Goal: Transaction & Acquisition: Purchase product/service

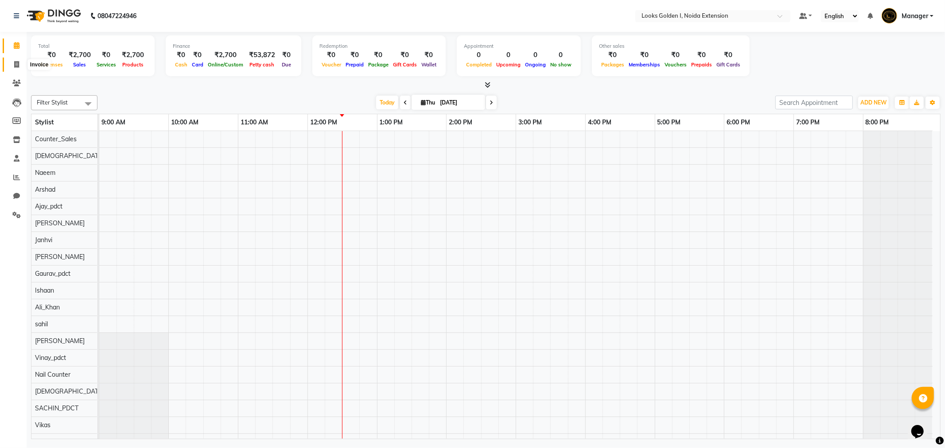
click at [11, 65] on span at bounding box center [17, 65] width 16 height 10
select select "service"
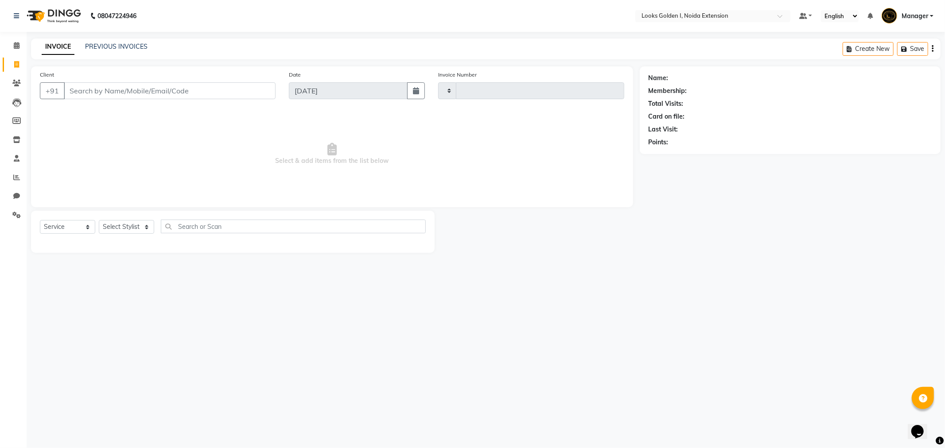
type input "6190"
select select "5508"
click at [19, 176] on icon at bounding box center [16, 177] width 7 height 7
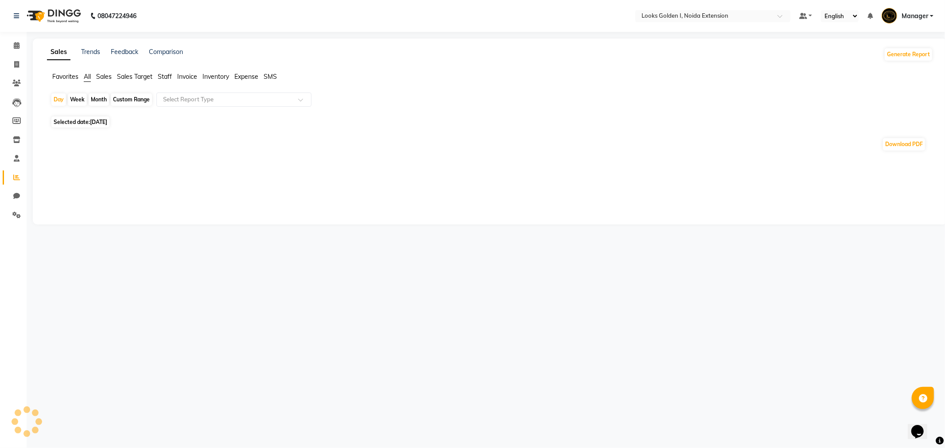
click at [92, 118] on span "Selected date: 04-09-2025" at bounding box center [80, 122] width 58 height 11
click at [109, 126] on span "Selected date: 04-09-2025" at bounding box center [80, 122] width 58 height 11
select select "9"
select select "2025"
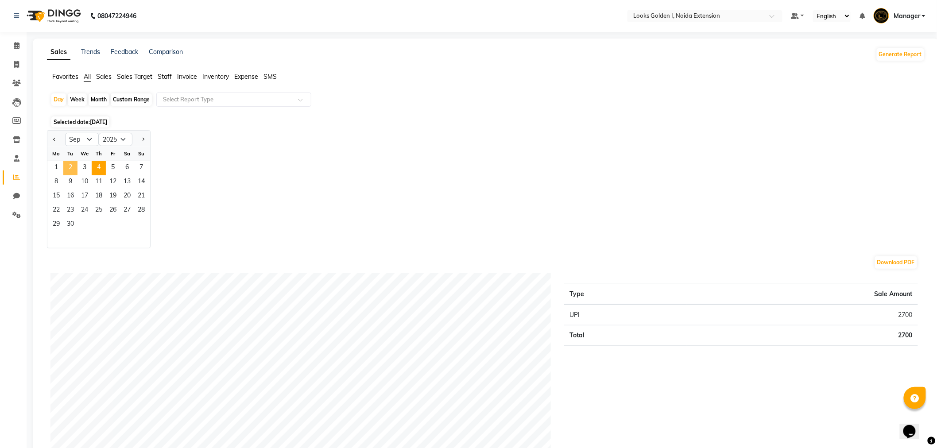
click at [64, 169] on span "2" at bounding box center [70, 168] width 14 height 14
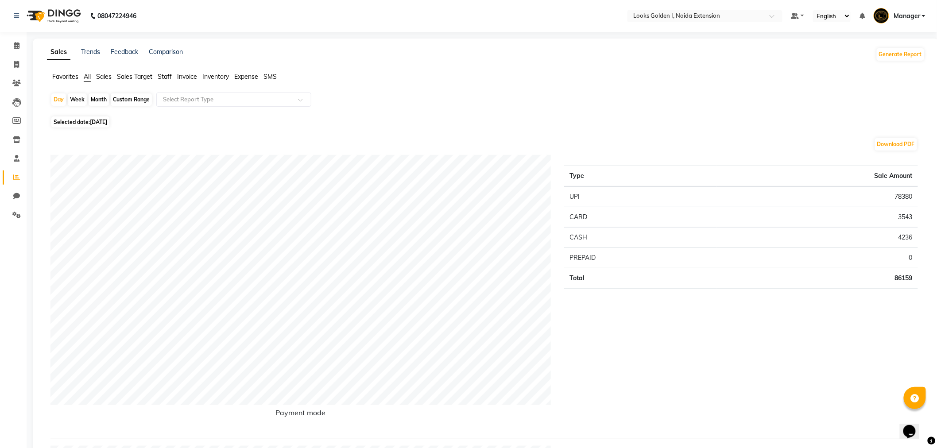
click at [169, 78] on span "Staff" at bounding box center [165, 77] width 14 height 8
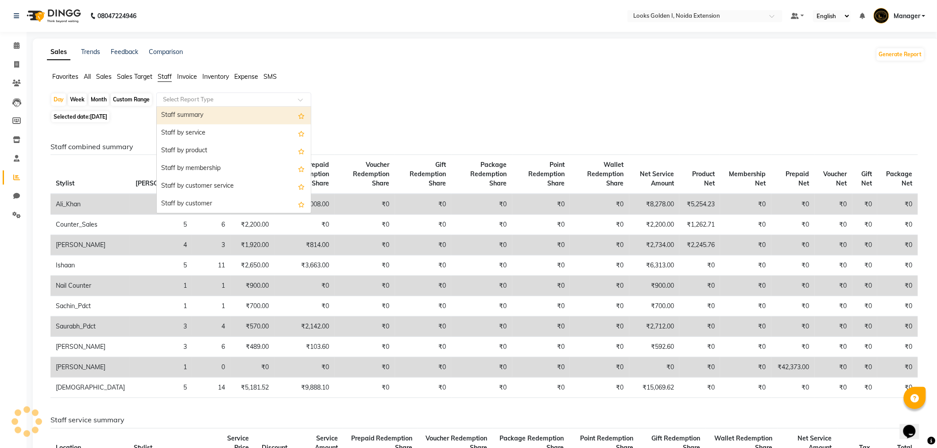
click at [184, 101] on input "text" at bounding box center [225, 99] width 128 height 9
click at [181, 132] on div "Staff by service" at bounding box center [234, 133] width 154 height 18
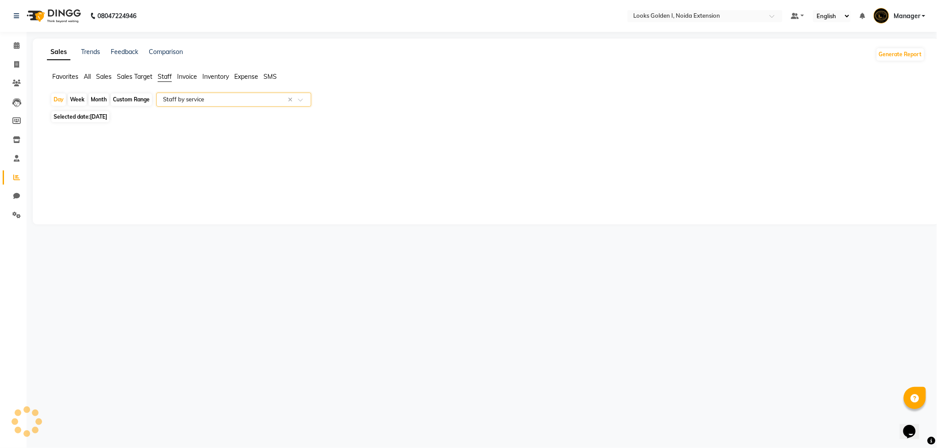
select select "filtered_report"
select select "csv"
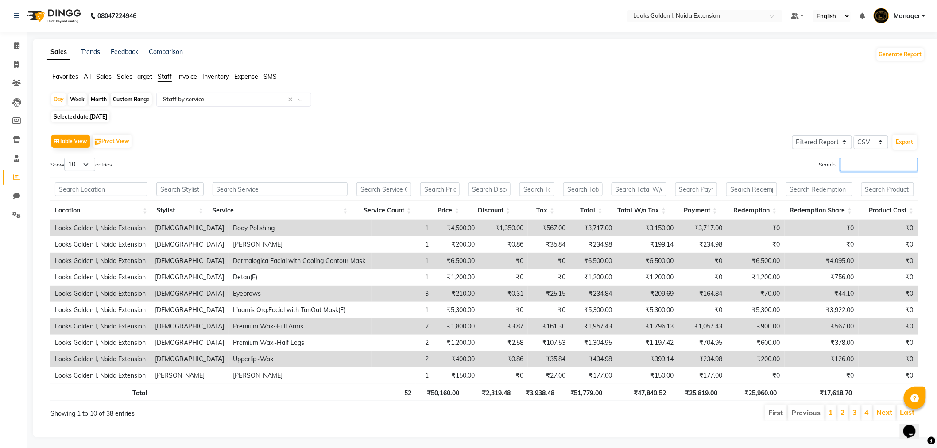
click at [849, 163] on input "Search:" at bounding box center [880, 165] width 78 height 14
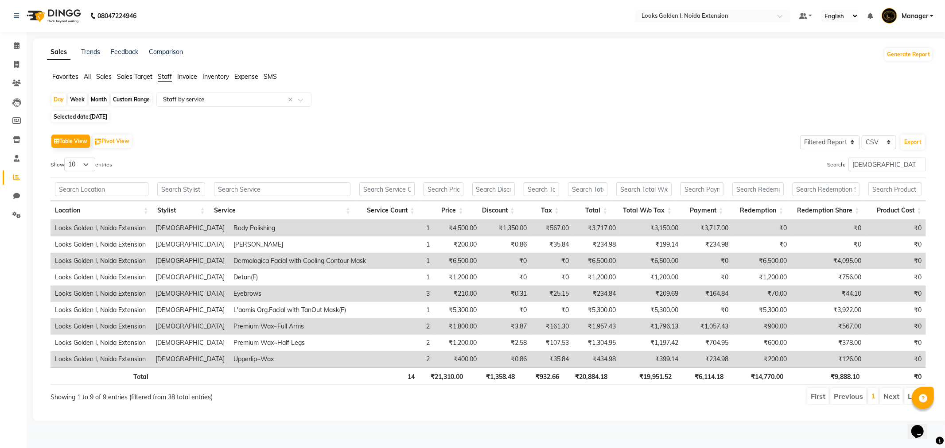
click at [654, 377] on th "₹19,951.52" at bounding box center [644, 376] width 64 height 17
drag, startPoint x: 654, startPoint y: 377, endPoint x: 749, endPoint y: 448, distance: 118.0
click at [731, 434] on main "Sales Trends Feedback Comparison Generate Report Favorites All Sales Sales Targ…" at bounding box center [486, 237] width 918 height 396
click at [614, 393] on ul "First Previous 1 Next Last" at bounding box center [673, 396] width 505 height 16
click at [660, 378] on th "₹19,951.52" at bounding box center [644, 376] width 64 height 17
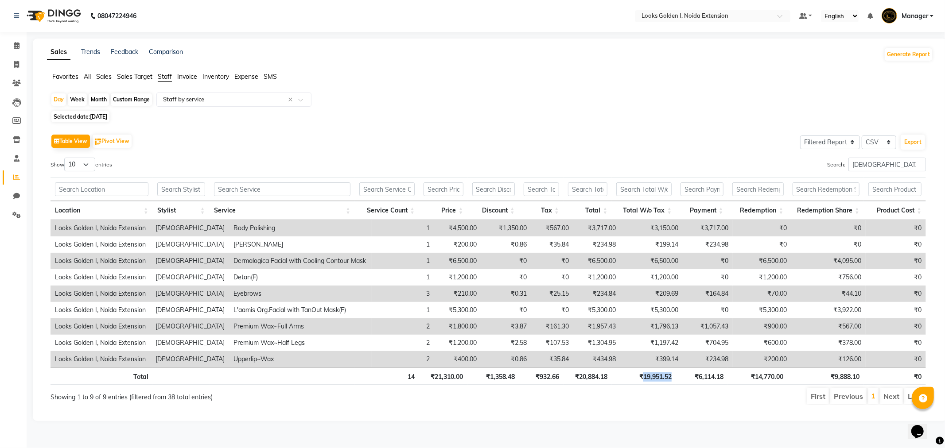
click at [660, 378] on th "₹19,951.52" at bounding box center [644, 376] width 64 height 17
drag, startPoint x: 878, startPoint y: 161, endPoint x: 738, endPoint y: 161, distance: 139.1
click at [738, 161] on div "Search: shiva" at bounding box center [710, 166] width 431 height 17
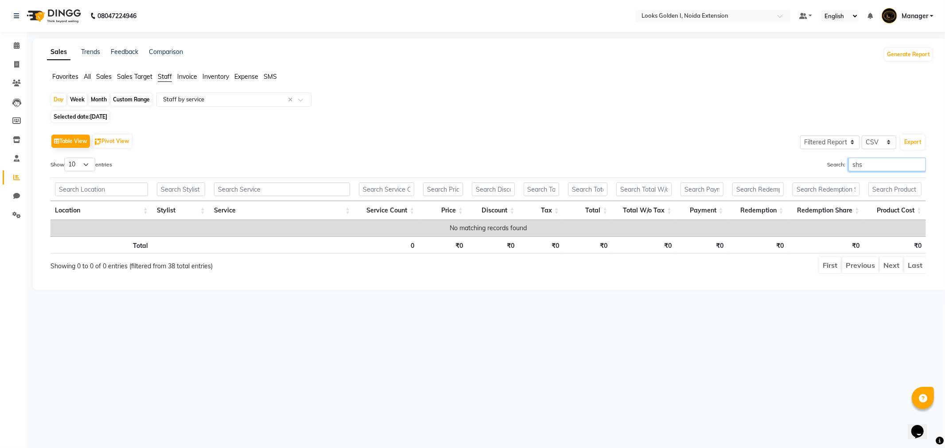
drag, startPoint x: 858, startPoint y: 166, endPoint x: 852, endPoint y: 165, distance: 5.9
click at [852, 165] on input "shs" at bounding box center [887, 165] width 78 height 14
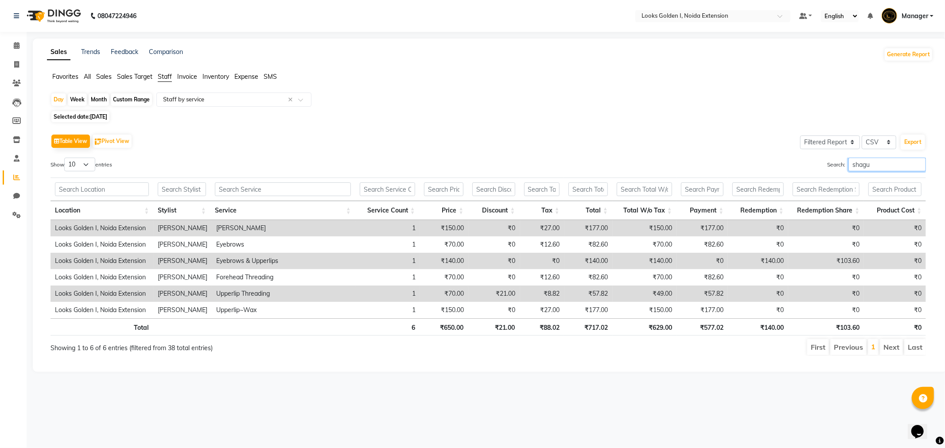
type input "shagu"
click at [107, 115] on span "02-09-2025" at bounding box center [98, 116] width 17 height 7
select select "9"
select select "2025"
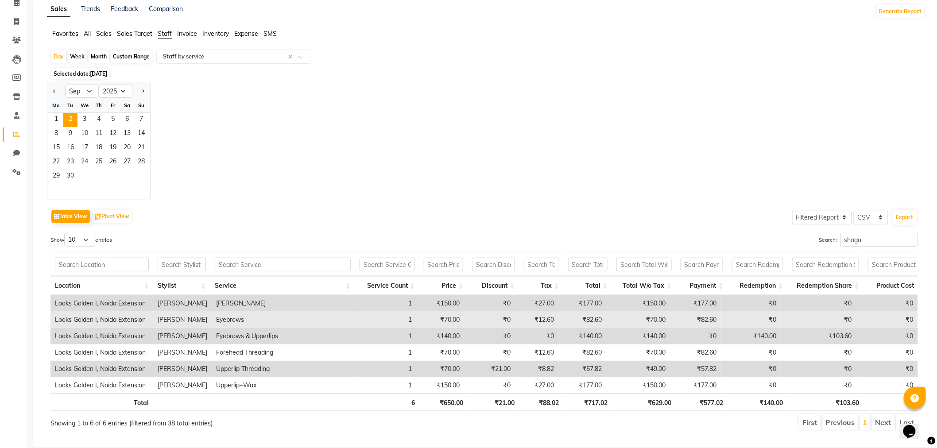
scroll to position [63, 0]
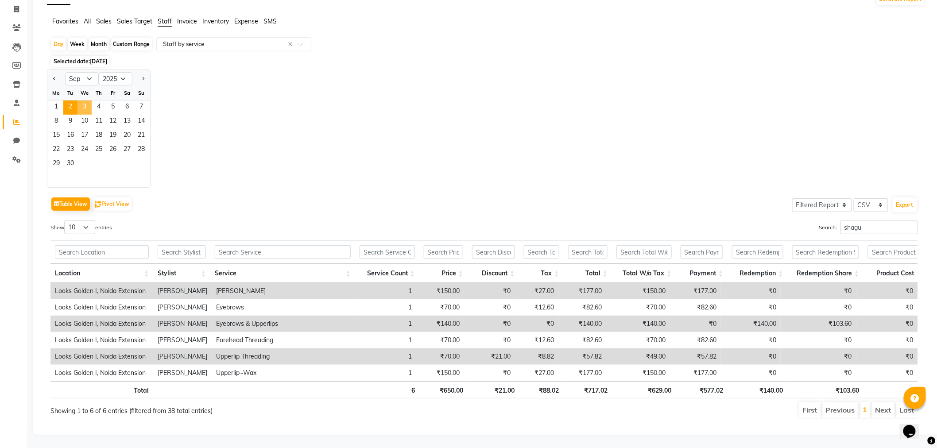
click at [85, 101] on span "3" at bounding box center [85, 108] width 14 height 14
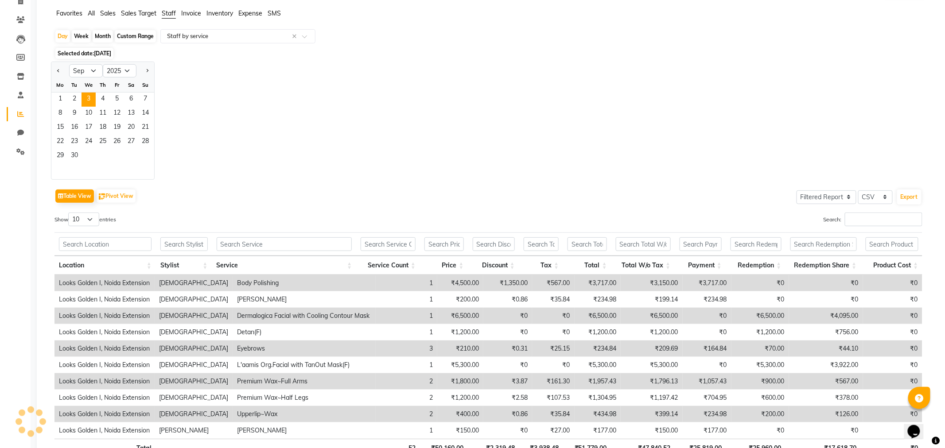
scroll to position [0, 0]
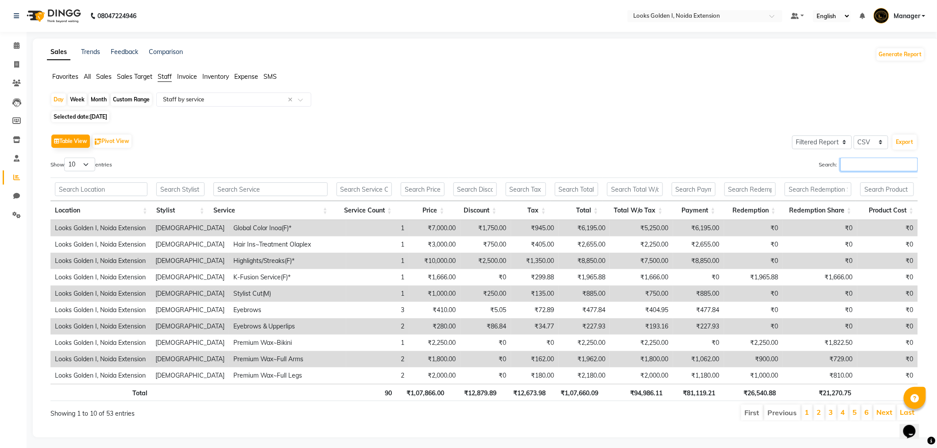
click at [855, 167] on input "Search:" at bounding box center [880, 165] width 78 height 14
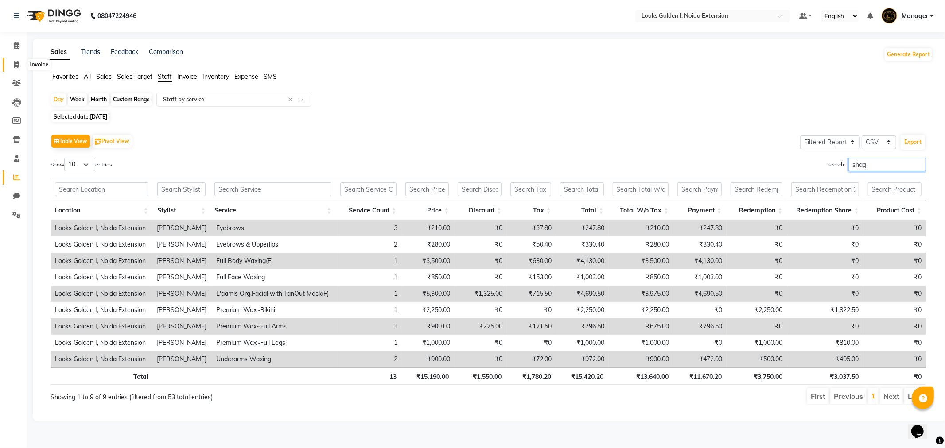
type input "shag"
click at [20, 66] on span at bounding box center [17, 65] width 16 height 10
select select "service"
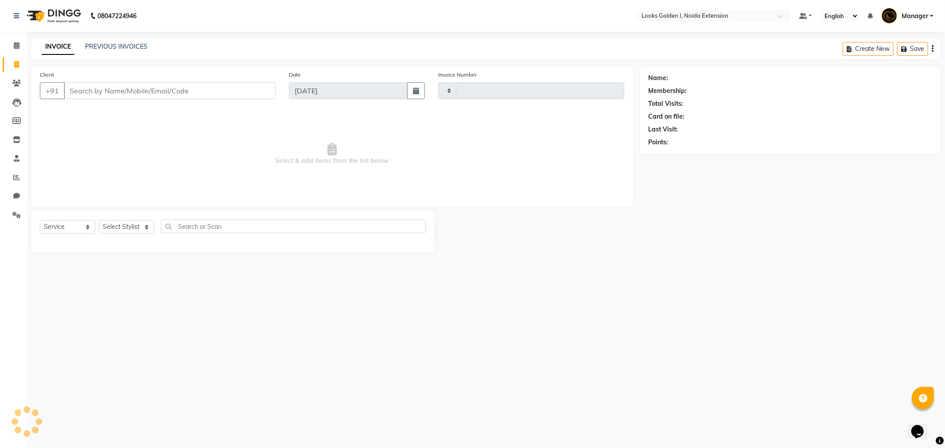
type input "6190"
select select "5508"
click at [14, 47] on icon at bounding box center [17, 45] width 6 height 7
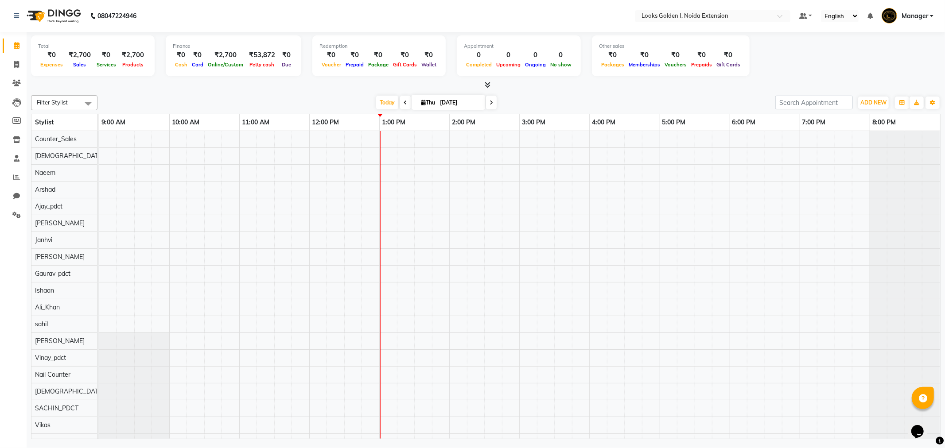
drag, startPoint x: 492, startPoint y: 85, endPoint x: 484, endPoint y: 83, distance: 8.4
click at [489, 85] on div at bounding box center [485, 85] width 909 height 9
click at [484, 83] on span at bounding box center [485, 85] width 9 height 9
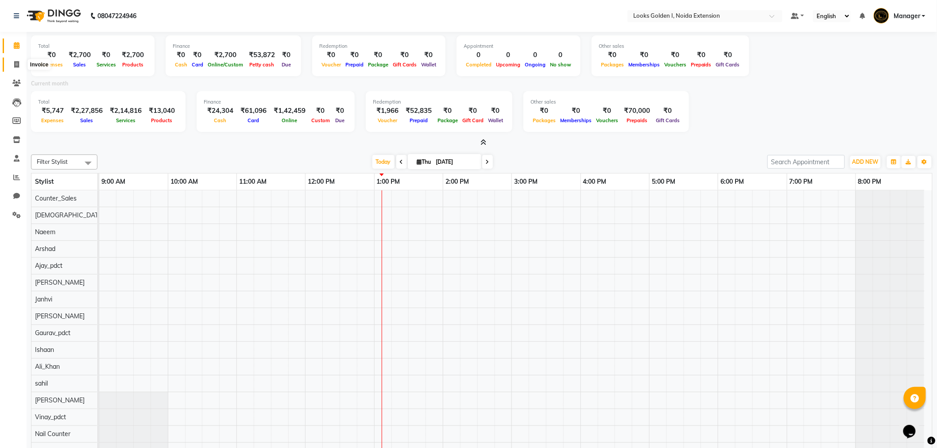
click at [20, 67] on span at bounding box center [17, 65] width 16 height 10
select select "5508"
select select "service"
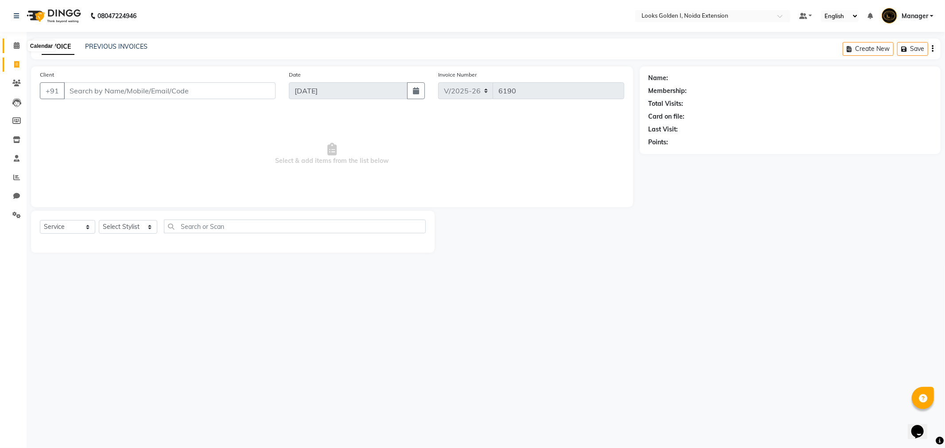
click at [19, 50] on span at bounding box center [17, 46] width 16 height 10
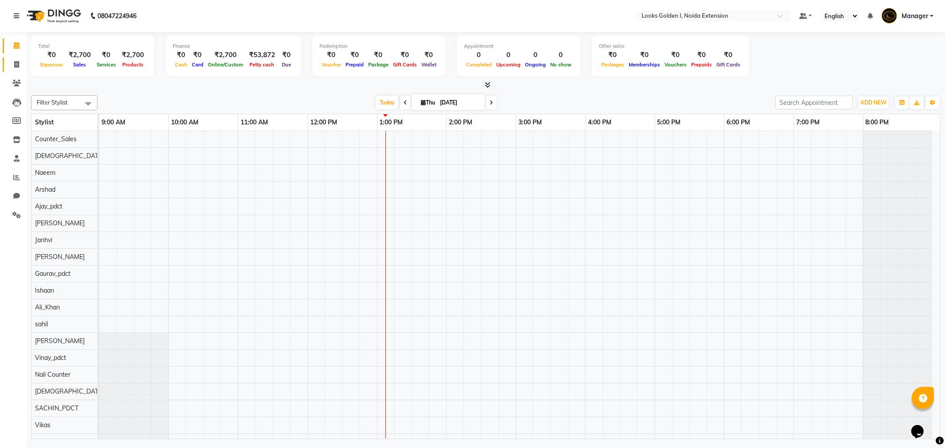
click at [6, 66] on link "Invoice" at bounding box center [13, 65] width 21 height 15
select select "5508"
select select "service"
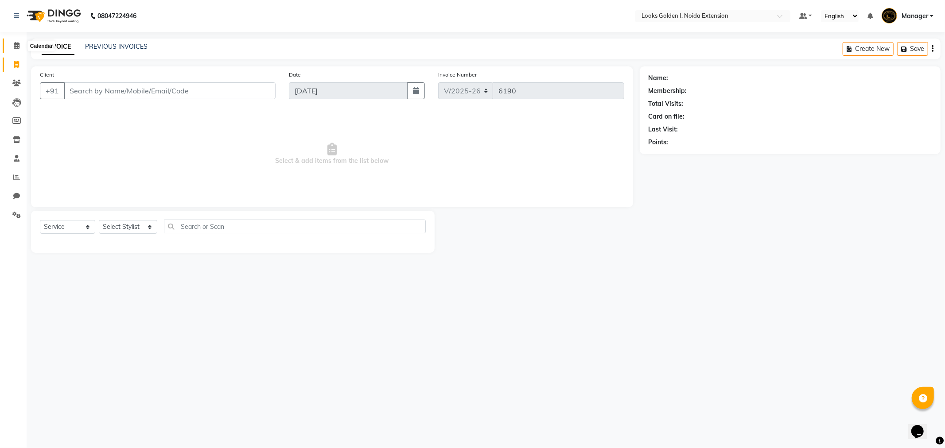
click at [14, 47] on icon at bounding box center [17, 45] width 6 height 7
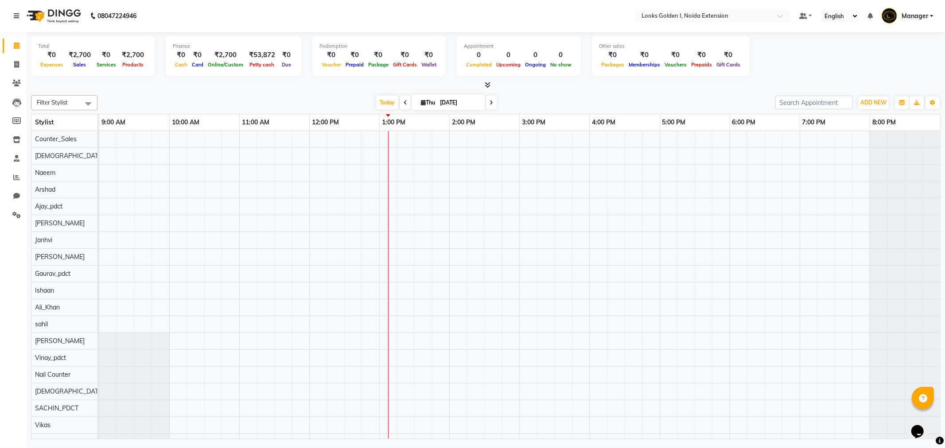
click at [483, 88] on span at bounding box center [485, 85] width 9 height 9
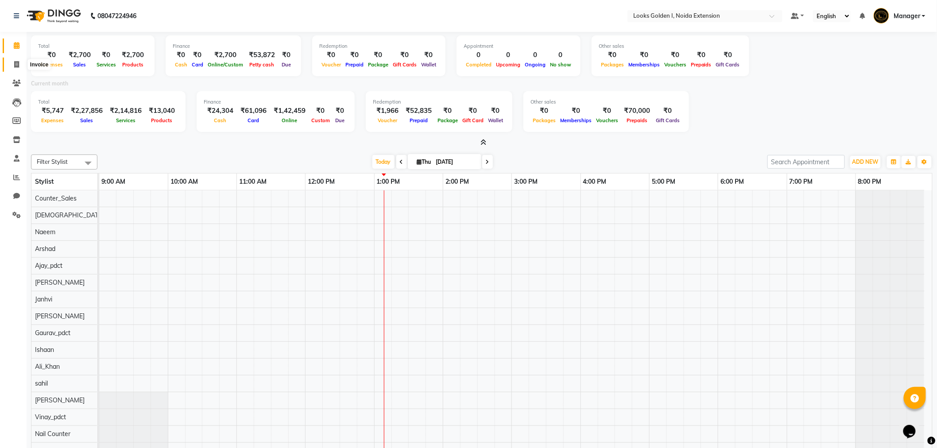
click at [12, 66] on span at bounding box center [17, 65] width 16 height 10
select select "5508"
select select "service"
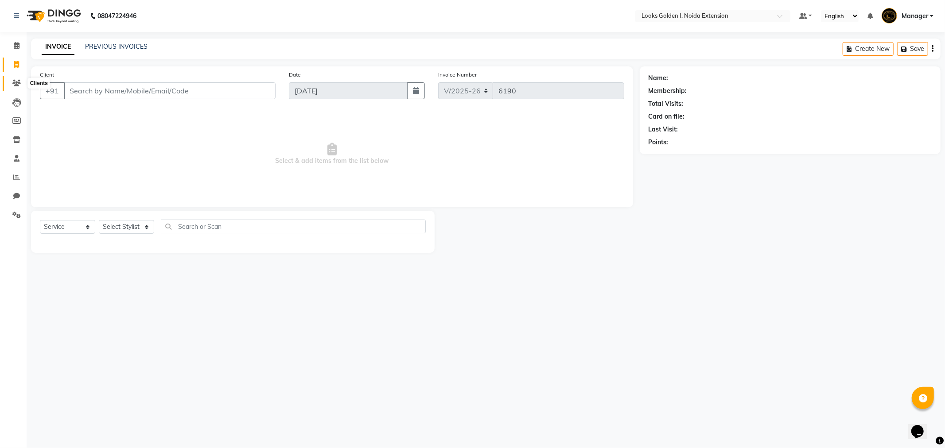
click at [19, 85] on icon at bounding box center [16, 83] width 8 height 7
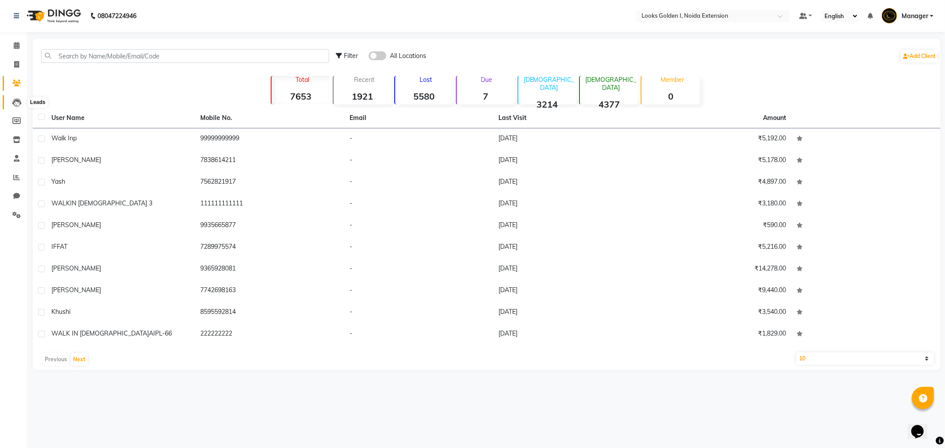
click at [9, 103] on span at bounding box center [17, 102] width 16 height 10
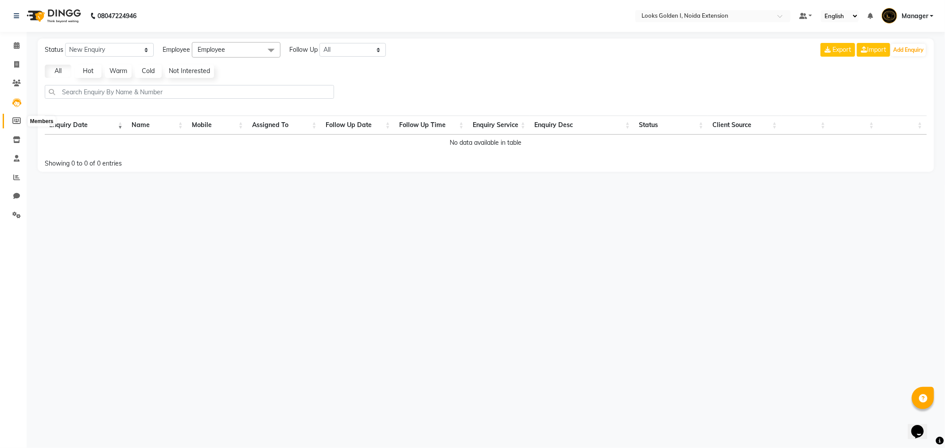
click at [18, 122] on icon at bounding box center [16, 120] width 8 height 7
select select
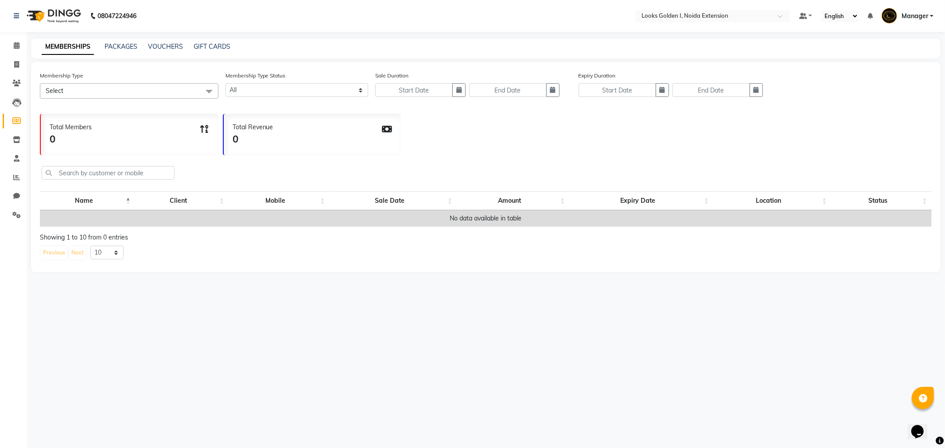
click at [14, 148] on li "Inventory" at bounding box center [13, 140] width 27 height 19
click at [16, 143] on icon at bounding box center [17, 139] width 8 height 7
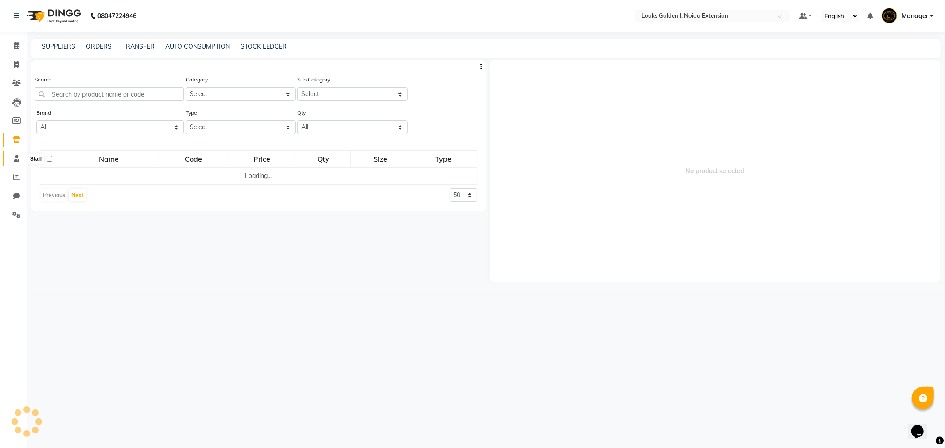
click at [16, 161] on icon at bounding box center [17, 158] width 6 height 7
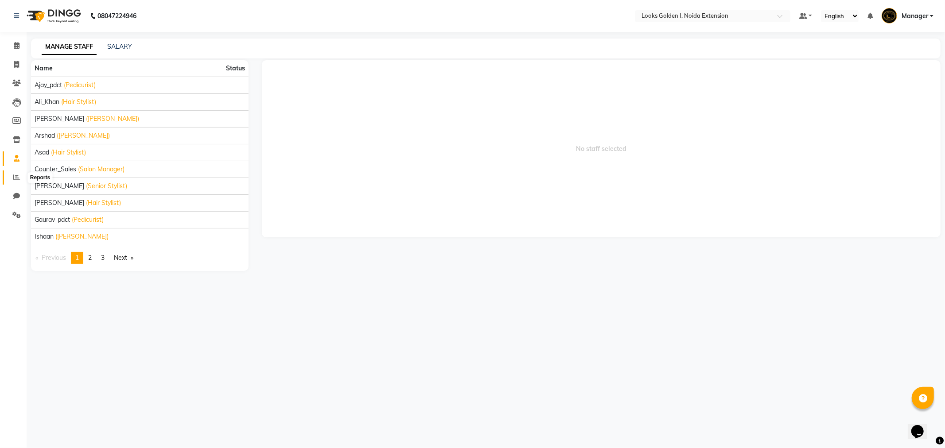
click at [18, 173] on span at bounding box center [17, 178] width 16 height 10
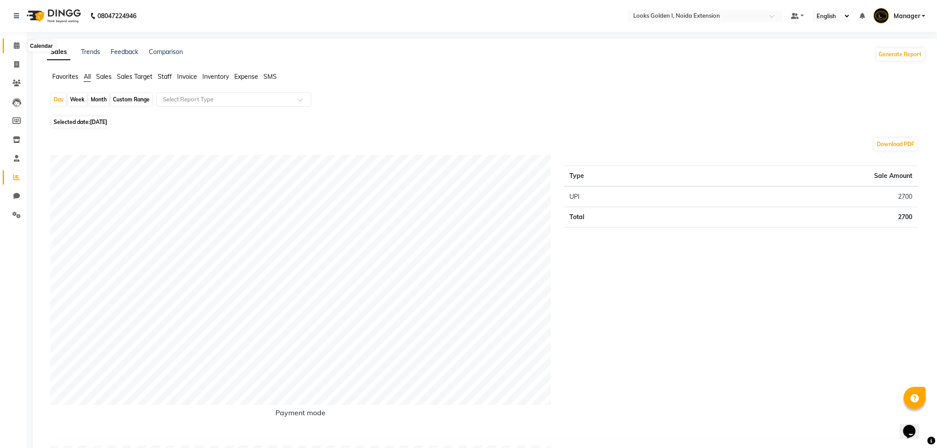
click at [16, 43] on icon at bounding box center [17, 45] width 6 height 7
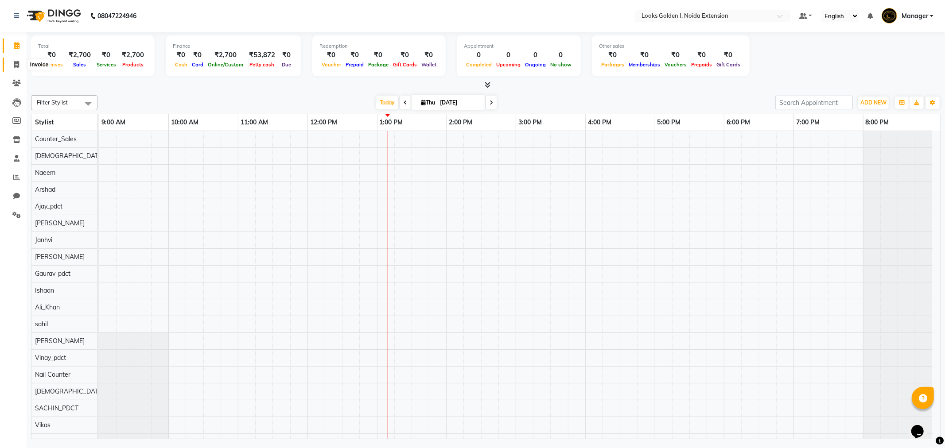
click at [14, 63] on icon at bounding box center [16, 64] width 5 height 7
select select "5508"
select select "service"
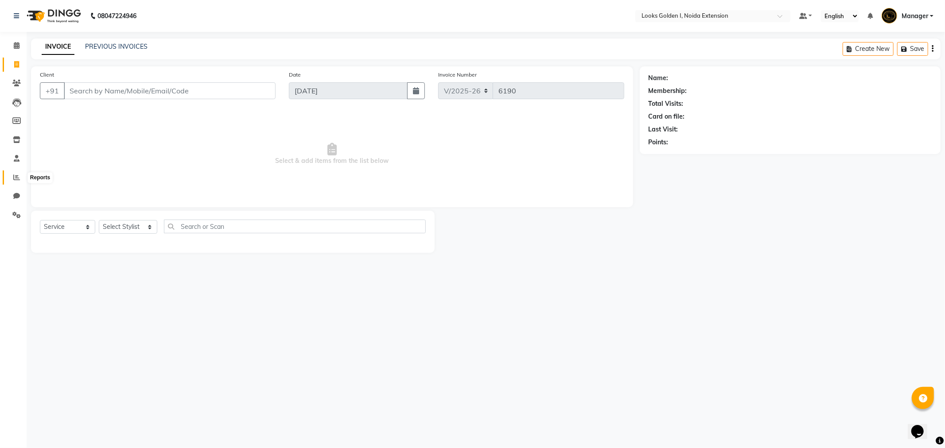
click at [16, 179] on icon at bounding box center [16, 177] width 7 height 7
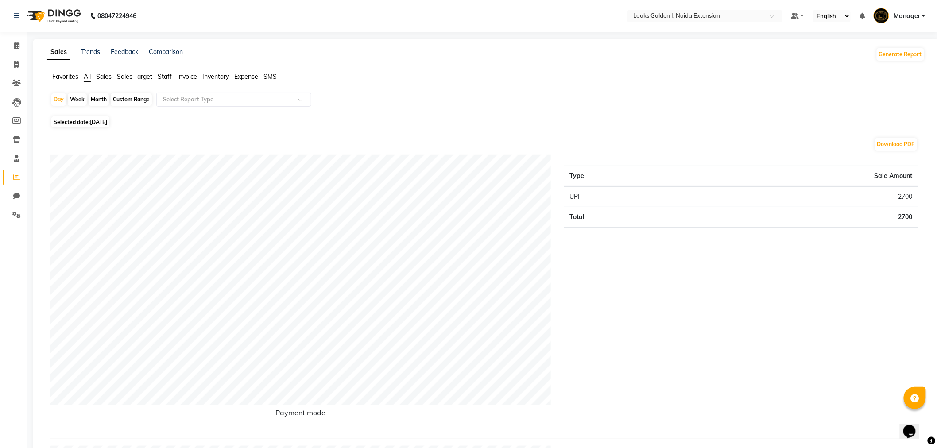
click at [100, 122] on span "[DATE]" at bounding box center [98, 122] width 17 height 7
select select "9"
select select "2025"
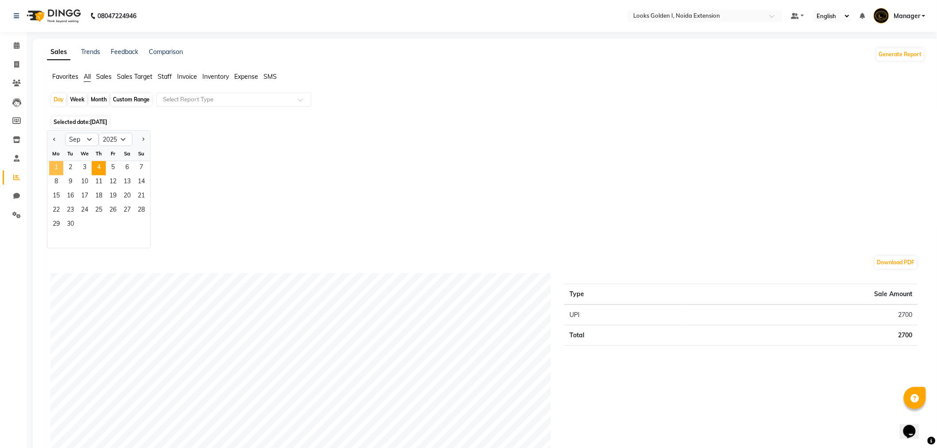
click at [55, 167] on span "1" at bounding box center [56, 168] width 14 height 14
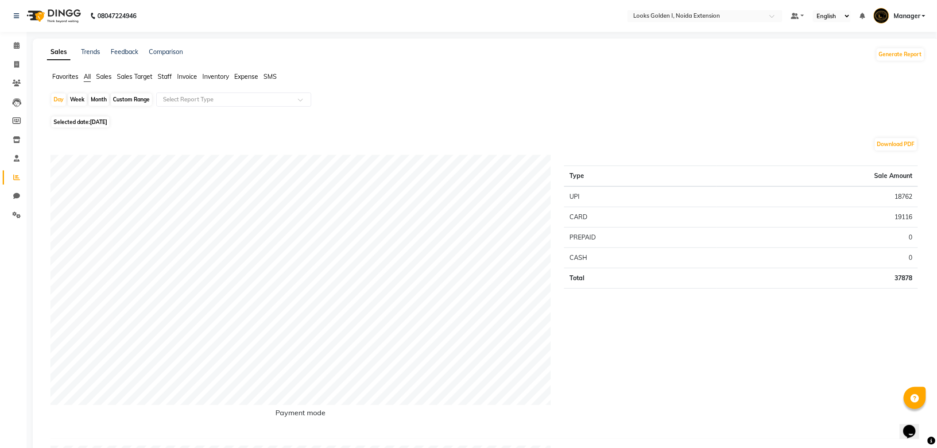
click at [163, 80] on span "Staff" at bounding box center [165, 77] width 14 height 8
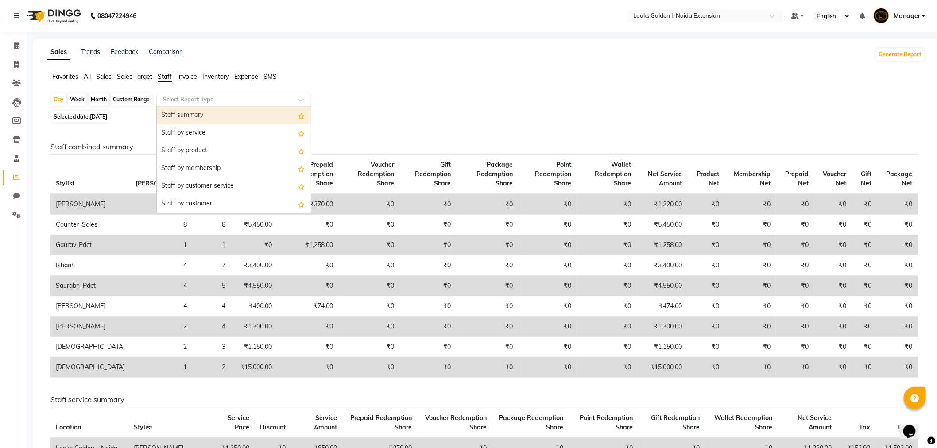
click at [179, 103] on input "text" at bounding box center [225, 99] width 128 height 9
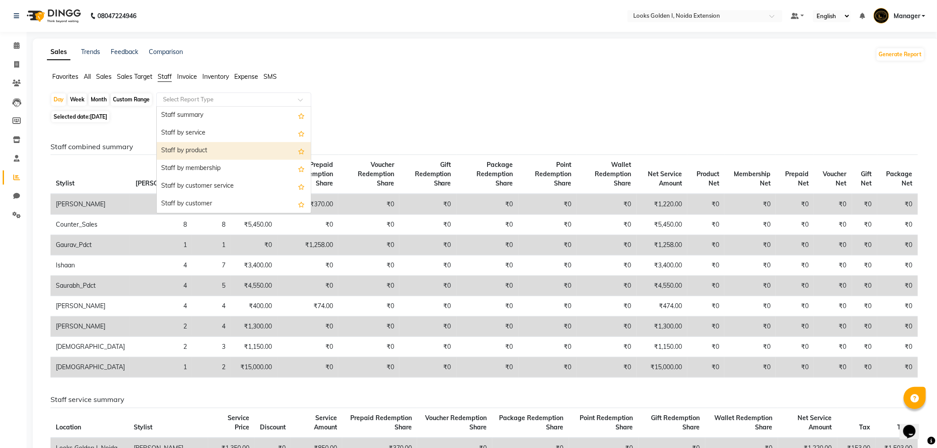
click at [186, 144] on div "Staff by product" at bounding box center [234, 151] width 154 height 18
select select "filtered_report"
select select "csv"
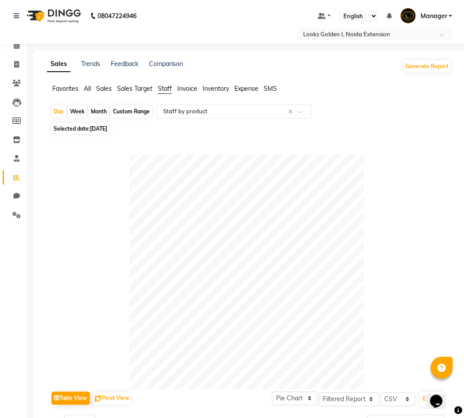
click at [90, 123] on span "Selected date: 01-09-2025" at bounding box center [80, 128] width 58 height 11
select select "9"
select select "2025"
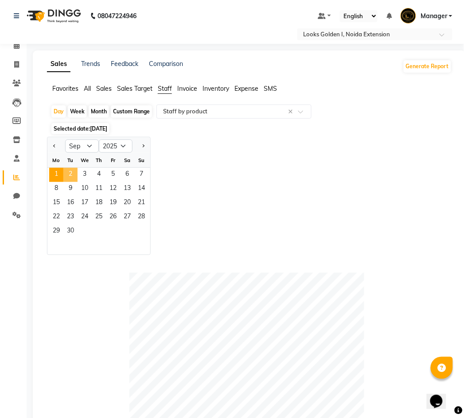
click at [69, 168] on span "2" at bounding box center [70, 175] width 14 height 14
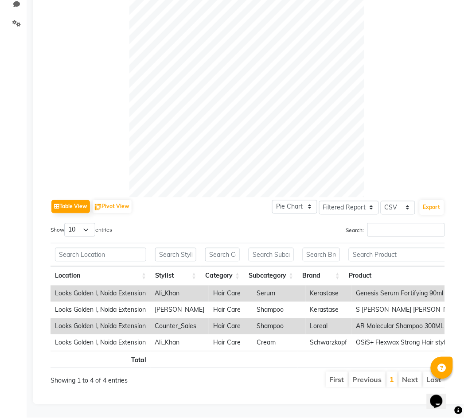
scroll to position [0, 97]
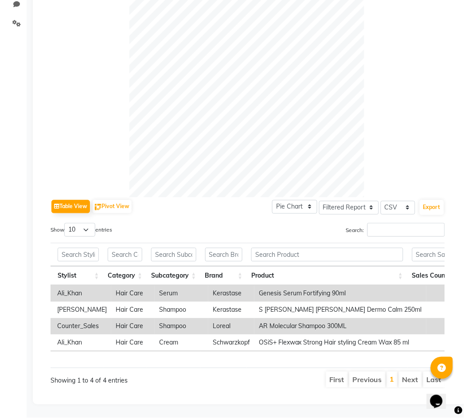
click at [105, 245] on th at bounding box center [124, 254] width 43 height 23
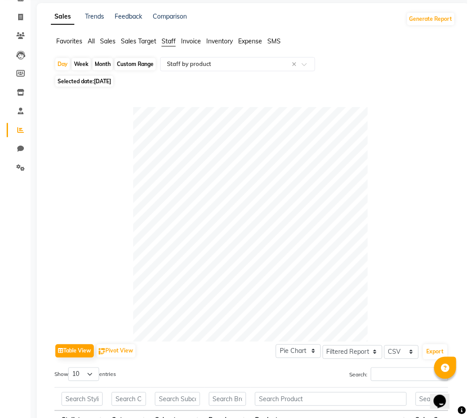
scroll to position [0, 0]
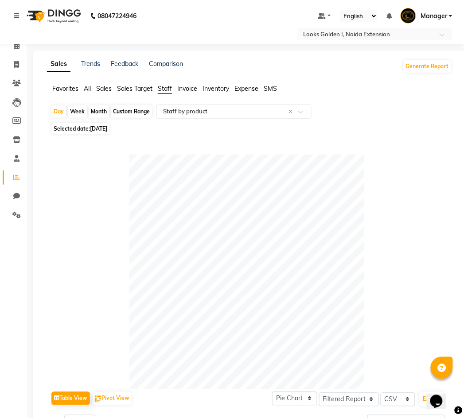
click at [105, 125] on span "02-09-2025" at bounding box center [98, 128] width 17 height 7
select select "9"
select select "2025"
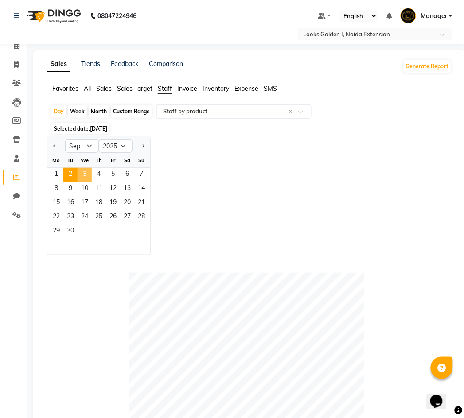
click at [85, 168] on span "3" at bounding box center [85, 175] width 14 height 14
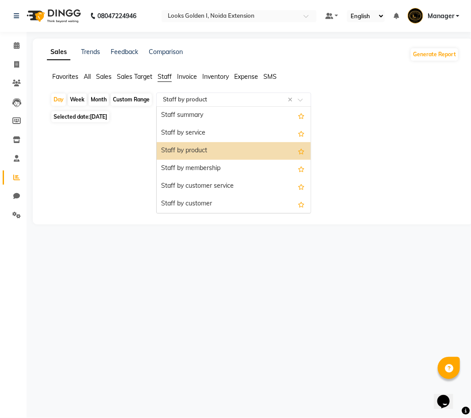
click at [188, 98] on input "text" at bounding box center [225, 99] width 128 height 9
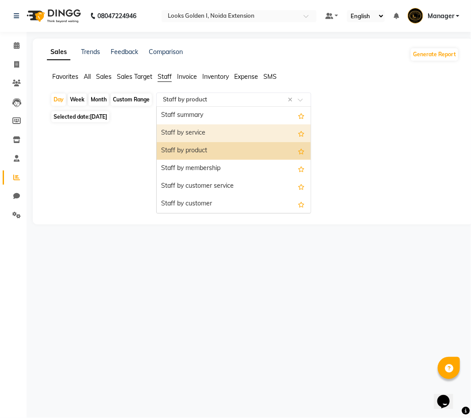
click at [202, 130] on div "Staff by service" at bounding box center [234, 133] width 154 height 18
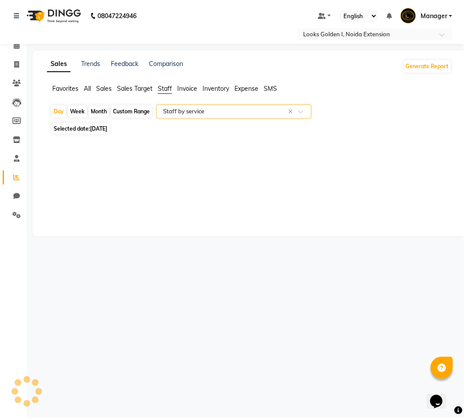
select select "filtered_report"
select select "csv"
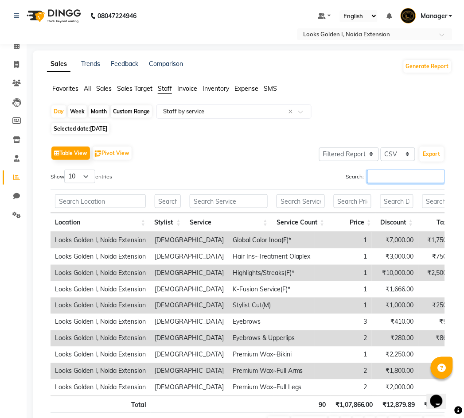
click at [396, 170] on input "Search:" at bounding box center [406, 177] width 78 height 14
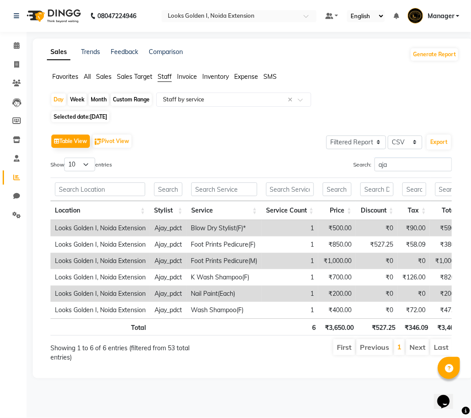
click at [153, 227] on td "Ajay_pdct" at bounding box center [168, 228] width 36 height 16
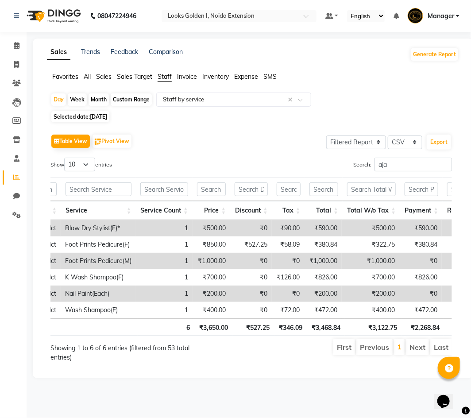
scroll to position [0, 233]
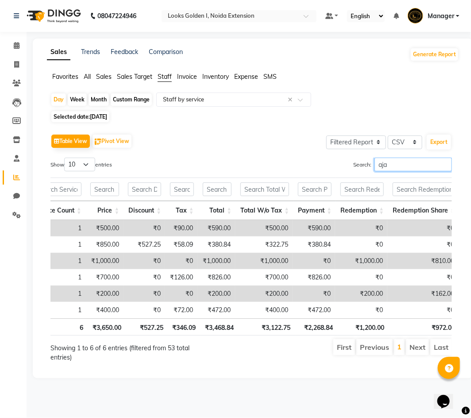
drag, startPoint x: 405, startPoint y: 167, endPoint x: 332, endPoint y: 167, distance: 72.6
click at [332, 167] on div "Search: aja" at bounding box center [355, 166] width 194 height 17
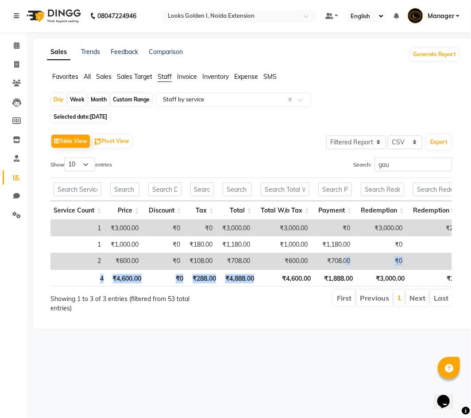
drag, startPoint x: 350, startPoint y: 269, endPoint x: 276, endPoint y: 284, distance: 76.4
click at [276, 284] on div "Location Stylist Service Service Count Price Discount Tax Total Total W/o Tax P…" at bounding box center [251, 232] width 402 height 114
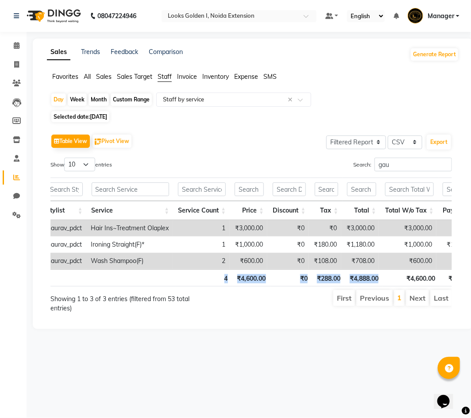
scroll to position [0, 219]
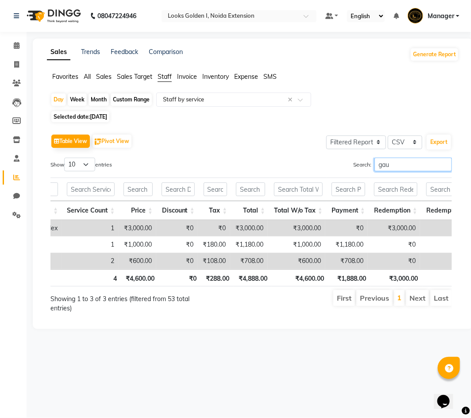
drag, startPoint x: 391, startPoint y: 167, endPoint x: 347, endPoint y: 166, distance: 43.9
click at [347, 166] on div "Search: gau" at bounding box center [355, 166] width 194 height 17
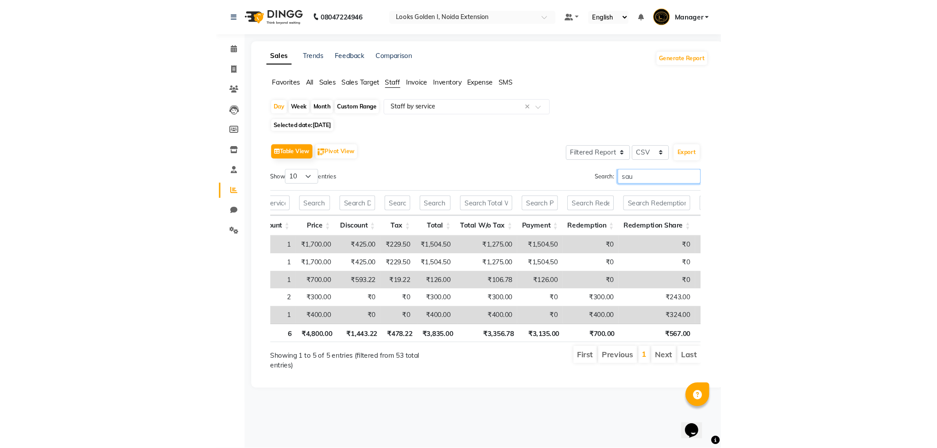
scroll to position [0, 0]
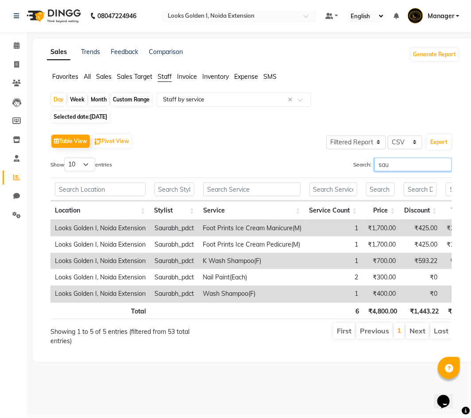
type input "sau"
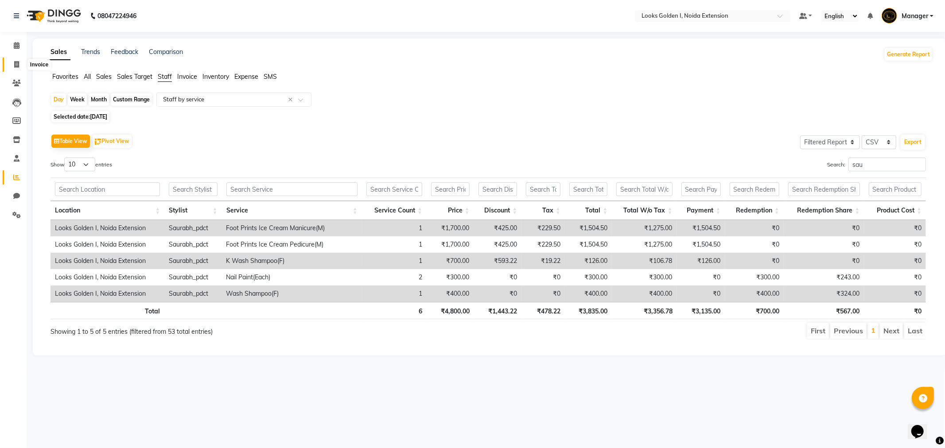
drag, startPoint x: 13, startPoint y: 60, endPoint x: 19, endPoint y: 70, distance: 10.7
click at [13, 60] on span at bounding box center [17, 65] width 16 height 10
select select "service"
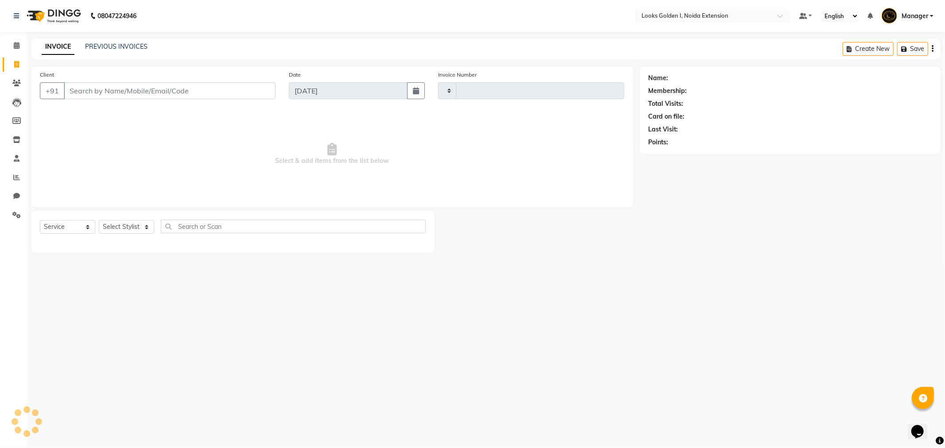
type input "6190"
select select "5508"
click at [130, 226] on select "Select Stylist" at bounding box center [126, 227] width 55 height 14
select select "85380"
click at [99, 221] on select "Select Stylist Ajay_pdct [PERSON_NAME] Counter_Sales [PERSON_NAME] [PERSON_NAME…" at bounding box center [128, 227] width 58 height 14
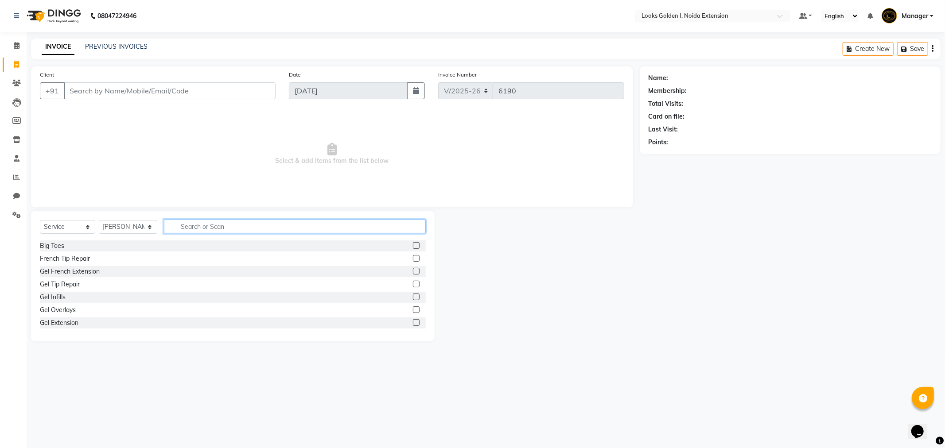
click at [188, 224] on input "text" at bounding box center [295, 227] width 262 height 14
type input "root"
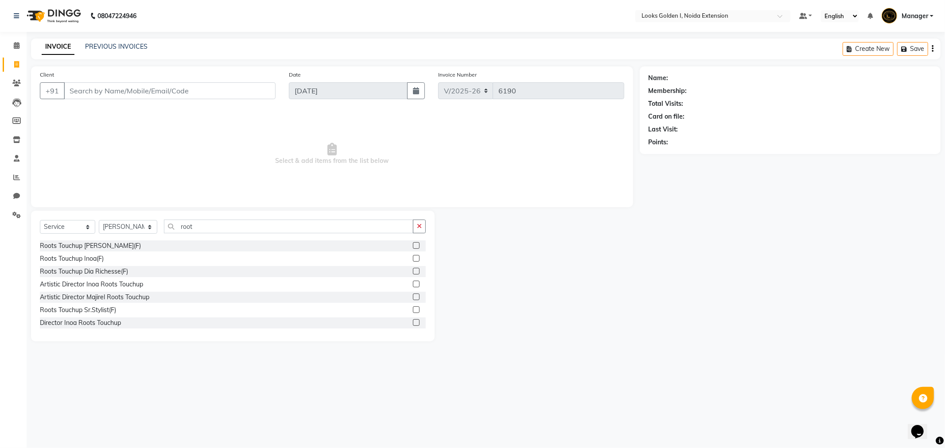
click at [60, 264] on div "Roots Touchup Inoa(F)" at bounding box center [233, 258] width 386 height 11
click at [64, 262] on div "Roots Touchup Inoa(F)" at bounding box center [72, 258] width 64 height 9
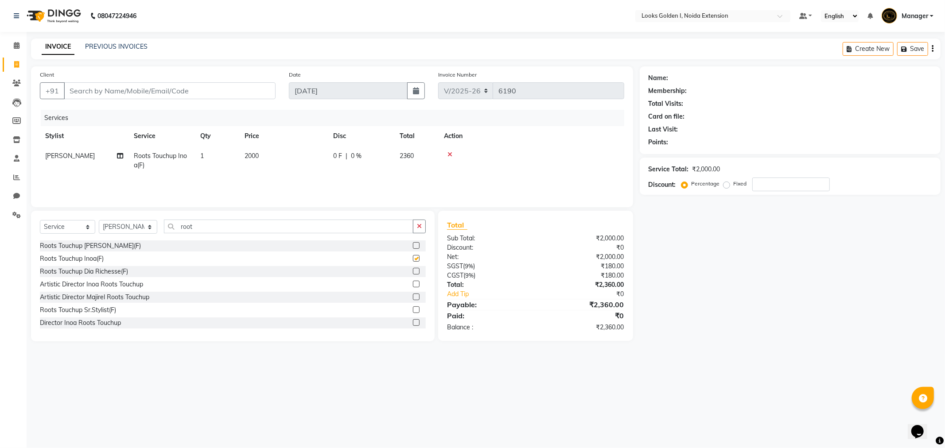
checkbox input "false"
click at [315, 155] on td "2000" at bounding box center [283, 160] width 89 height 29
select select "85380"
drag, startPoint x: 296, startPoint y: 157, endPoint x: 289, endPoint y: 160, distance: 7.7
click at [289, 160] on input "2000" at bounding box center [325, 158] width 78 height 14
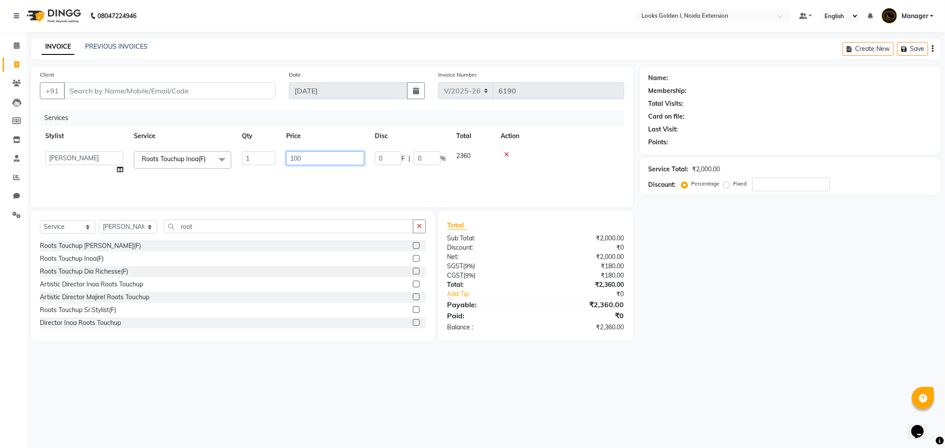
type input "1600"
click at [171, 90] on input "Client" at bounding box center [170, 90] width 212 height 17
type input "9"
type input "0"
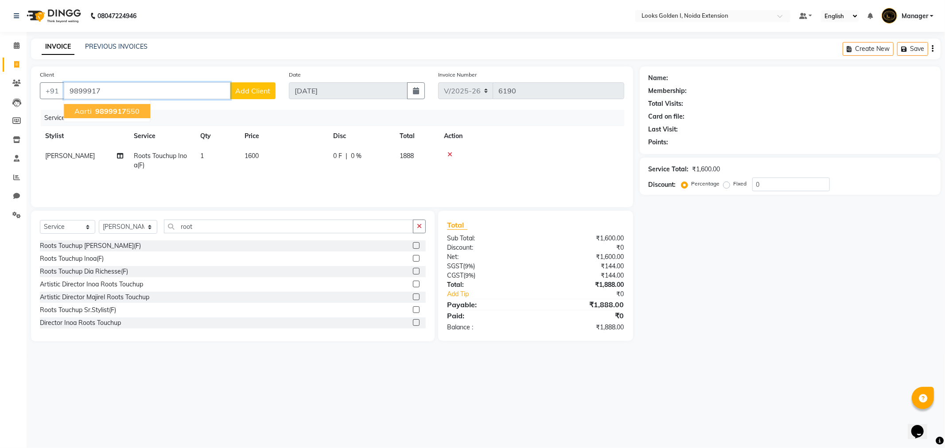
click at [130, 113] on ngb-highlight "9899917 550" at bounding box center [116, 111] width 46 height 9
type input "9899917550"
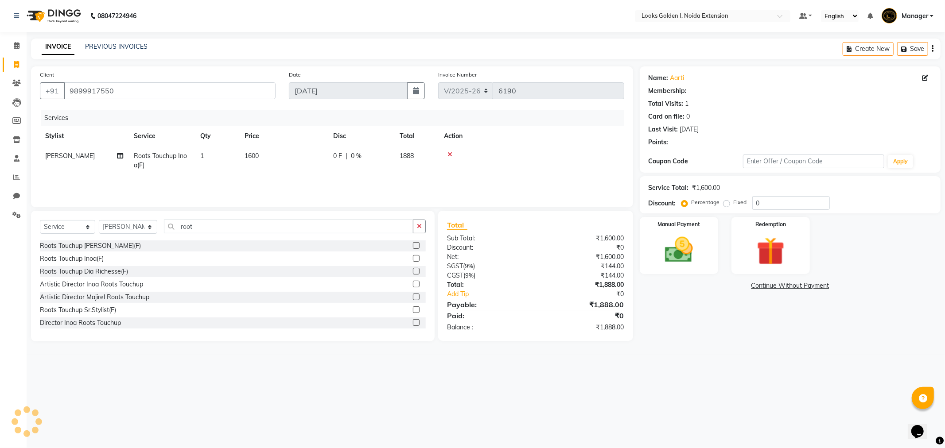
select select "1: Object"
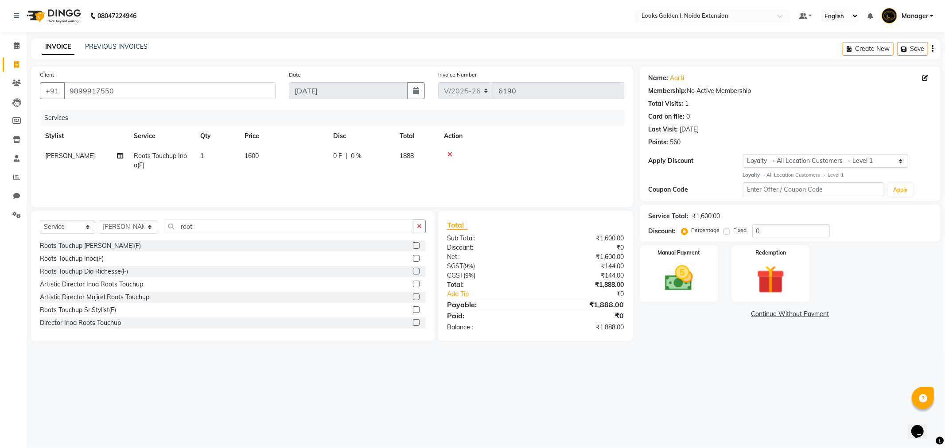
click at [734, 233] on label "Fixed" at bounding box center [740, 230] width 13 height 8
click at [725, 233] on input "Fixed" at bounding box center [728, 230] width 6 height 6
radio input "true"
drag, startPoint x: 787, startPoint y: 230, endPoint x: 734, endPoint y: 233, distance: 52.8
click at [734, 233] on div "Percentage Fixed 0" at bounding box center [756, 232] width 147 height 14
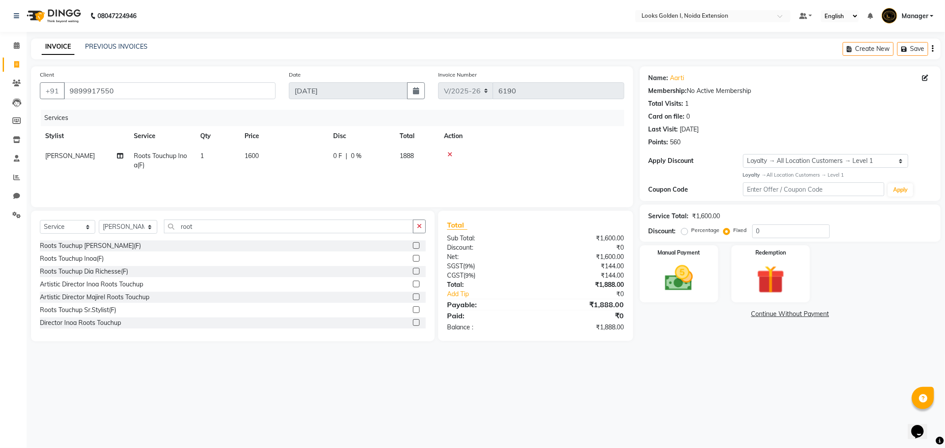
click at [691, 232] on label "Percentage" at bounding box center [705, 230] width 28 height 8
click at [684, 232] on input "Percentage" at bounding box center [686, 230] width 6 height 6
radio input "true"
drag, startPoint x: 816, startPoint y: 232, endPoint x: 738, endPoint y: 236, distance: 78.1
click at [738, 236] on div "Percentage Fixed 0" at bounding box center [756, 232] width 147 height 14
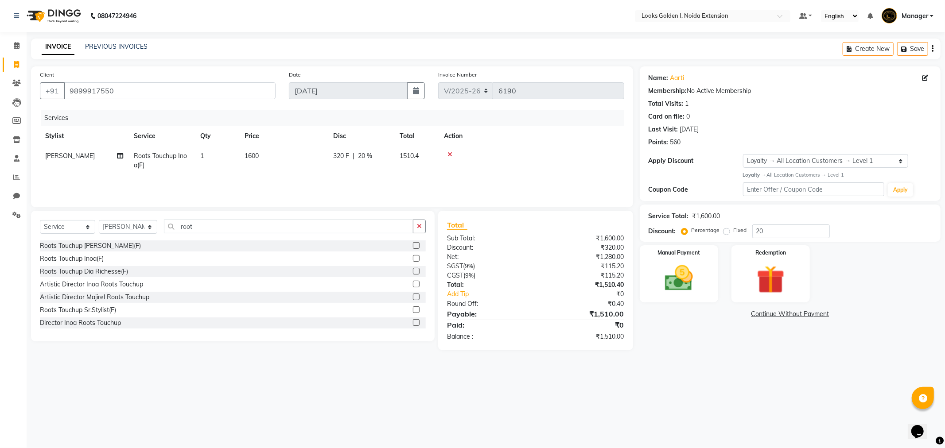
click at [851, 280] on div "Manual Payment Redemption" at bounding box center [790, 273] width 314 height 57
click at [691, 271] on img at bounding box center [678, 279] width 47 height 34
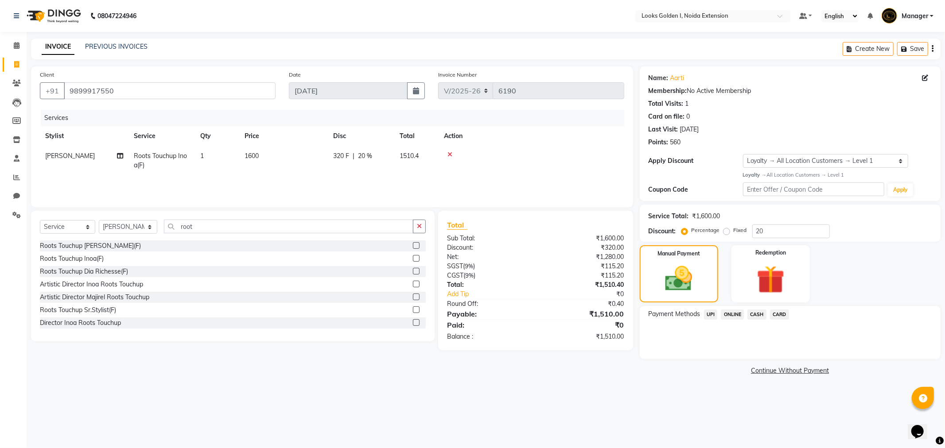
click at [711, 315] on span "UPI" at bounding box center [711, 315] width 14 height 10
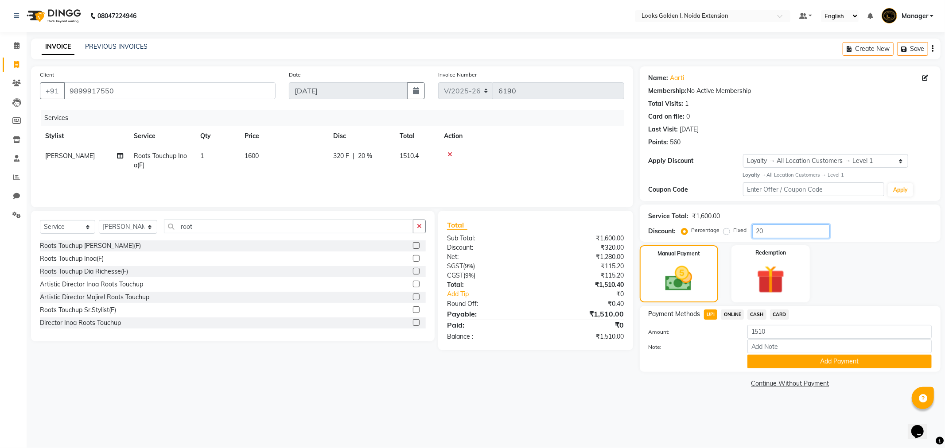
drag, startPoint x: 783, startPoint y: 234, endPoint x: 720, endPoint y: 239, distance: 62.7
click at [720, 239] on div "Service Total: ₹1,600.00 Discount: Percentage Fixed 20" at bounding box center [790, 223] width 301 height 37
click at [904, 260] on div "Manual Payment Redemption" at bounding box center [790, 273] width 314 height 57
drag, startPoint x: 771, startPoint y: 233, endPoint x: 754, endPoint y: 233, distance: 16.8
click at [754, 233] on input "25" at bounding box center [791, 232] width 78 height 14
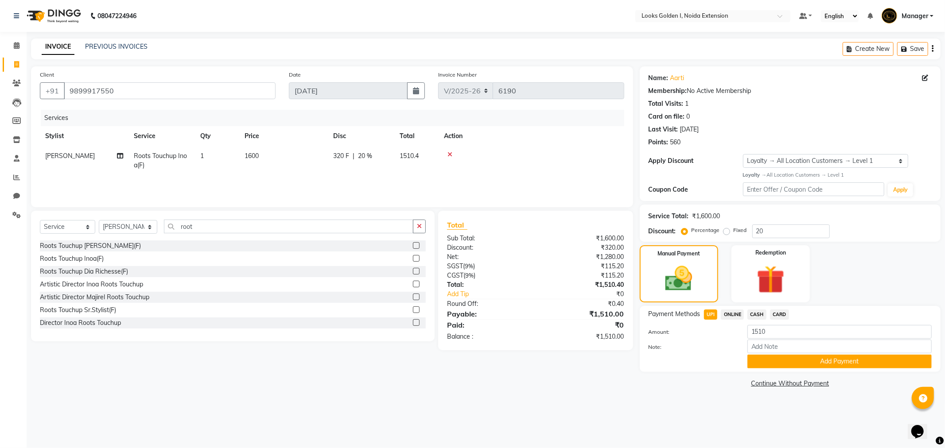
click at [897, 250] on div "Manual Payment Redemption" at bounding box center [790, 273] width 314 height 57
drag, startPoint x: 776, startPoint y: 230, endPoint x: 747, endPoint y: 231, distance: 28.8
click at [747, 231] on div "Percentage Fixed 20" at bounding box center [756, 232] width 147 height 14
type input "25"
click at [897, 232] on div "Discount: Percentage Fixed 25" at bounding box center [790, 232] width 283 height 14
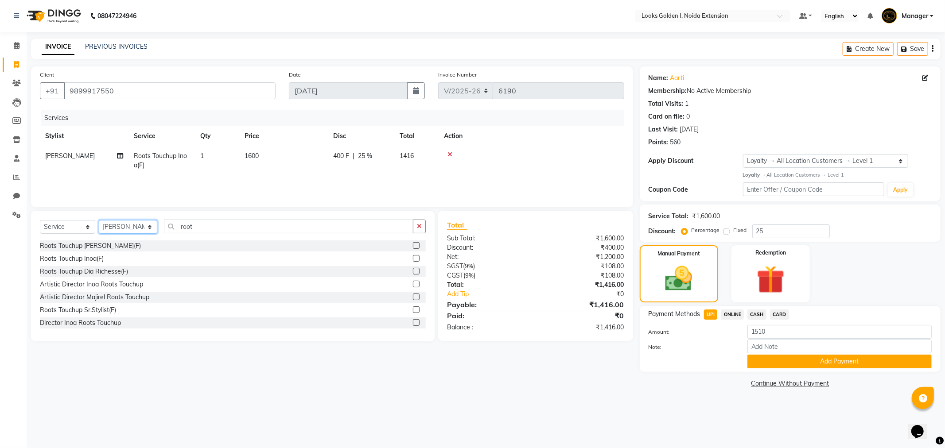
click at [145, 225] on select "Select Stylist Ajay_pdct [PERSON_NAME] Counter_Sales [PERSON_NAME] [PERSON_NAME…" at bounding box center [128, 227] width 58 height 14
select select "37647"
click at [99, 221] on select "Select Stylist Ajay_pdct [PERSON_NAME] Counter_Sales [PERSON_NAME] [PERSON_NAME…" at bounding box center [128, 227] width 58 height 14
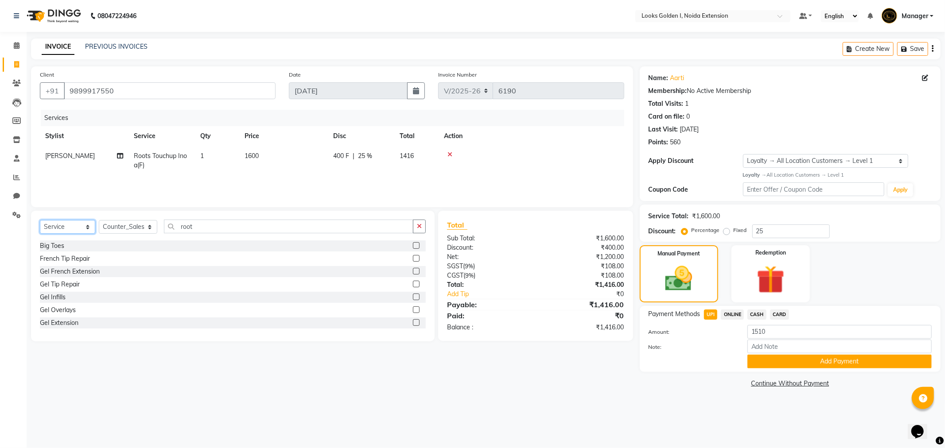
click at [65, 229] on select "Select Service Product Membership Package Voucher Prepaid Gift Card" at bounding box center [67, 227] width 55 height 14
select select "V"
click at [40, 221] on select "Select Service Product Membership Package Voucher Prepaid Gift Card" at bounding box center [67, 227] width 55 height 14
click at [68, 247] on div "Advance Received" at bounding box center [66, 245] width 53 height 9
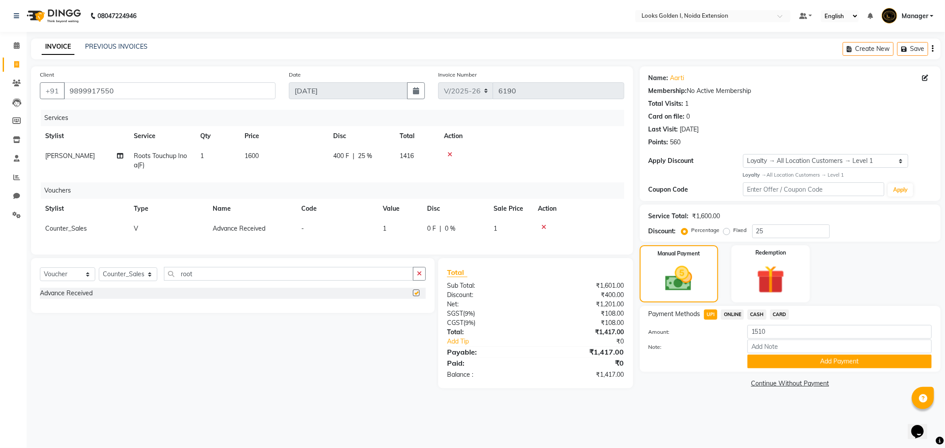
checkbox input "false"
click at [479, 233] on div "0 F | 0 %" at bounding box center [455, 228] width 56 height 9
select select "37647"
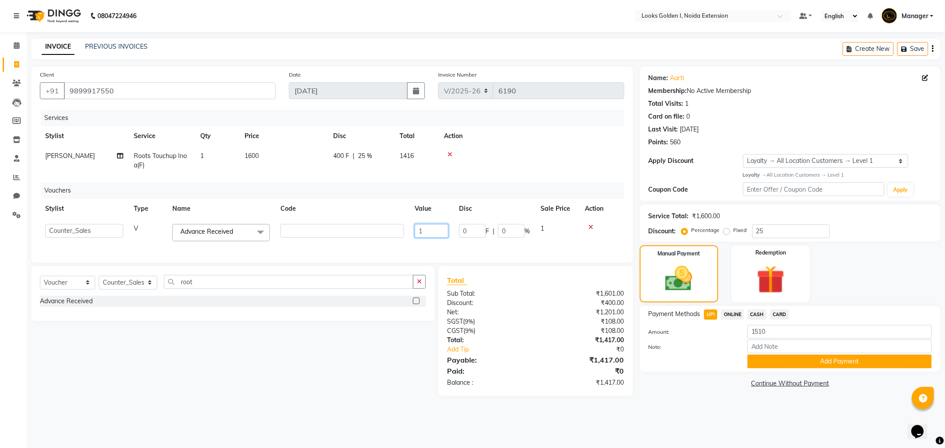
drag, startPoint x: 417, startPoint y: 231, endPoint x: 397, endPoint y: 228, distance: 20.1
click at [397, 228] on tr "Ajay_pdct Ali_Khan Anwar Arshad Asad Counter_Sales Faheem Gagan Gupta Gaurav_pd…" at bounding box center [332, 233] width 584 height 28
type input "94"
click at [555, 179] on div "Services Stylist Service Qty Price Disc Total Action Gagan Gupta Roots Touchup …" at bounding box center [332, 182] width 584 height 144
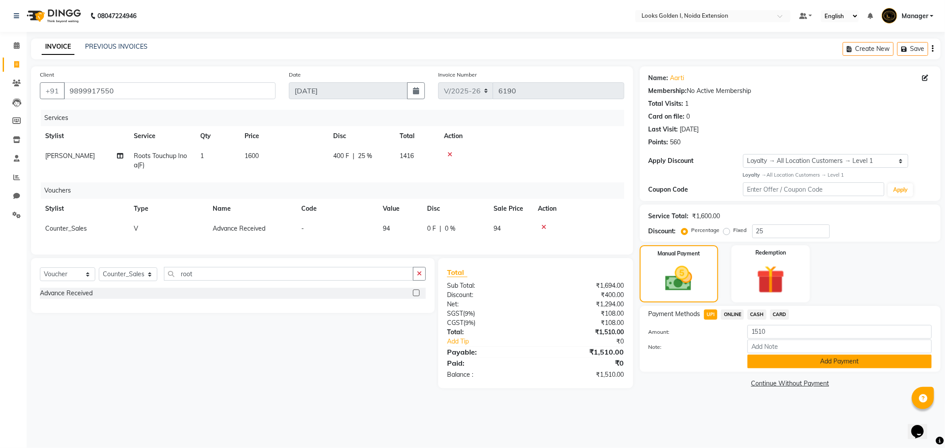
click at [853, 360] on button "Add Payment" at bounding box center [839, 362] width 184 height 14
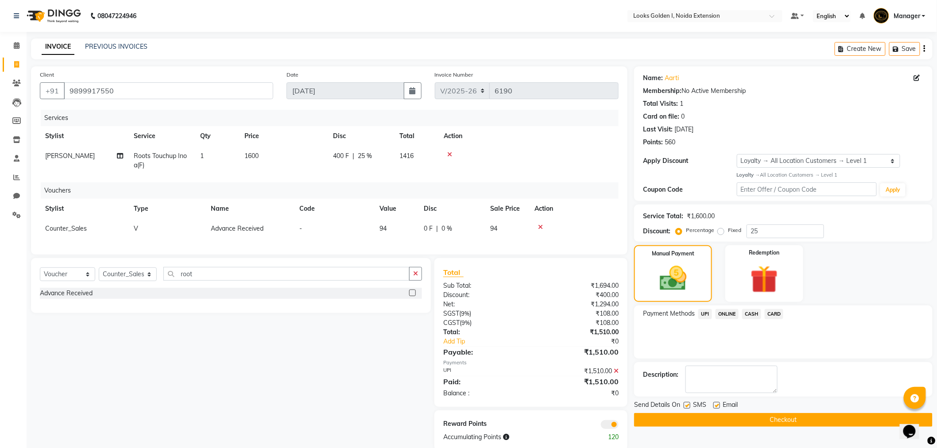
click at [796, 419] on button "Checkout" at bounding box center [783, 420] width 299 height 14
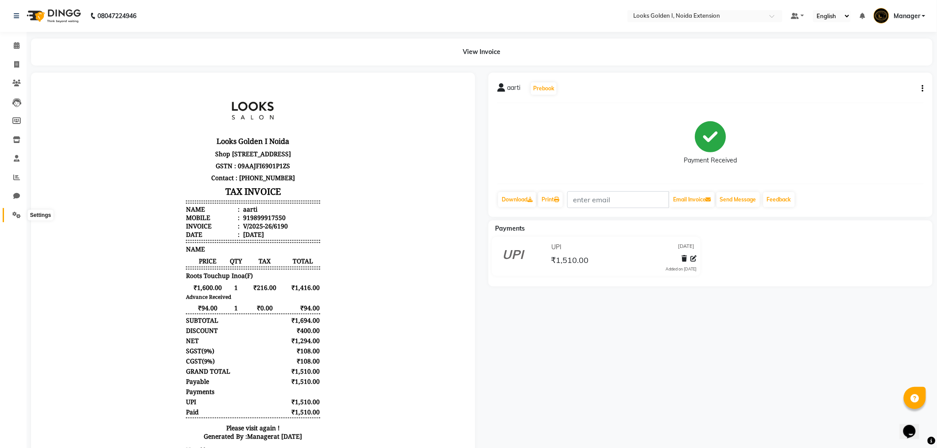
click at [12, 219] on span at bounding box center [17, 215] width 16 height 10
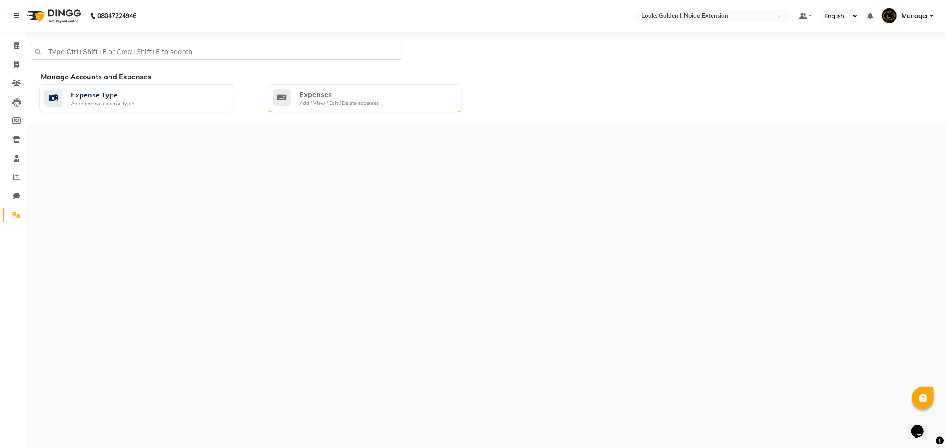
click at [311, 98] on div "Expenses" at bounding box center [338, 94] width 79 height 11
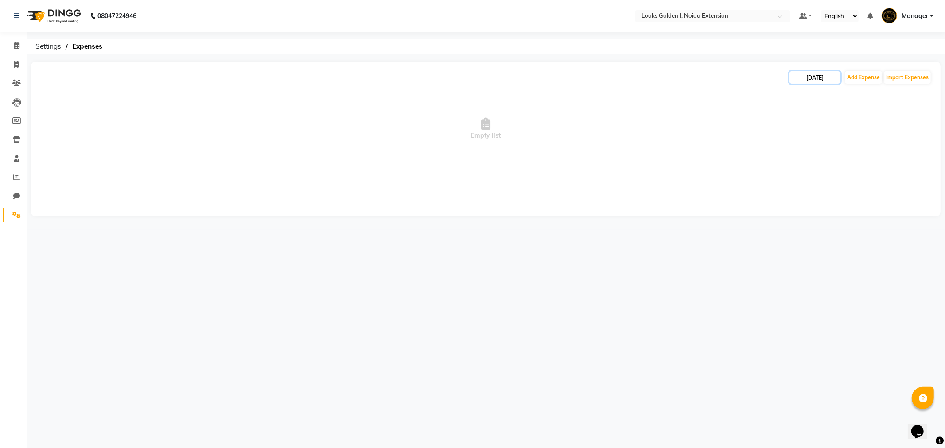
click at [812, 80] on input "[DATE]" at bounding box center [814, 77] width 51 height 12
select select "9"
select select "2025"
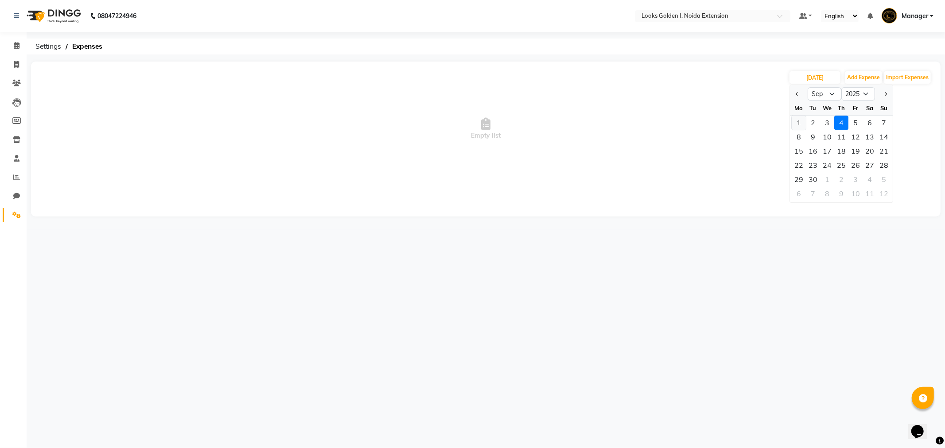
click at [798, 120] on div "1" at bounding box center [799, 123] width 14 height 14
type input "01-09-2025"
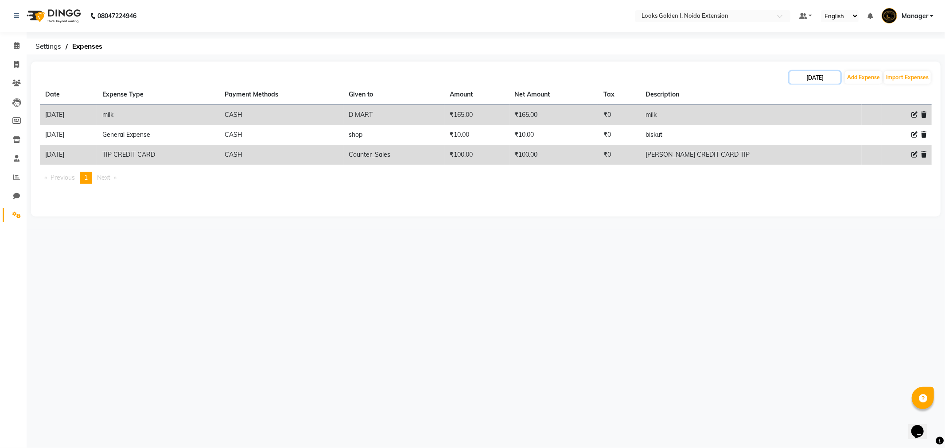
click at [812, 76] on input "01-09-2025" at bounding box center [814, 77] width 51 height 12
select select "9"
select select "2025"
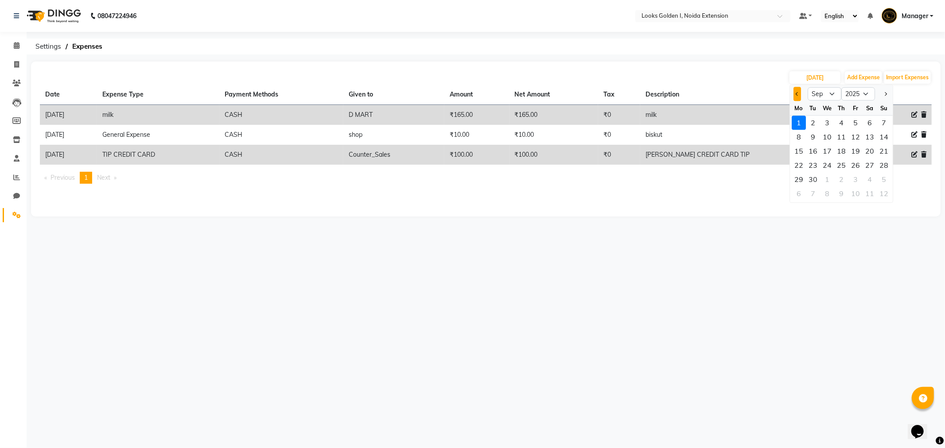
click at [795, 91] on button "Previous month" at bounding box center [797, 94] width 8 height 14
select select "8"
click at [882, 183] on div "31" at bounding box center [884, 179] width 14 height 14
type input "31-08-2025"
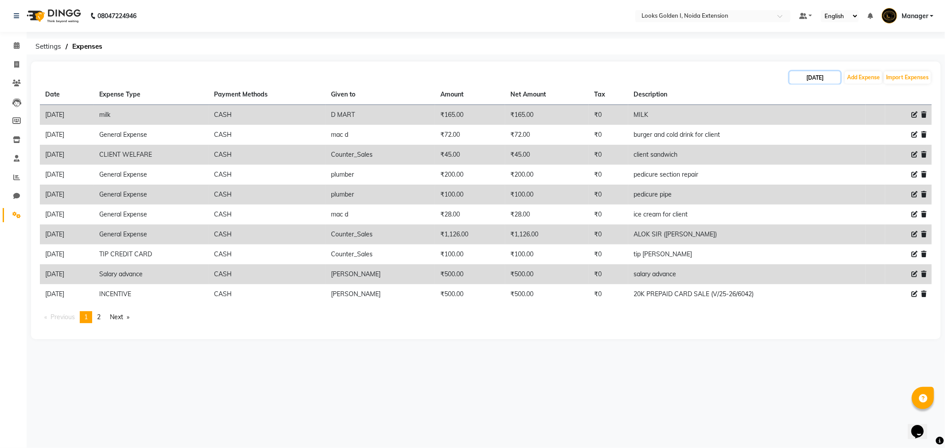
click at [818, 76] on input "31-08-2025" at bounding box center [814, 77] width 51 height 12
select select "8"
select select "2025"
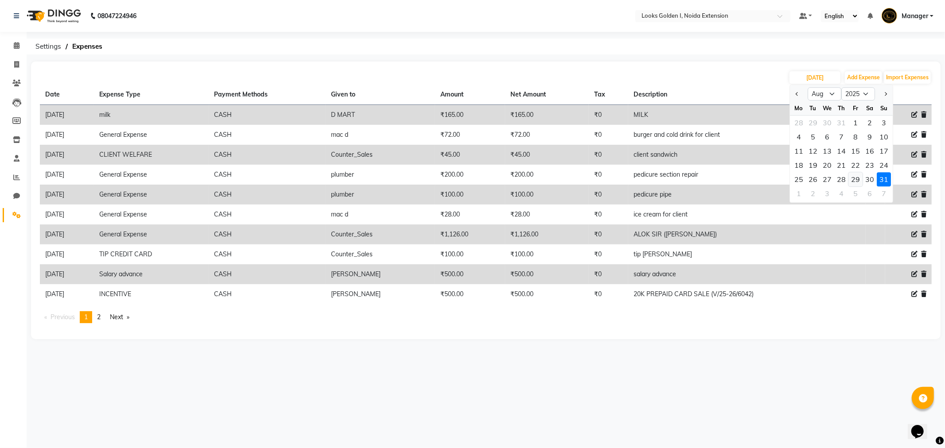
click at [857, 178] on div "29" at bounding box center [855, 179] width 14 height 14
type input "29-08-2025"
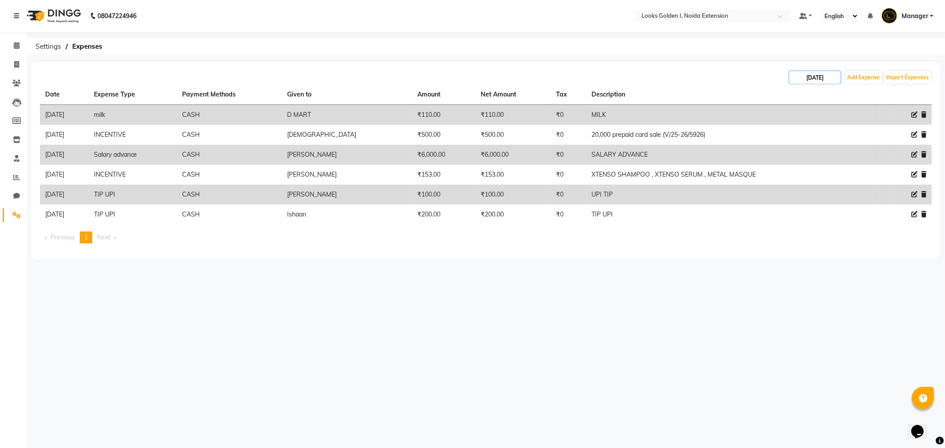
click at [811, 78] on input "29-08-2025" at bounding box center [814, 77] width 51 height 12
select select "8"
select select "2025"
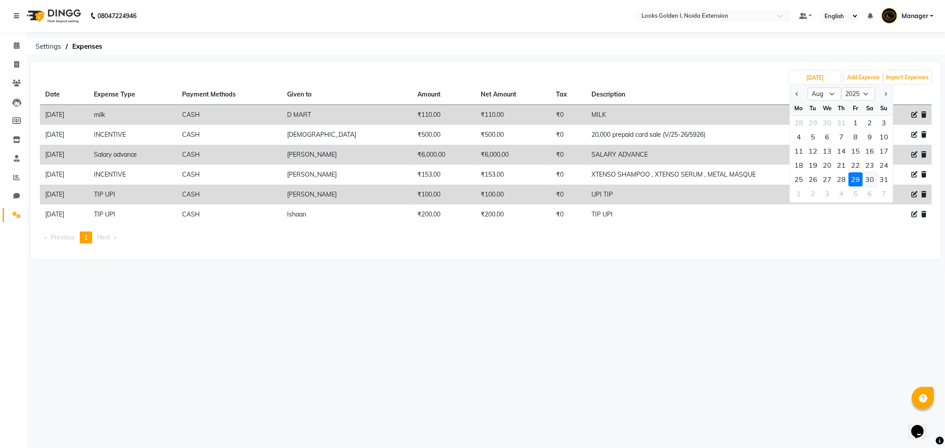
click at [871, 179] on div "30" at bounding box center [869, 179] width 14 height 14
type input "30-08-2025"
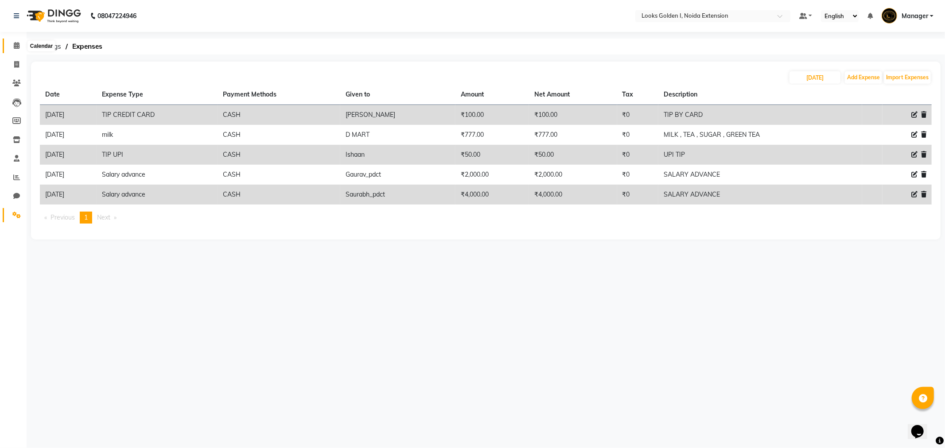
click at [19, 43] on span at bounding box center [17, 46] width 16 height 10
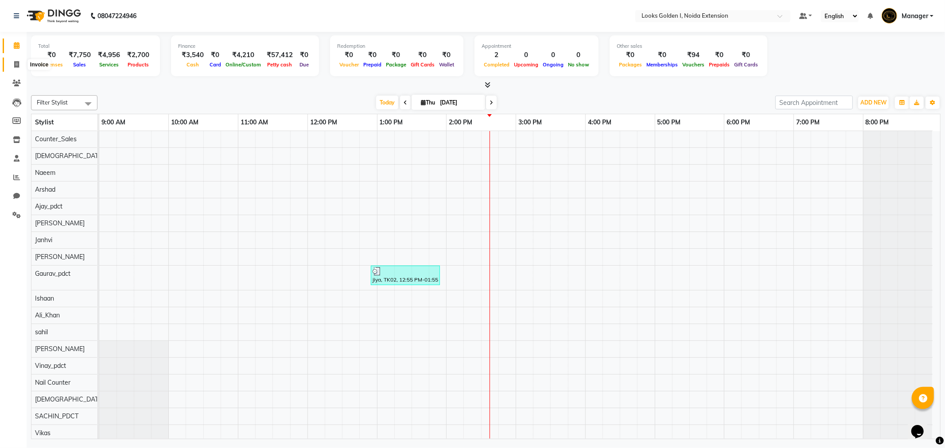
click at [15, 64] on icon at bounding box center [16, 64] width 5 height 7
select select "service"
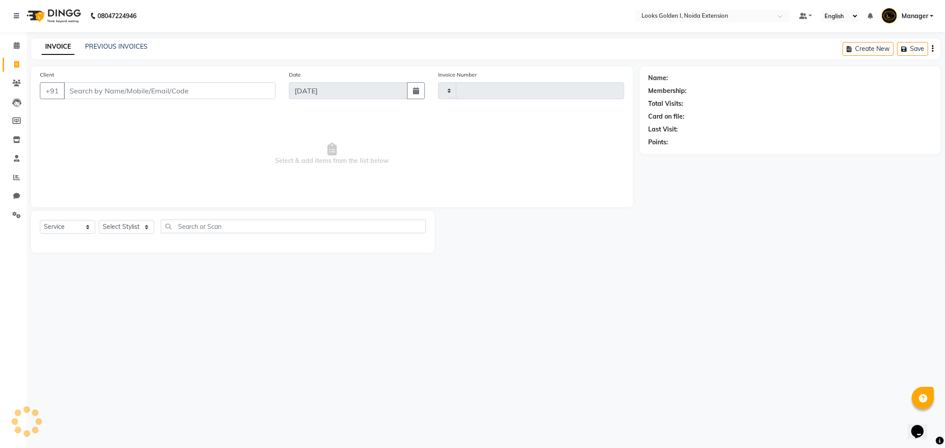
type input "6192"
select select "5508"
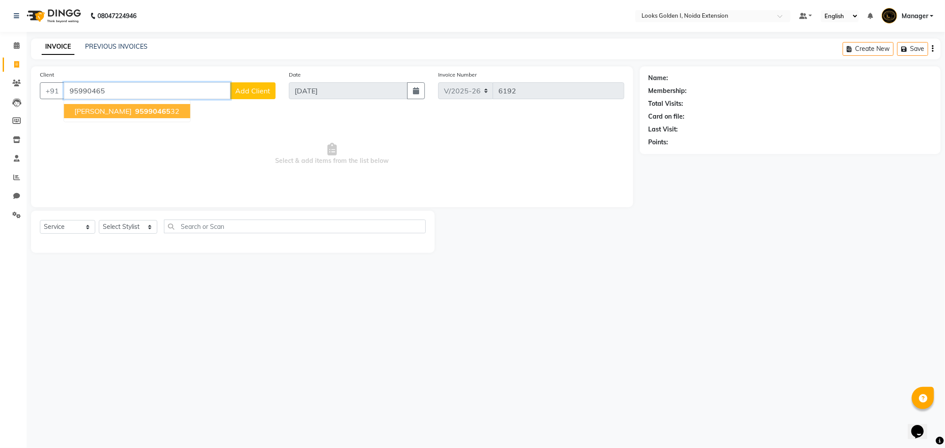
click at [135, 111] on span "95990465" at bounding box center [152, 111] width 35 height 9
type input "9599046532"
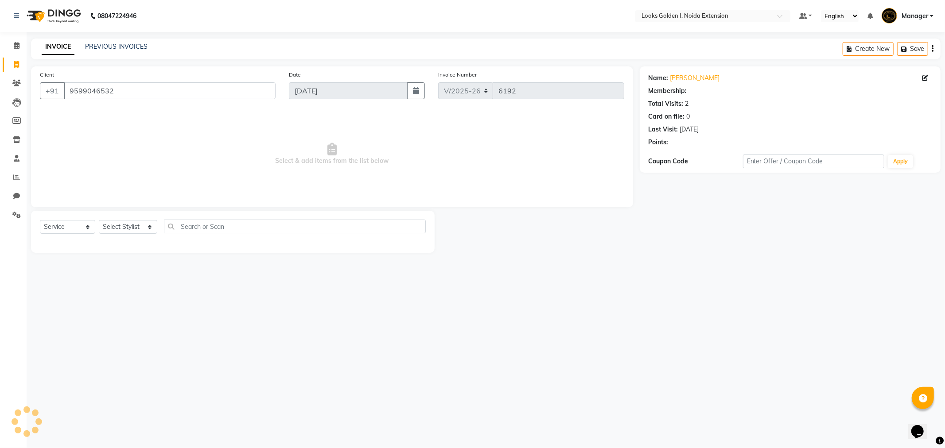
select select "1: Object"
click at [136, 224] on select "Select Stylist Ajay_pdct [PERSON_NAME] Counter_Sales [PERSON_NAME] [PERSON_NAME…" at bounding box center [128, 227] width 58 height 14
select select "71749"
click at [99, 221] on select "Select Stylist Ajay_pdct [PERSON_NAME] Counter_Sales [PERSON_NAME] [PERSON_NAME…" at bounding box center [128, 227] width 58 height 14
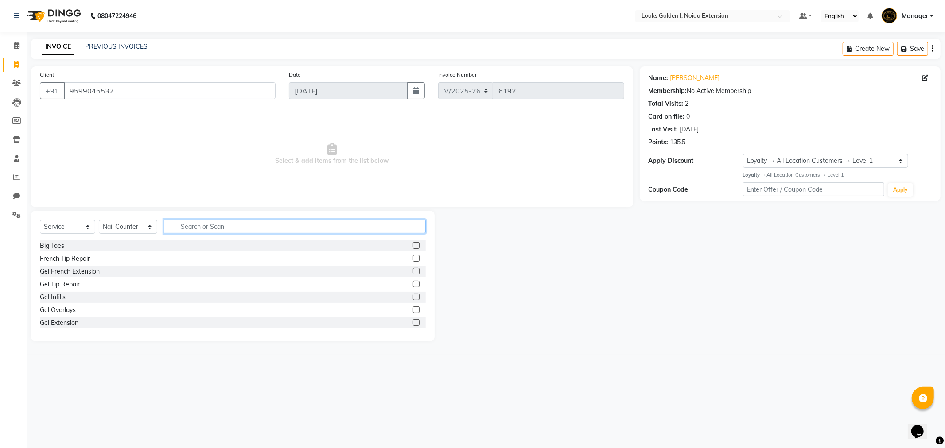
click at [205, 230] on input "text" at bounding box center [295, 227] width 262 height 14
type input "gel"
click at [61, 300] on div "Gel Extension" at bounding box center [59, 297] width 39 height 9
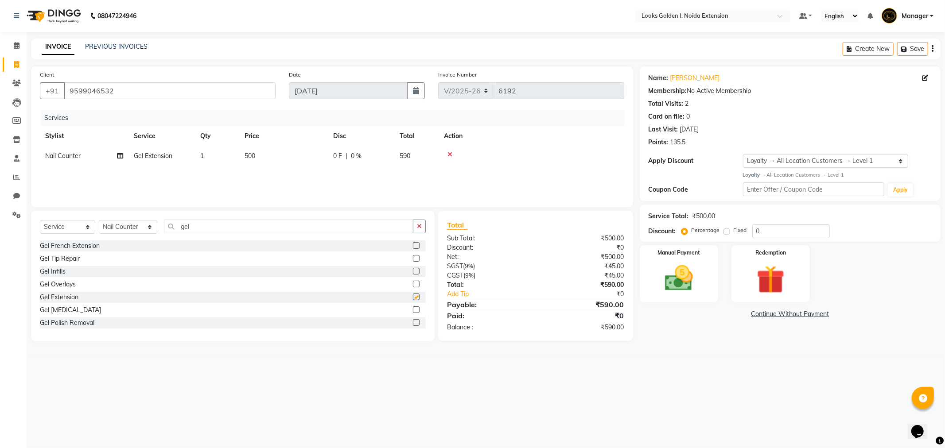
checkbox input "false"
click at [263, 158] on td "500" at bounding box center [283, 156] width 89 height 20
select select "71749"
drag, startPoint x: 297, startPoint y: 158, endPoint x: 282, endPoint y: 155, distance: 15.4
click at [282, 155] on td "500" at bounding box center [325, 163] width 89 height 34
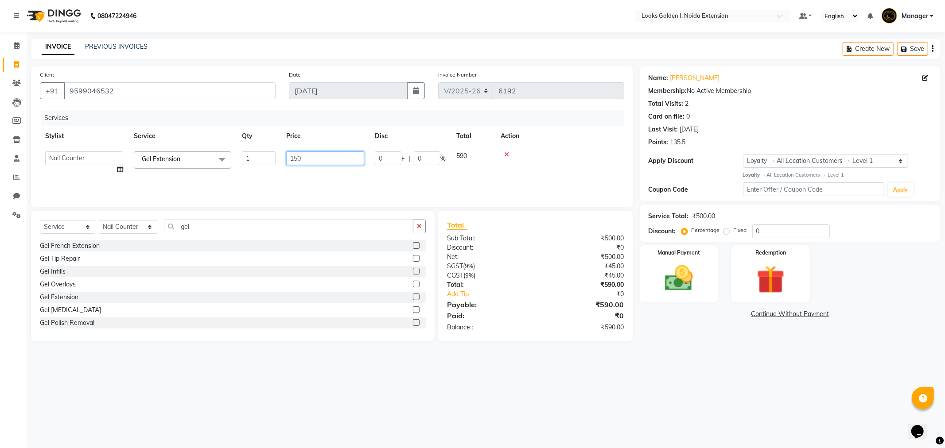
type input "1500"
click at [548, 162] on td at bounding box center [532, 156] width 186 height 20
click at [296, 151] on td "1500" at bounding box center [283, 156] width 89 height 20
select select "71749"
drag, startPoint x: 299, startPoint y: 158, endPoint x: 292, endPoint y: 160, distance: 6.9
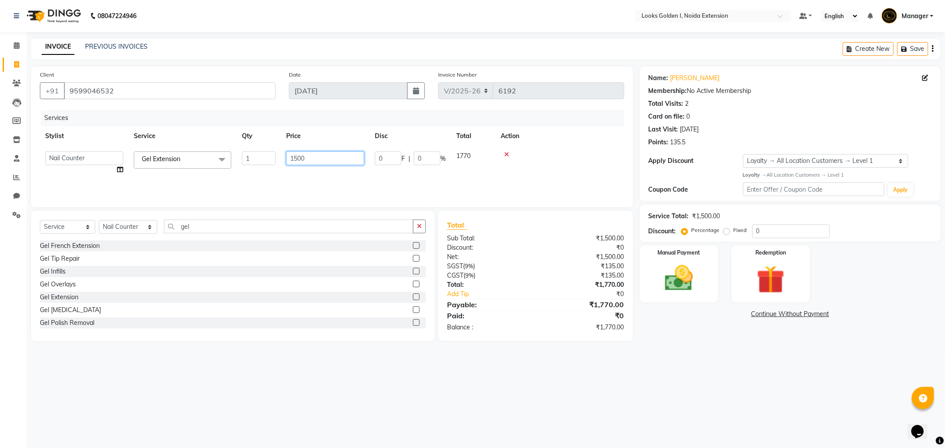
click at [292, 160] on input "1500" at bounding box center [325, 158] width 78 height 14
type input "1200"
click at [591, 149] on td at bounding box center [532, 156] width 186 height 20
click at [309, 158] on td "1200" at bounding box center [283, 156] width 89 height 20
select select "71749"
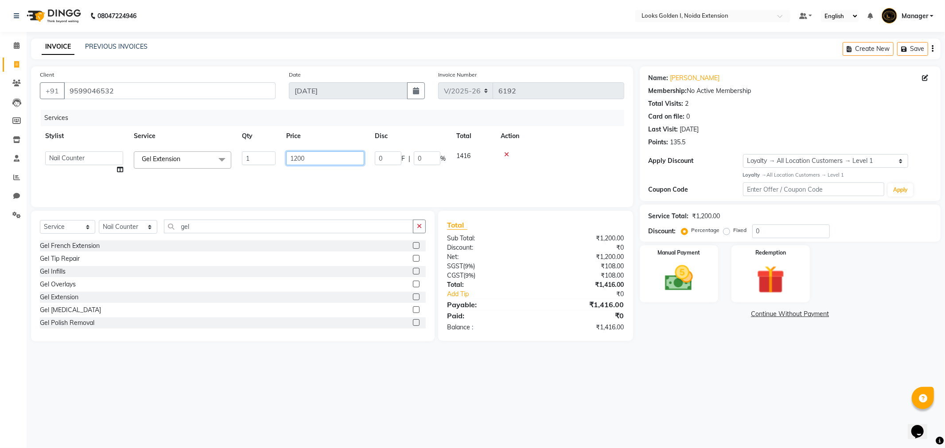
drag, startPoint x: 296, startPoint y: 156, endPoint x: 275, endPoint y: 158, distance: 21.3
click at [275, 158] on tr "Ajay_pdct Ali_Khan Anwar Arshad Asad Counter_Sales Faheem Gagan Gupta Gaurav_pd…" at bounding box center [332, 163] width 584 height 34
type input "900"
click at [592, 137] on th "Action" at bounding box center [559, 136] width 129 height 20
click at [678, 80] on link "Aakriti" at bounding box center [695, 78] width 50 height 9
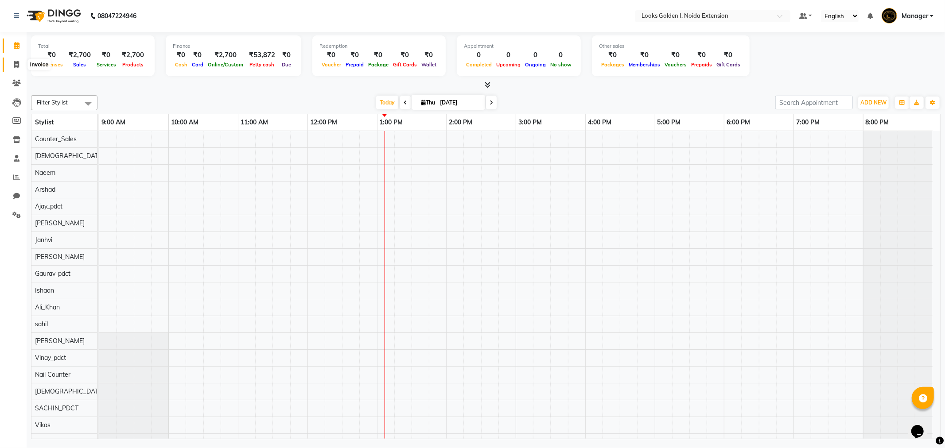
click at [14, 66] on icon at bounding box center [16, 64] width 5 height 7
select select "5508"
select select "service"
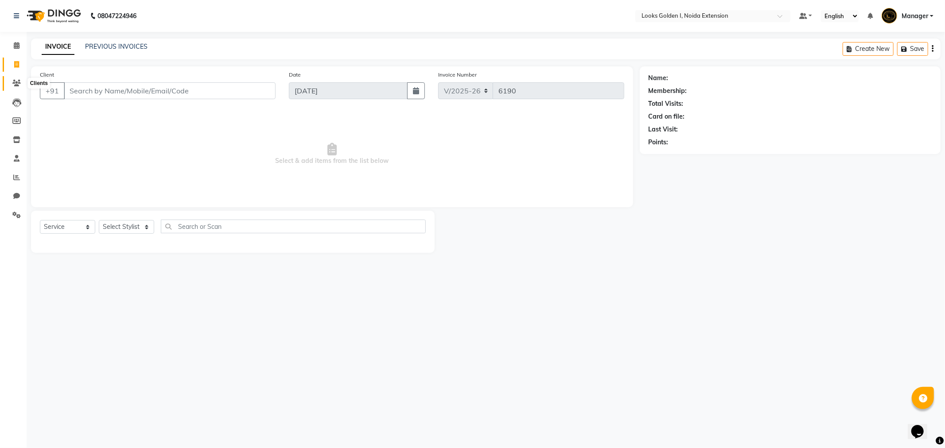
click at [14, 81] on icon at bounding box center [16, 83] width 8 height 7
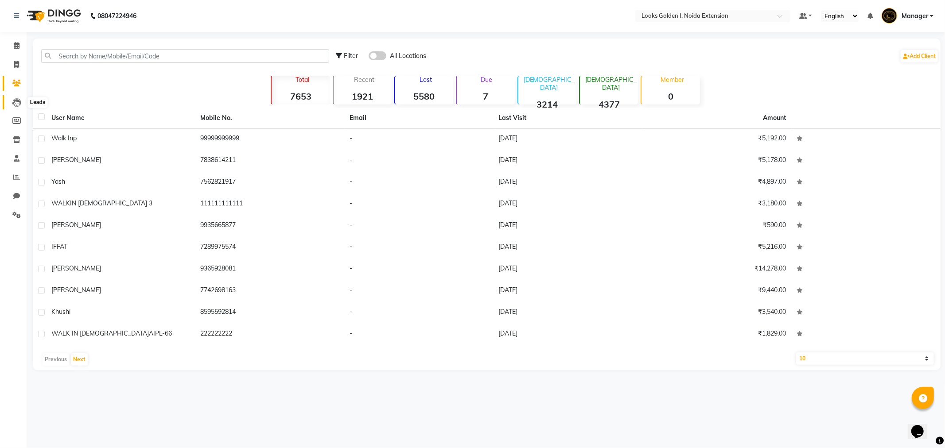
click at [20, 105] on icon at bounding box center [16, 102] width 9 height 9
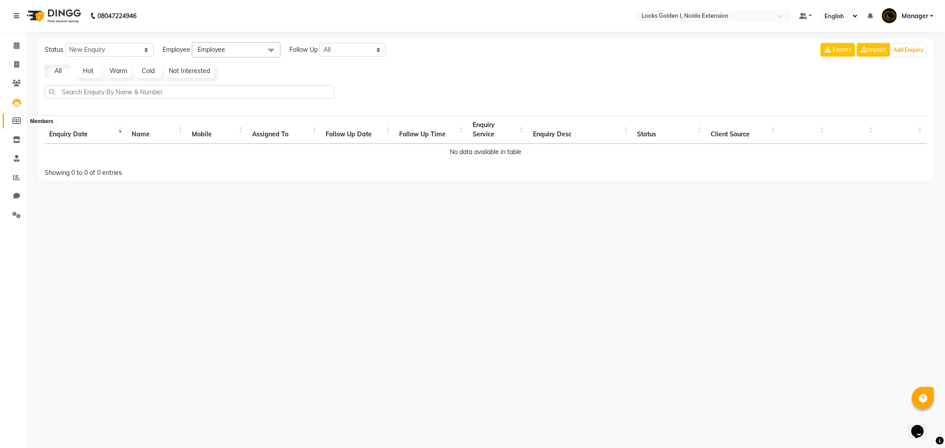
click at [16, 116] on span at bounding box center [17, 121] width 16 height 10
select select
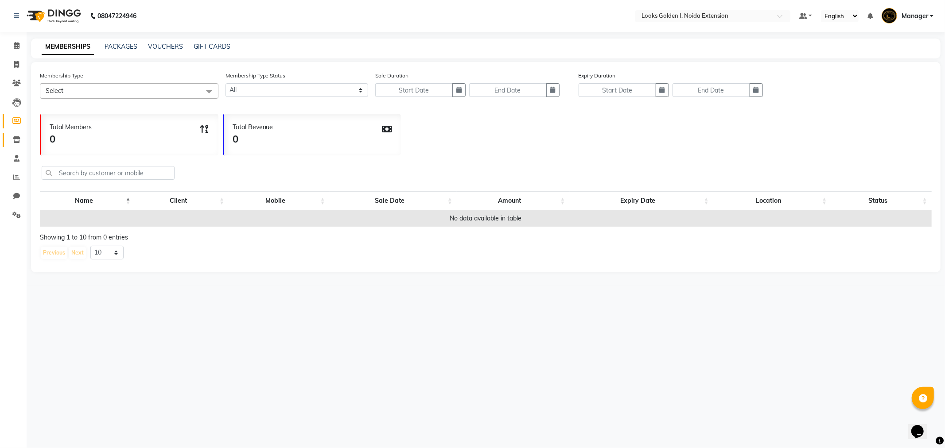
click at [15, 134] on link "Inventory" at bounding box center [13, 140] width 21 height 15
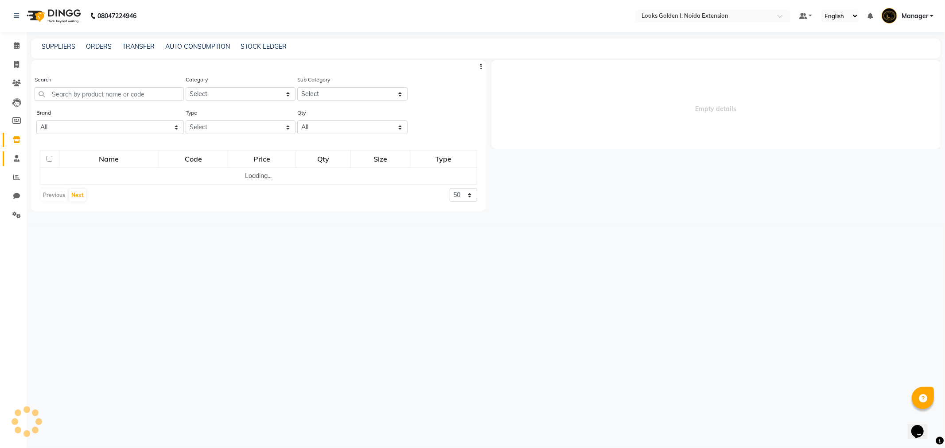
select select
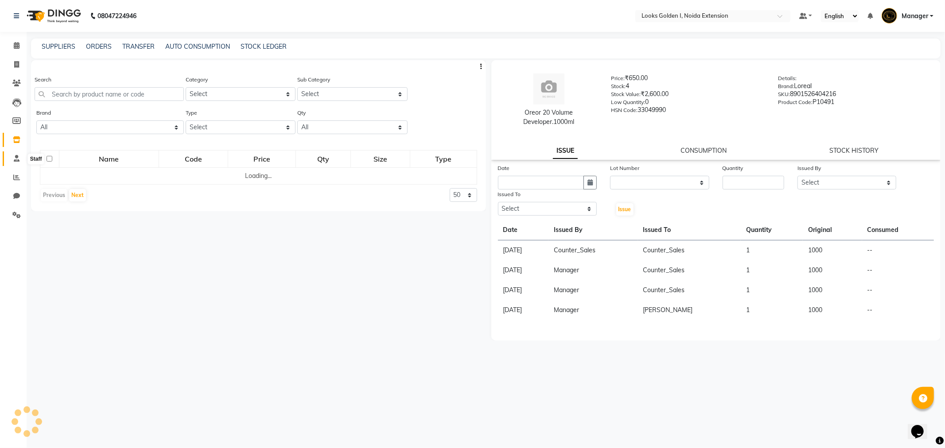
click at [14, 160] on icon at bounding box center [17, 158] width 6 height 7
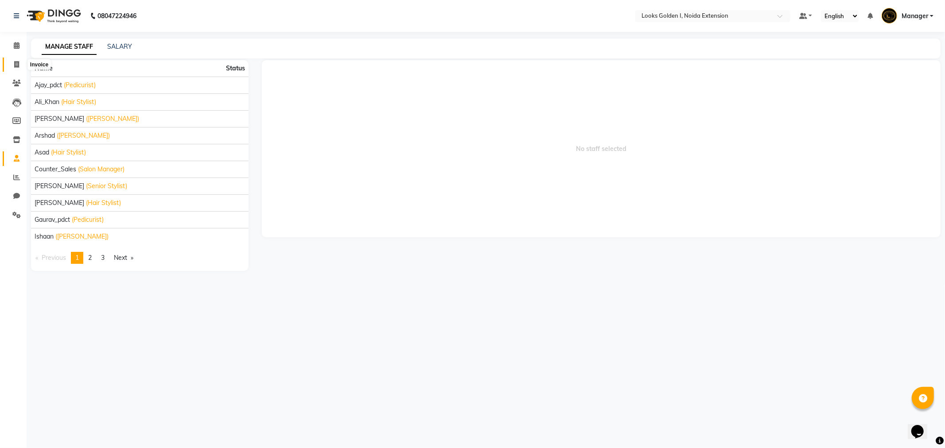
click at [12, 61] on span at bounding box center [17, 65] width 16 height 10
select select "service"
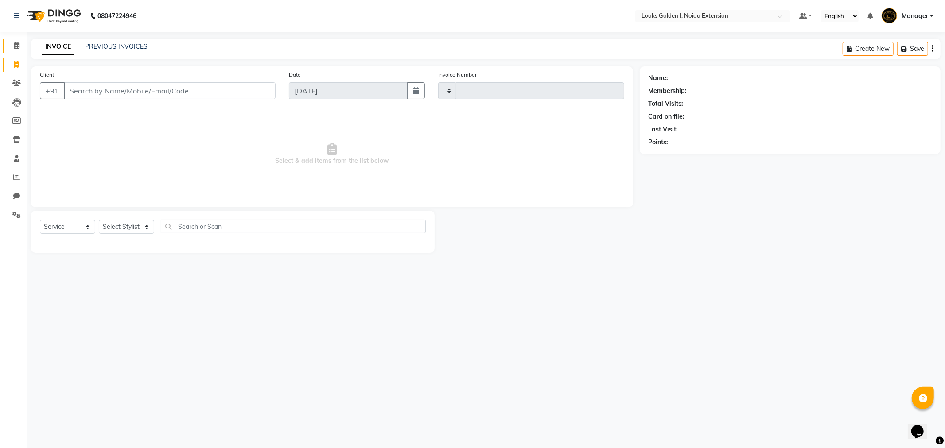
type input "6190"
select select "5508"
click at [19, 48] on icon at bounding box center [17, 45] width 6 height 7
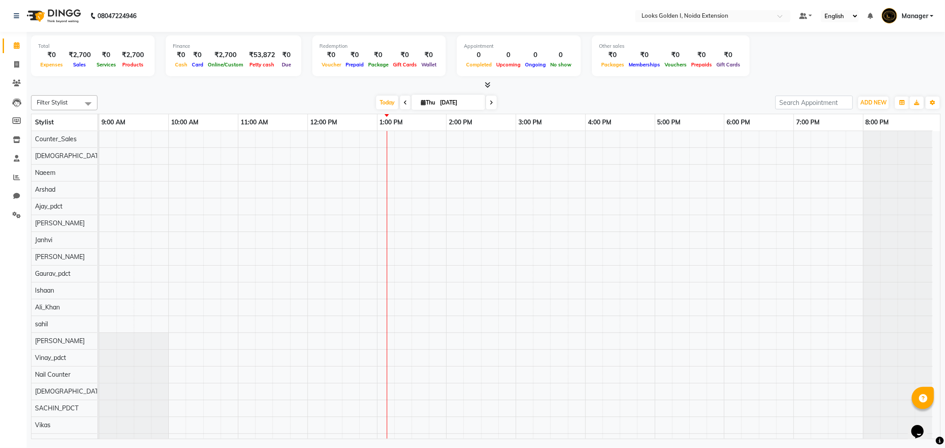
click at [488, 87] on icon at bounding box center [488, 85] width 6 height 7
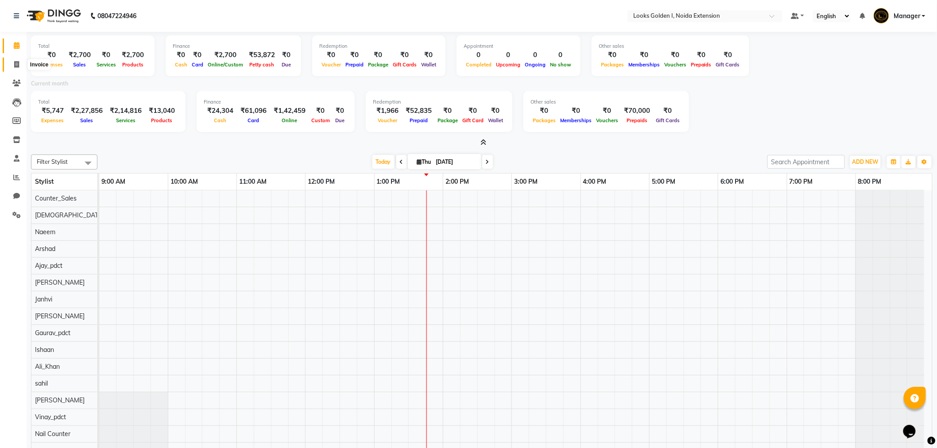
click at [19, 66] on span at bounding box center [17, 65] width 16 height 10
select select "service"
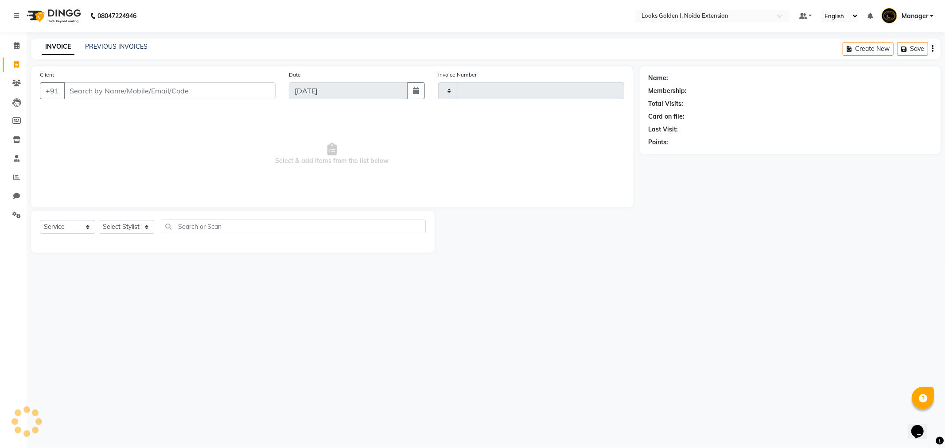
type input "6190"
select select "5508"
type input "9"
drag, startPoint x: 99, startPoint y: 93, endPoint x: 85, endPoint y: 96, distance: 14.4
click at [85, 96] on input "8979444777" at bounding box center [147, 90] width 167 height 17
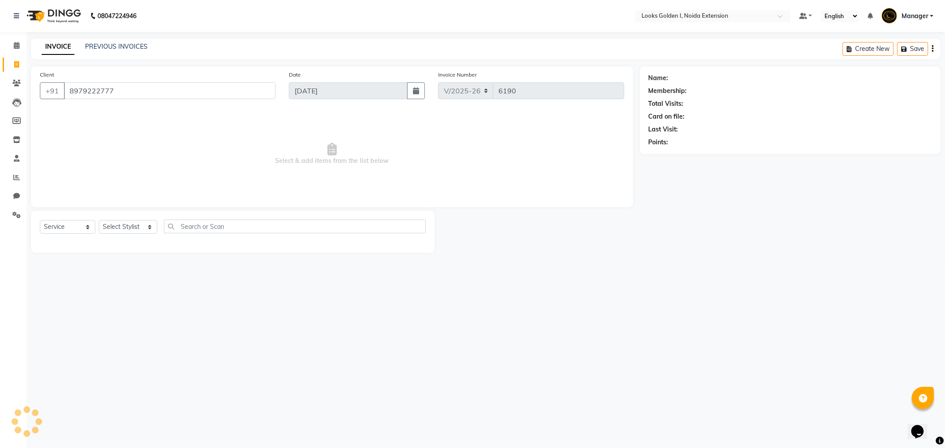
type input "8979222777"
select select "1: Object"
click at [109, 221] on select "Select Stylist Ajay_pdct [PERSON_NAME] Counter_Sales [PERSON_NAME] [PERSON_NAME…" at bounding box center [128, 227] width 58 height 14
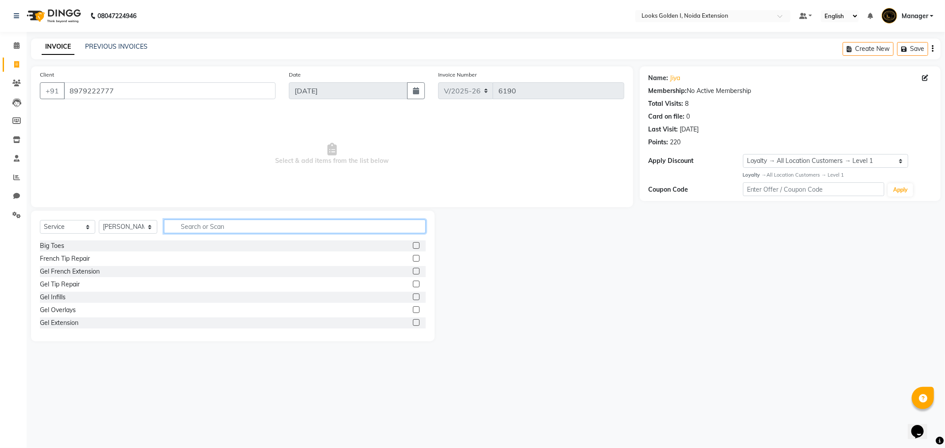
click at [184, 227] on input "text" at bounding box center [295, 227] width 262 height 14
drag, startPoint x: 124, startPoint y: 225, endPoint x: 132, endPoint y: 226, distance: 7.2
click at [124, 225] on select "Select Stylist Ajay_pdct [PERSON_NAME] Counter_Sales [PERSON_NAME] [PERSON_NAME…" at bounding box center [128, 227] width 58 height 14
select select "52723"
click at [189, 224] on input "text" at bounding box center [295, 227] width 262 height 14
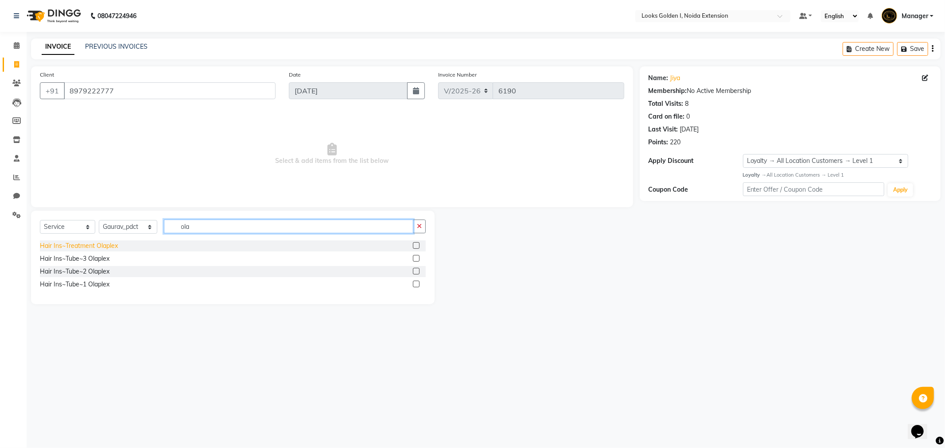
type input "ola"
click at [85, 245] on div "Hair Ins~Treatment Olaplex" at bounding box center [79, 245] width 78 height 9
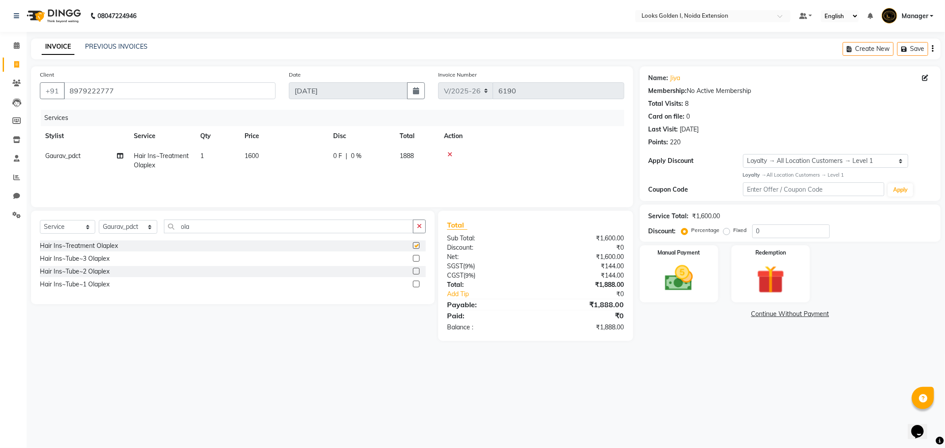
checkbox input "false"
click at [257, 160] on td "1600" at bounding box center [283, 160] width 89 height 29
select select "52723"
drag, startPoint x: 279, startPoint y: 156, endPoint x: 266, endPoint y: 153, distance: 13.2
click at [267, 154] on tr "Ajay_pdct Ali_Khan Anwar Arshad Asad Counter_Sales Faheem Gagan Gupta Gaurav_pd…" at bounding box center [332, 165] width 584 height 38
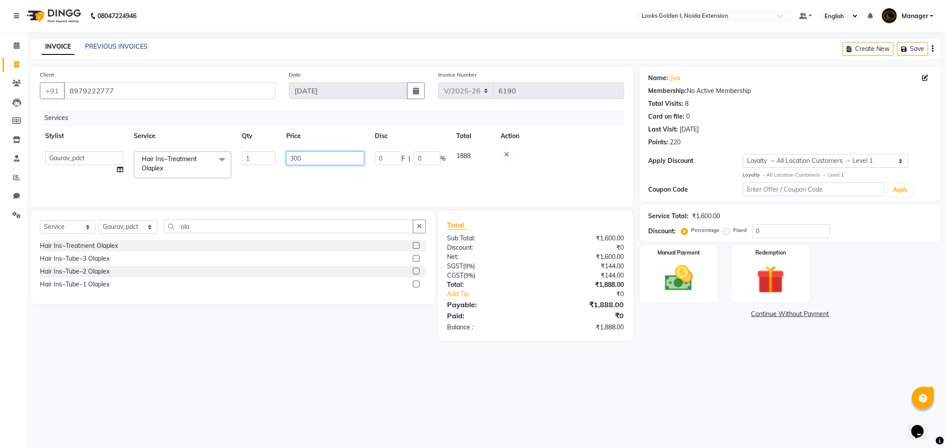
type input "3000"
click at [581, 160] on td at bounding box center [559, 165] width 129 height 38
click at [676, 78] on link "Jiya" at bounding box center [675, 78] width 10 height 9
click at [675, 293] on img at bounding box center [678, 279] width 47 height 34
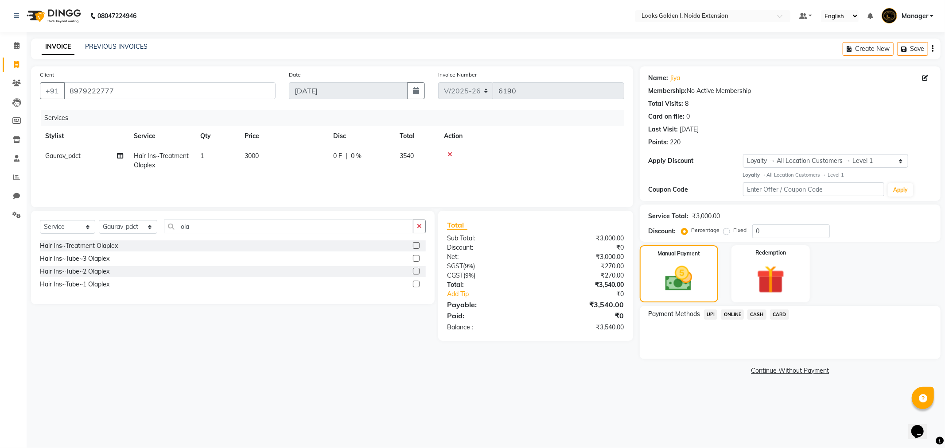
click at [709, 316] on span "UPI" at bounding box center [711, 315] width 14 height 10
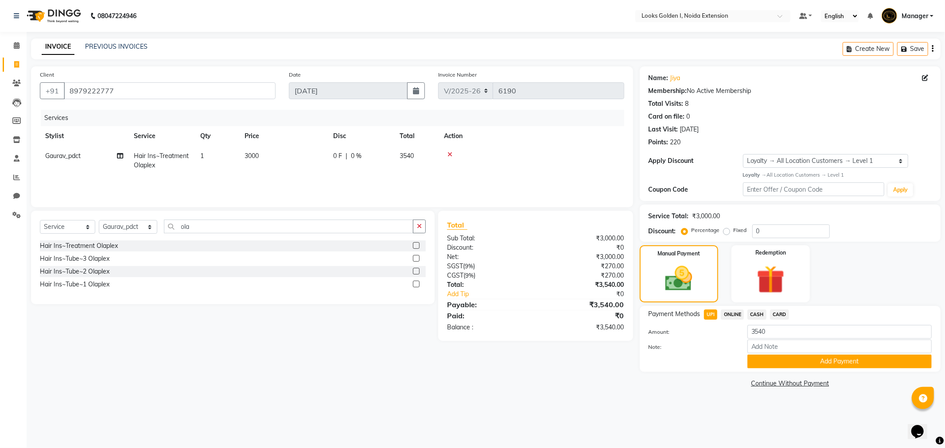
click at [778, 315] on span "CARD" at bounding box center [779, 315] width 19 height 10
click at [755, 314] on span "CASH" at bounding box center [756, 315] width 19 height 10
click at [790, 361] on button "Add Payment" at bounding box center [839, 362] width 184 height 14
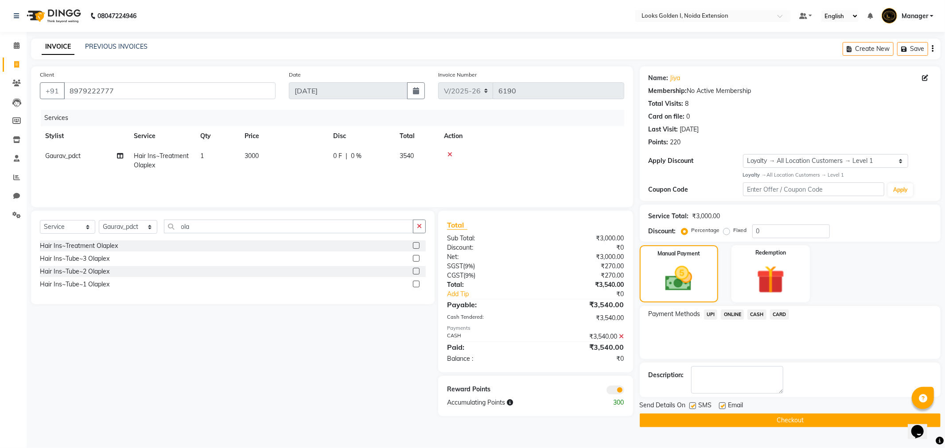
click at [785, 418] on button "Checkout" at bounding box center [790, 421] width 301 height 14
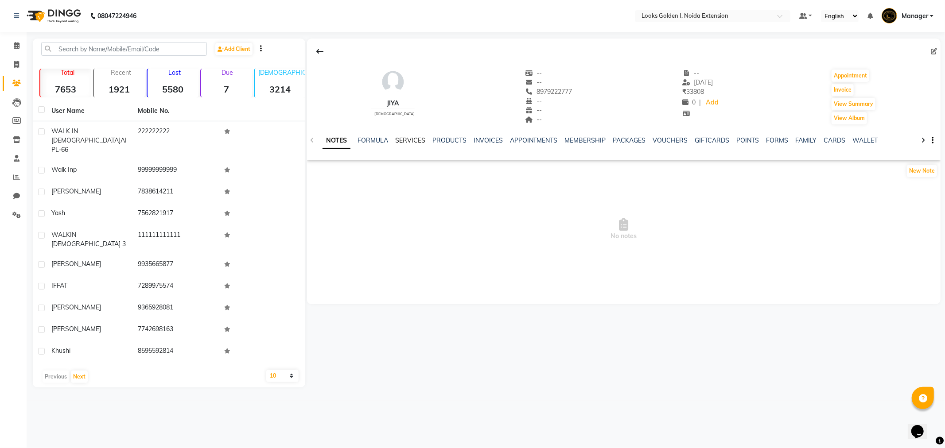
click at [406, 141] on link "SERVICES" at bounding box center [410, 140] width 30 height 8
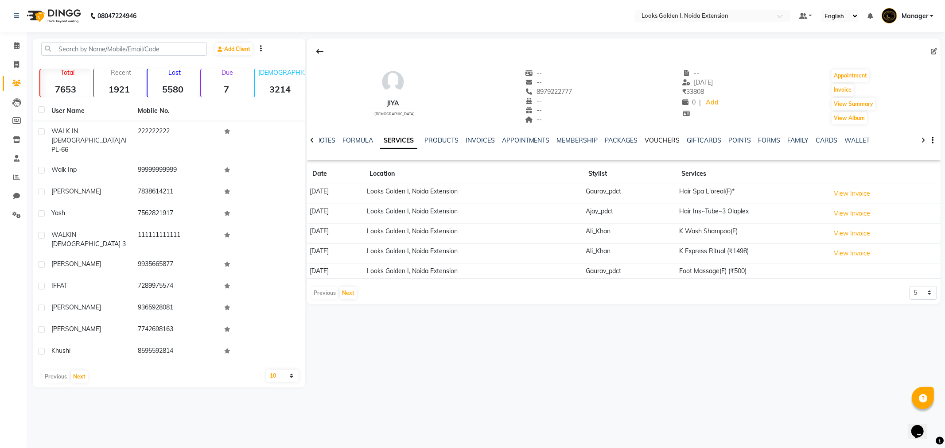
click at [657, 136] on link "VOUCHERS" at bounding box center [662, 140] width 35 height 8
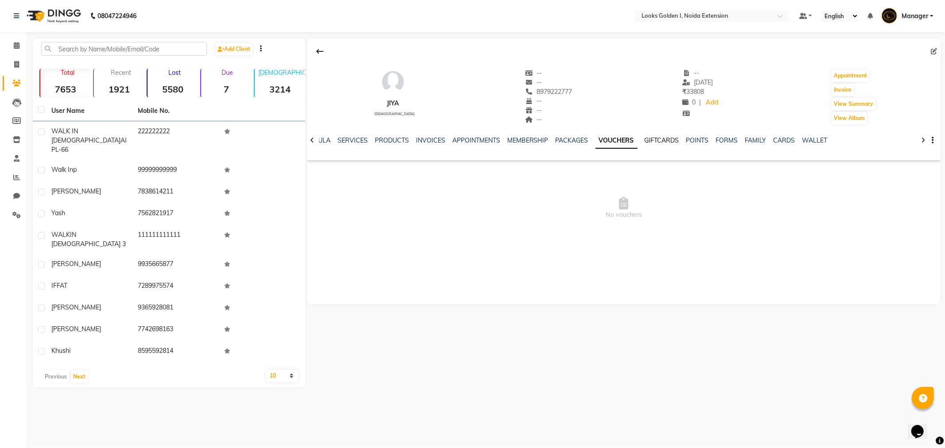
click at [645, 139] on link "GIFTCARDS" at bounding box center [662, 140] width 35 height 8
click at [599, 142] on link "VOUCHERS" at bounding box center [603, 140] width 35 height 8
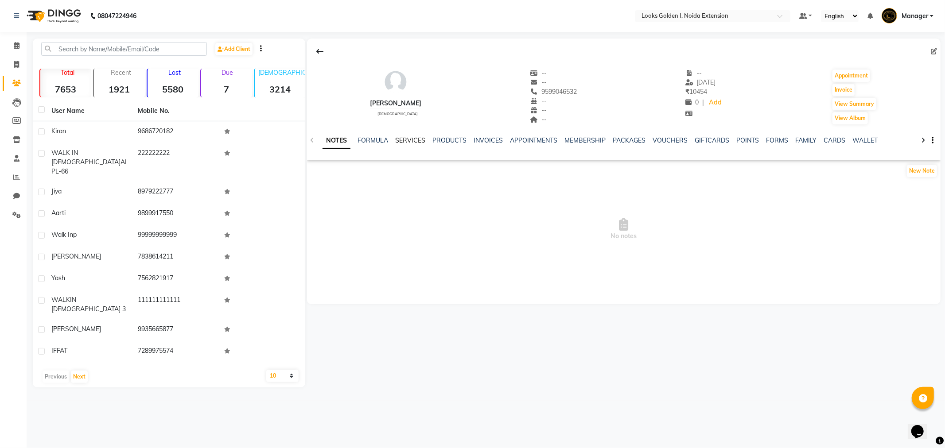
click at [411, 143] on link "SERVICES" at bounding box center [410, 140] width 30 height 8
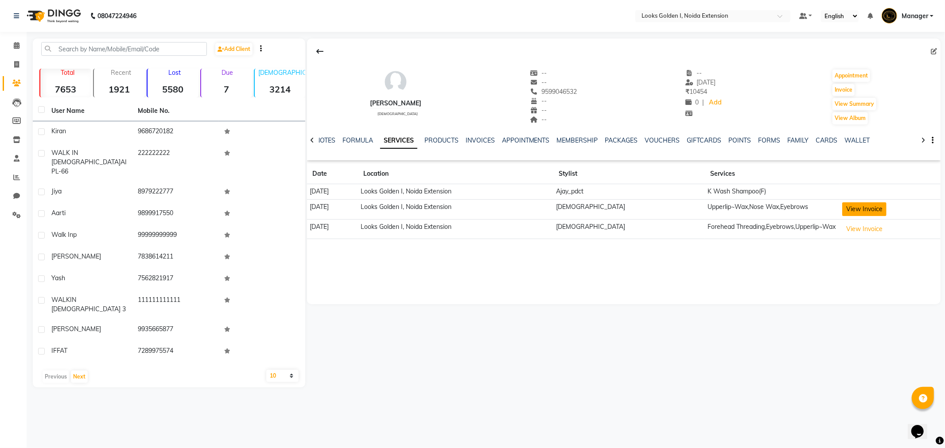
click at [866, 215] on button "View Invoice" at bounding box center [864, 209] width 44 height 14
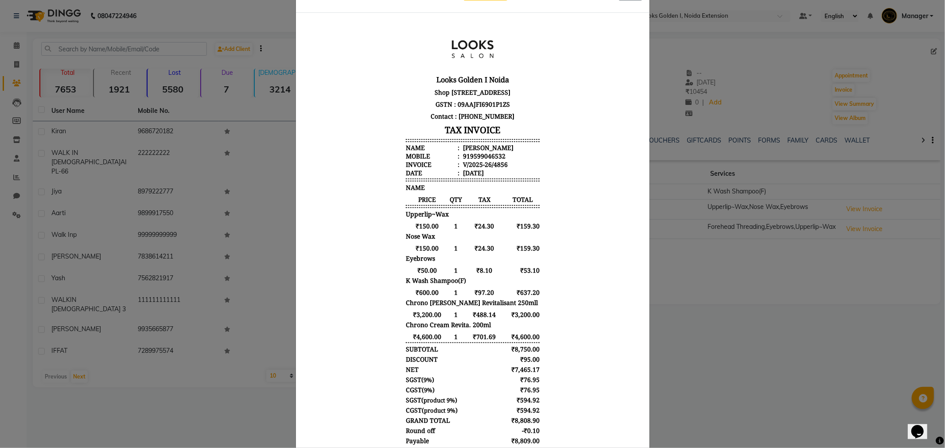
scroll to position [49, 0]
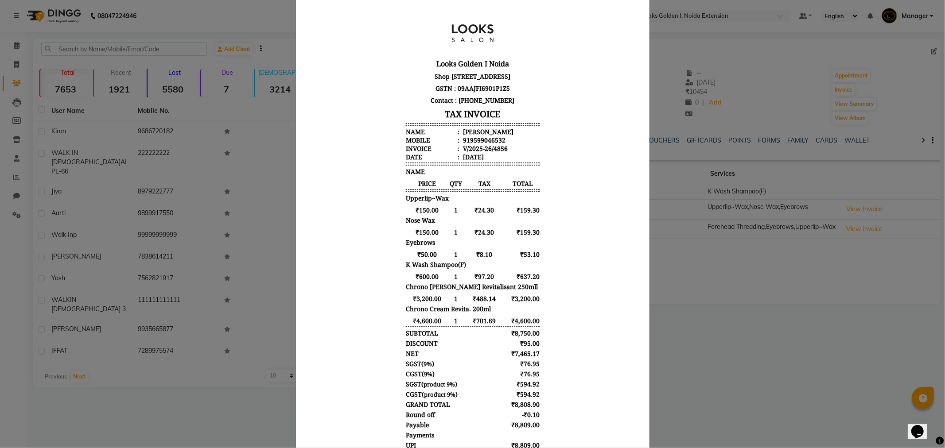
click at [742, 324] on ngb-modal-window "INVOICE View Invoice Close" at bounding box center [472, 224] width 945 height 448
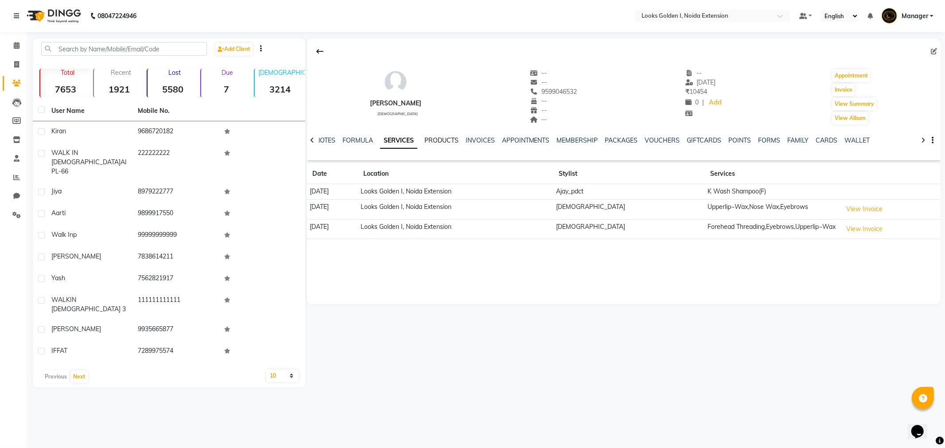
click at [435, 141] on link "PRODUCTS" at bounding box center [441, 140] width 34 height 8
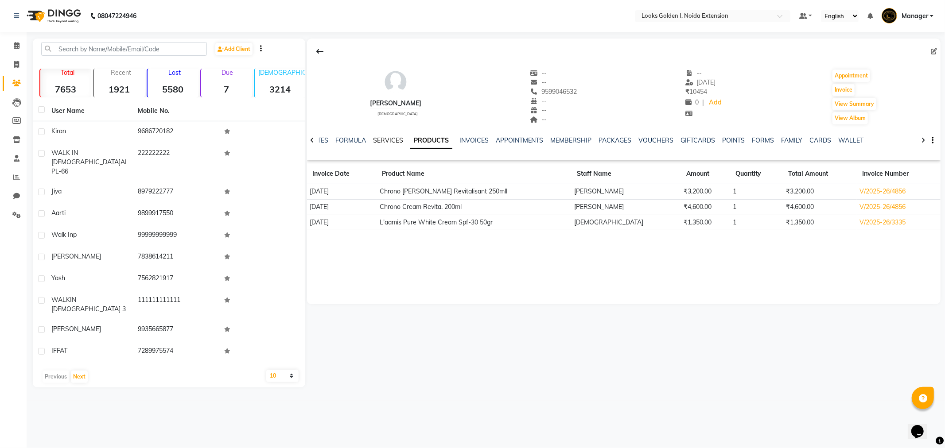
click at [391, 141] on link "SERVICES" at bounding box center [388, 140] width 30 height 8
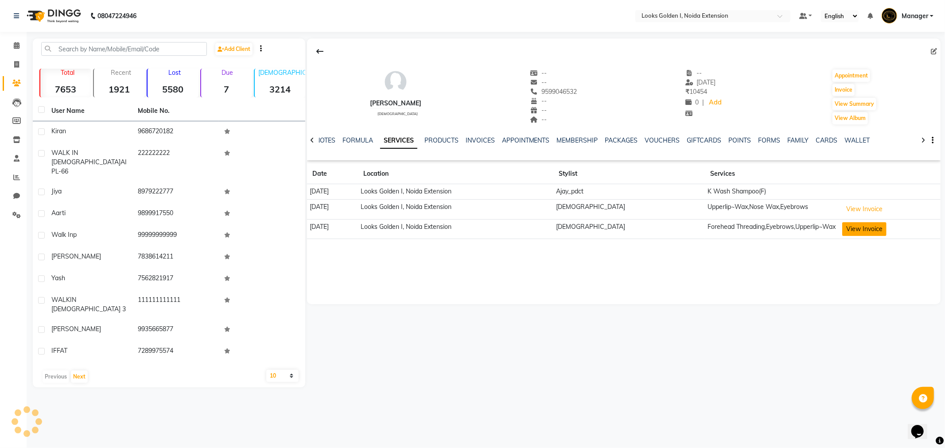
click at [867, 227] on button "View Invoice" at bounding box center [864, 229] width 44 height 14
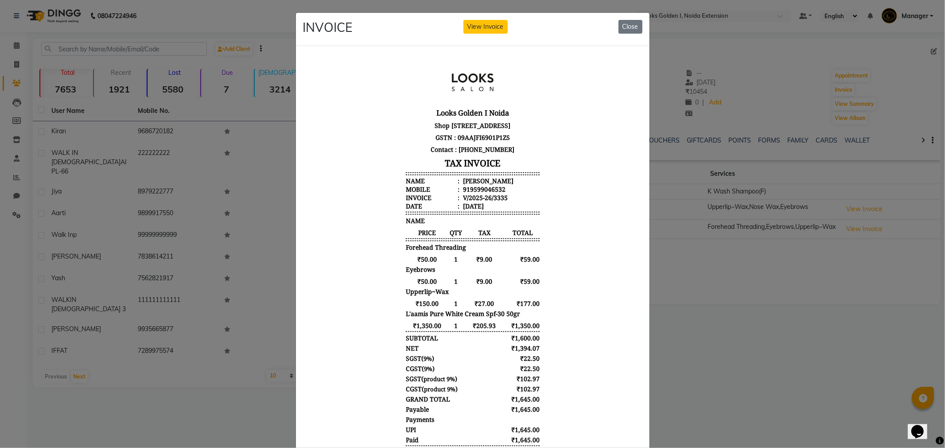
scroll to position [7, 0]
click at [746, 302] on ngb-modal-window "INVOICE View Invoice Close" at bounding box center [472, 224] width 945 height 448
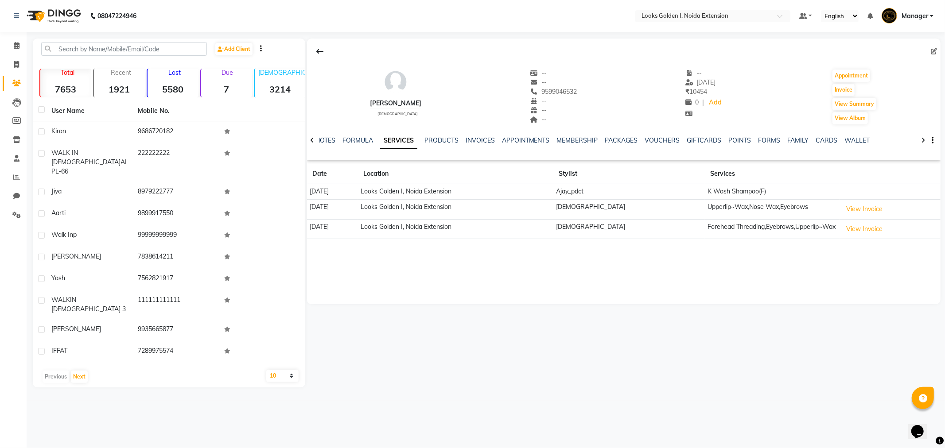
click at [668, 306] on div "aakriti female -- -- 9599046532 -- -- -- -- 01-08-2025 ₹ 10454 0 | Add Appointm…" at bounding box center [622, 213] width 635 height 349
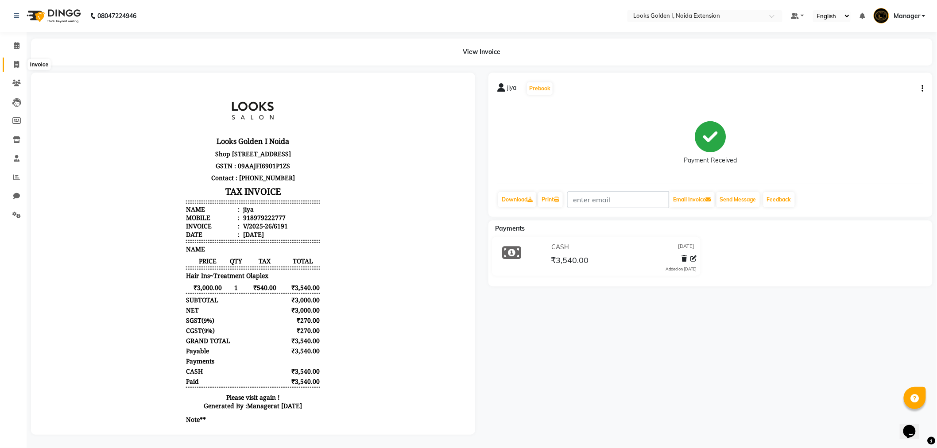
click at [16, 66] on icon at bounding box center [16, 64] width 5 height 7
select select "5508"
select select "service"
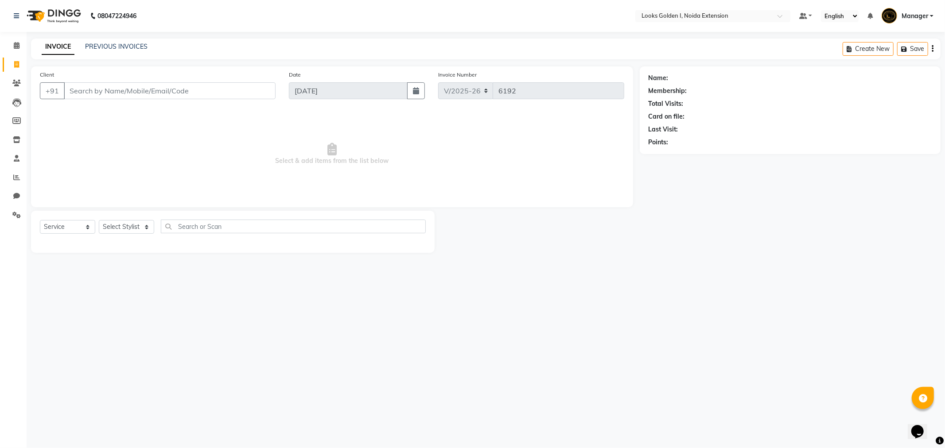
click at [183, 89] on input "Client" at bounding box center [170, 90] width 212 height 17
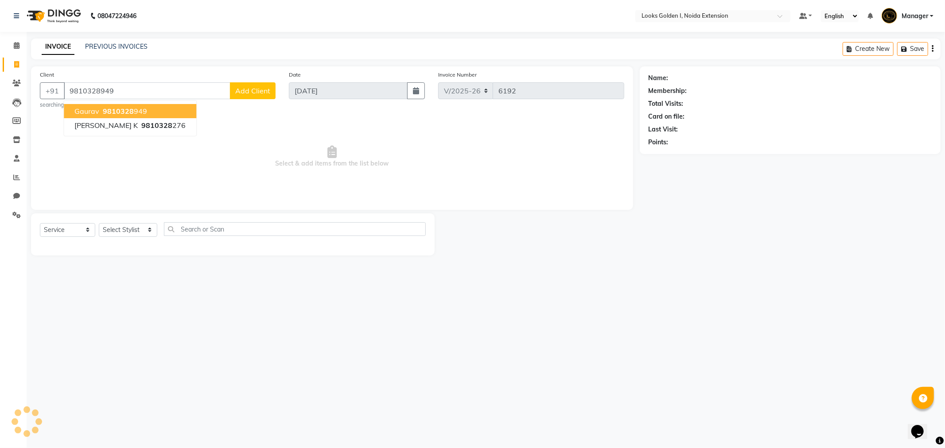
type input "9810328949"
select select "1: Object"
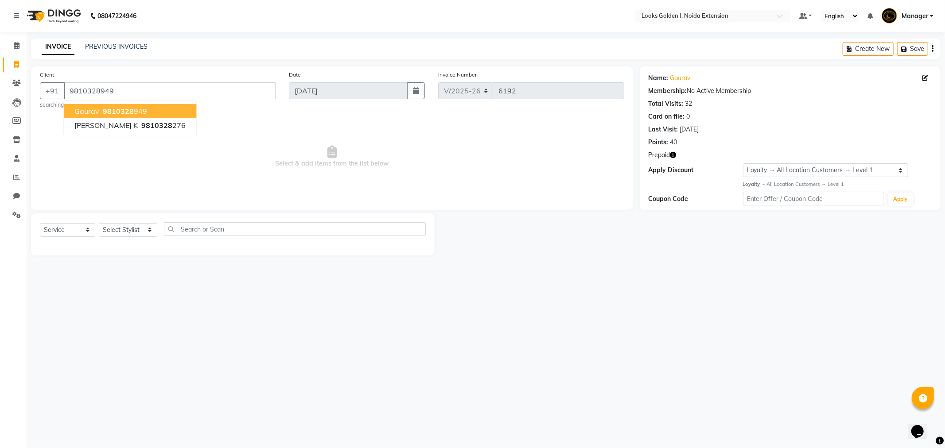
click at [135, 108] on ngb-highlight "9810328 949" at bounding box center [124, 111] width 46 height 9
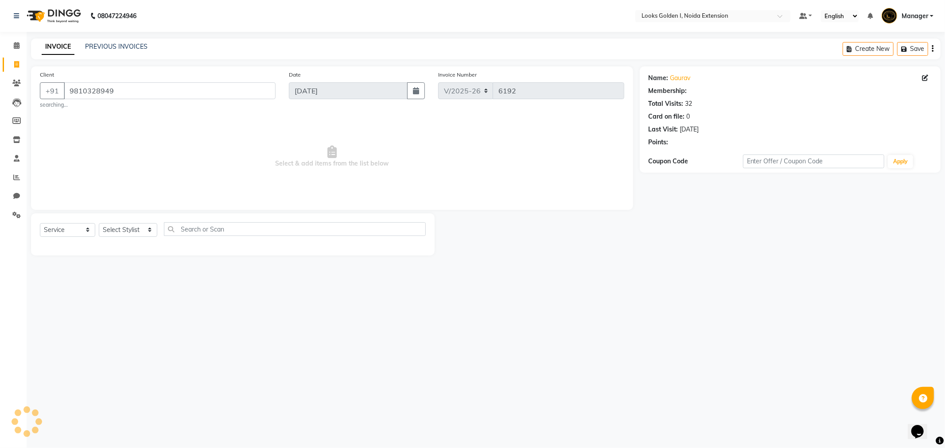
select select "1: Object"
click at [147, 229] on select "Select Stylist Ajay_pdct [PERSON_NAME] Counter_Sales [PERSON_NAME] [PERSON_NAME…" at bounding box center [128, 230] width 58 height 14
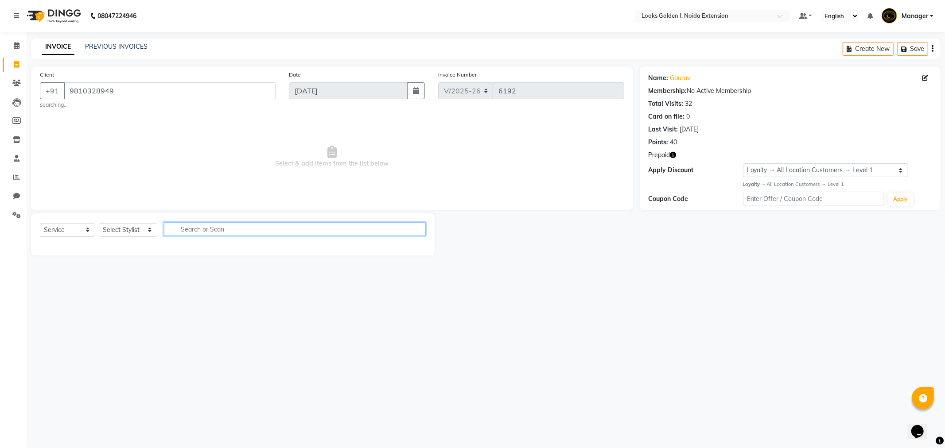
click at [241, 233] on input "text" at bounding box center [295, 229] width 262 height 14
click at [674, 156] on icon "button" at bounding box center [673, 155] width 6 height 6
click at [213, 229] on input "sa" at bounding box center [288, 229] width 249 height 14
type input "s"
type input "bea"
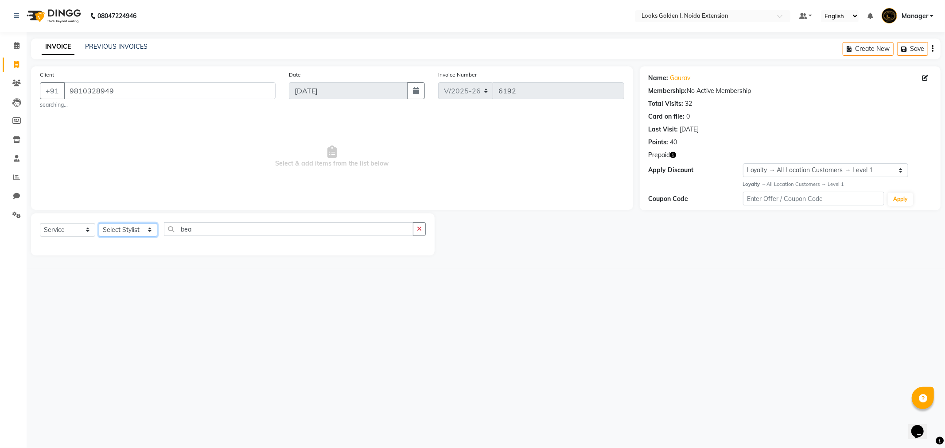
click at [148, 230] on select "Select Stylist Ajay_pdct [PERSON_NAME] Counter_Sales [PERSON_NAME] [PERSON_NAME…" at bounding box center [128, 230] width 58 height 14
select select "37647"
click at [99, 223] on select "Select Stylist Ajay_pdct [PERSON_NAME] Counter_Sales [PERSON_NAME] [PERSON_NAME…" at bounding box center [128, 230] width 58 height 14
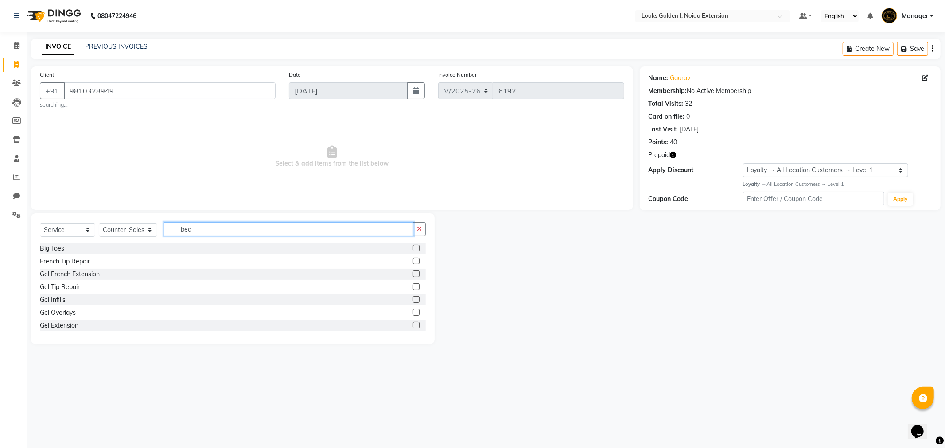
click at [198, 231] on input "bea" at bounding box center [288, 229] width 249 height 14
type input "b"
type input "s"
type input "bea"
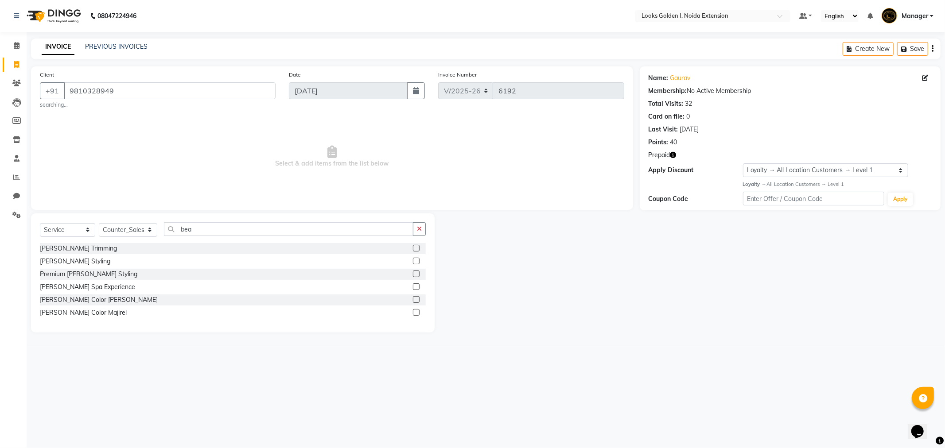
click at [78, 261] on div "[PERSON_NAME] Styling" at bounding box center [233, 261] width 386 height 11
click at [68, 257] on div "[PERSON_NAME] Styling" at bounding box center [75, 261] width 70 height 9
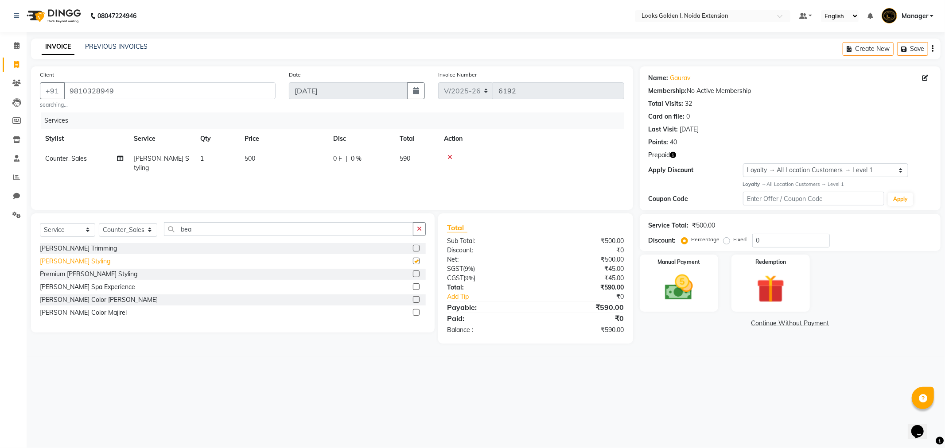
checkbox input "false"
click at [283, 164] on td "500" at bounding box center [283, 163] width 89 height 29
select select "37647"
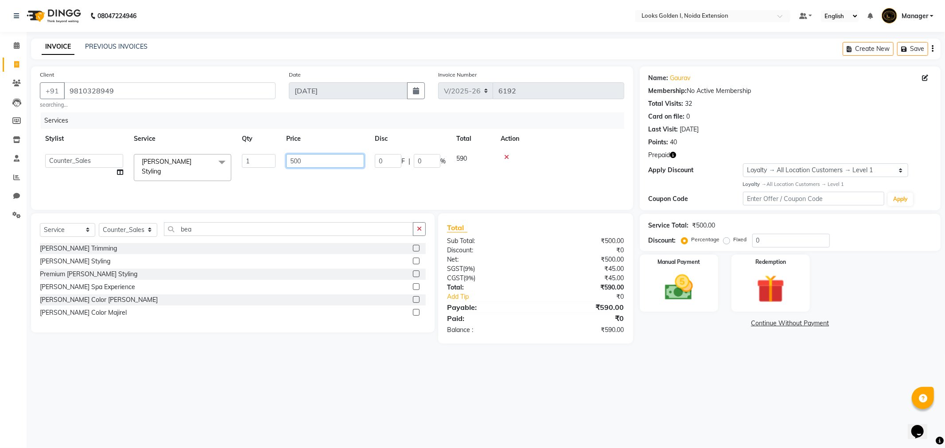
click at [304, 159] on input "500" at bounding box center [325, 161] width 78 height 14
type input "5"
type input "250"
click at [276, 269] on div "Premium [PERSON_NAME] Styling" at bounding box center [233, 274] width 386 height 11
click at [780, 297] on img at bounding box center [770, 289] width 47 height 36
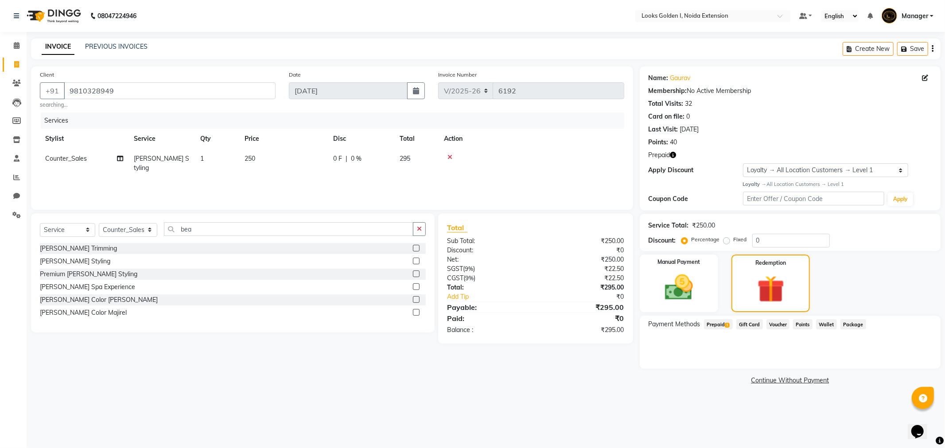
click at [715, 324] on span "Prepaid 1" at bounding box center [718, 324] width 29 height 10
click at [918, 362] on button "Add" at bounding box center [910, 360] width 32 height 15
click at [674, 351] on button "Send OTP" at bounding box center [672, 352] width 47 height 15
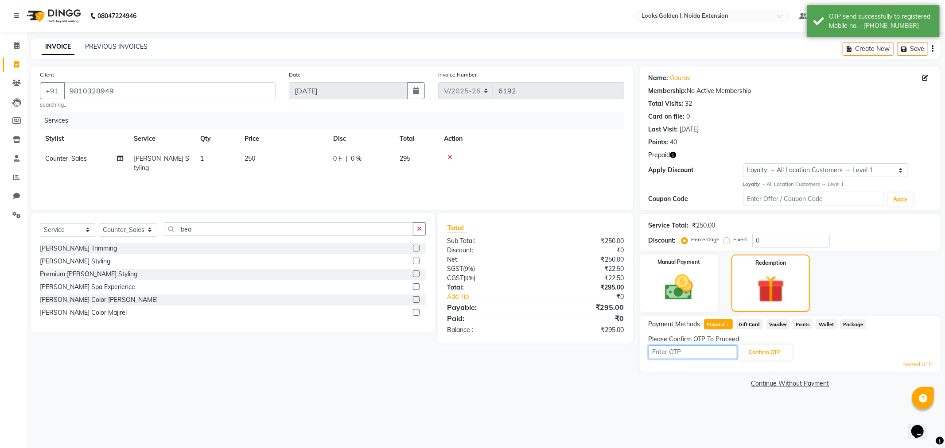
click at [699, 353] on input "text" at bounding box center [693, 353] width 89 height 14
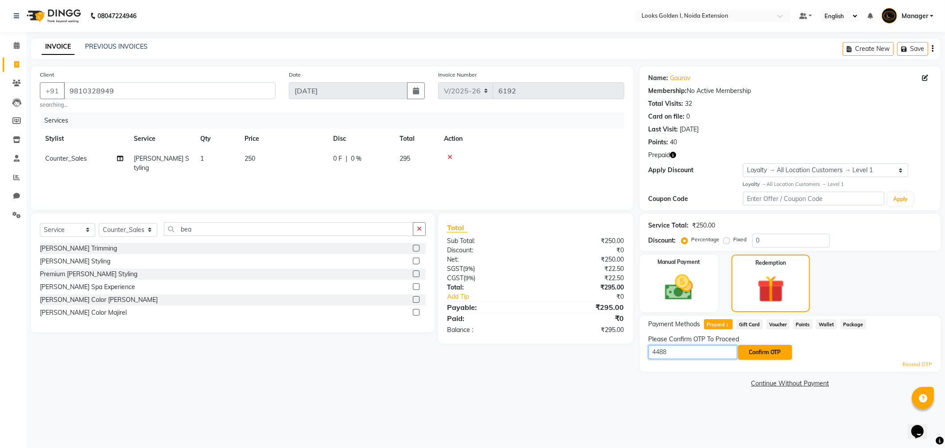
type input "4488"
click at [770, 353] on button "Confirm OTP" at bounding box center [765, 352] width 54 height 15
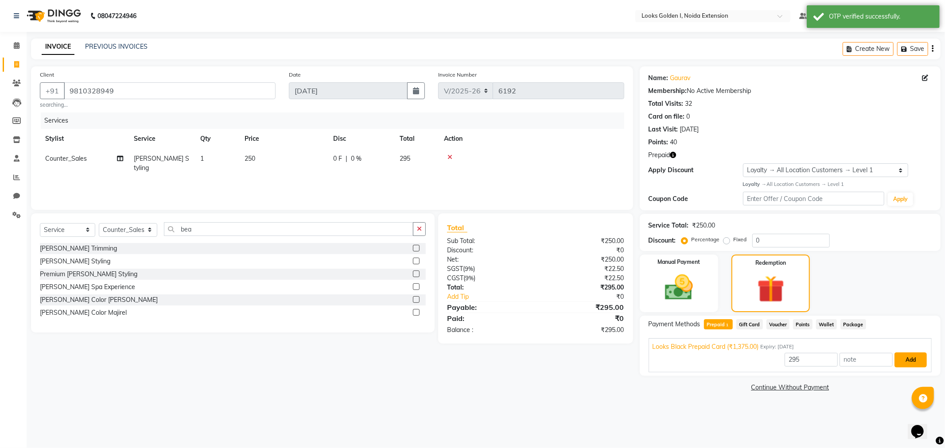
click at [916, 364] on button "Add" at bounding box center [910, 360] width 32 height 15
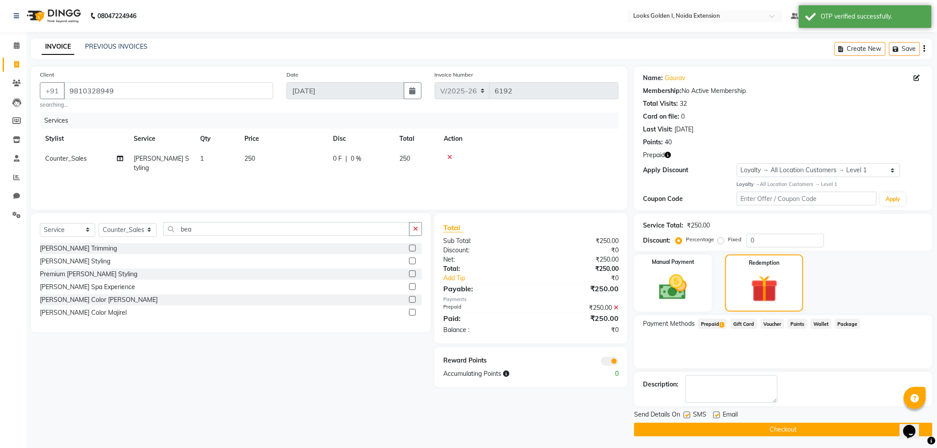
click at [774, 427] on button "Checkout" at bounding box center [783, 430] width 299 height 14
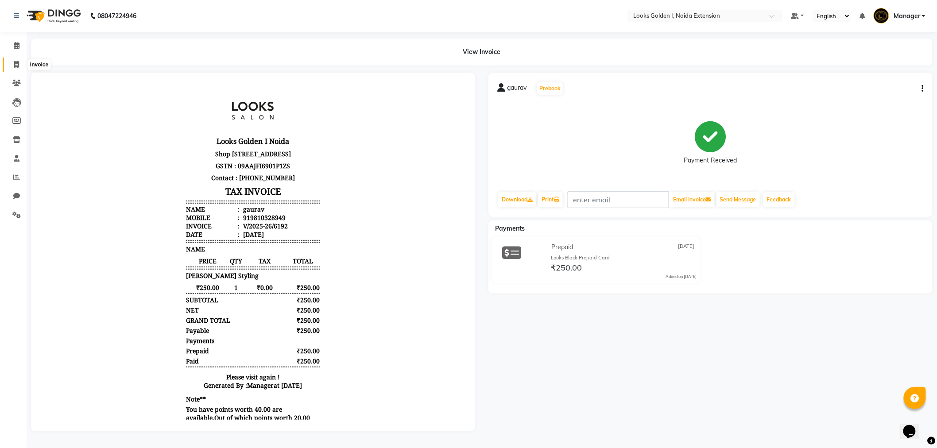
click at [14, 66] on icon at bounding box center [16, 64] width 5 height 7
select select "service"
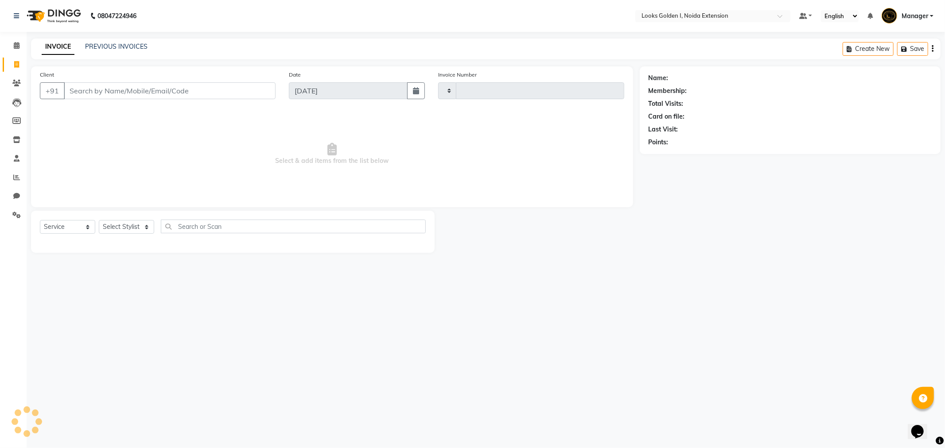
type input "6193"
select select "5508"
click at [83, 91] on input "870421922" at bounding box center [147, 90] width 167 height 17
type input "8700421922"
click at [252, 94] on span "Add Client" at bounding box center [252, 90] width 35 height 9
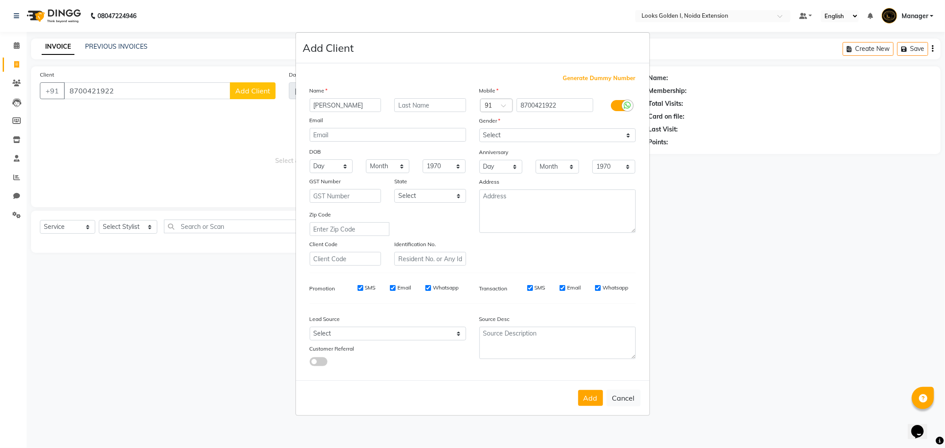
type input "[PERSON_NAME]"
click at [507, 136] on select "Select [DEMOGRAPHIC_DATA] [DEMOGRAPHIC_DATA] Other Prefer Not To Say" at bounding box center [557, 135] width 156 height 14
select select "[DEMOGRAPHIC_DATA]"
click at [479, 128] on select "Select [DEMOGRAPHIC_DATA] [DEMOGRAPHIC_DATA] Other Prefer Not To Say" at bounding box center [557, 135] width 156 height 14
click at [594, 396] on button "Add" at bounding box center [590, 398] width 25 height 16
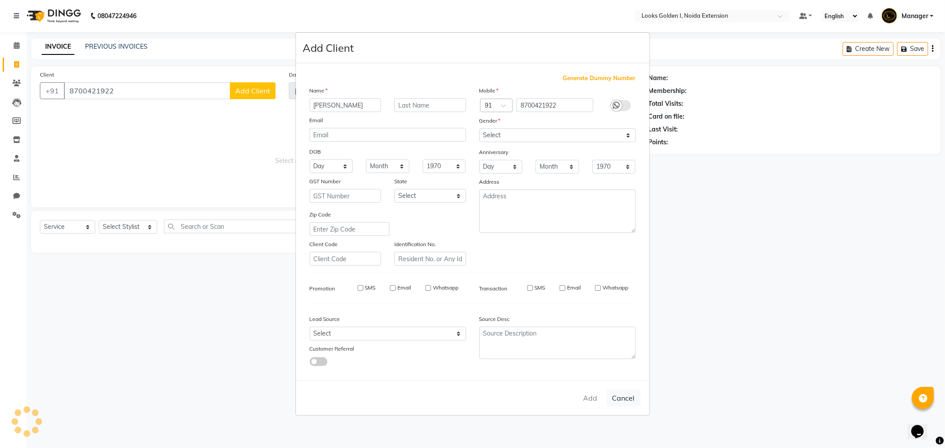
select select
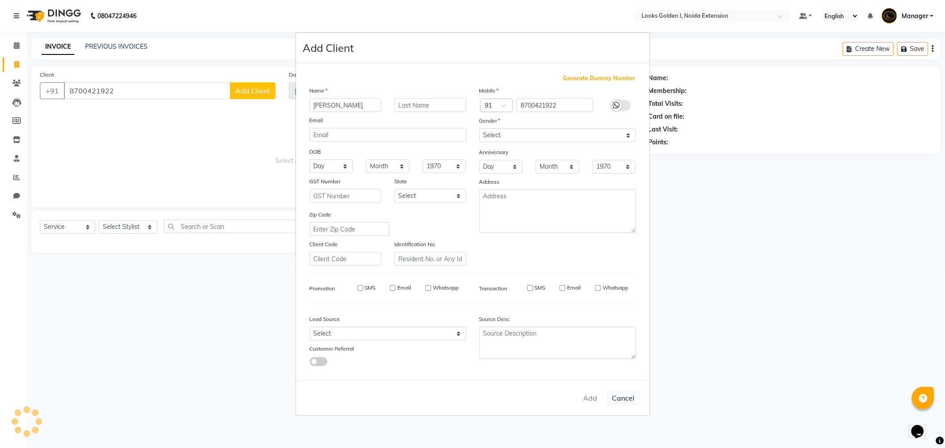
select select
checkbox input "false"
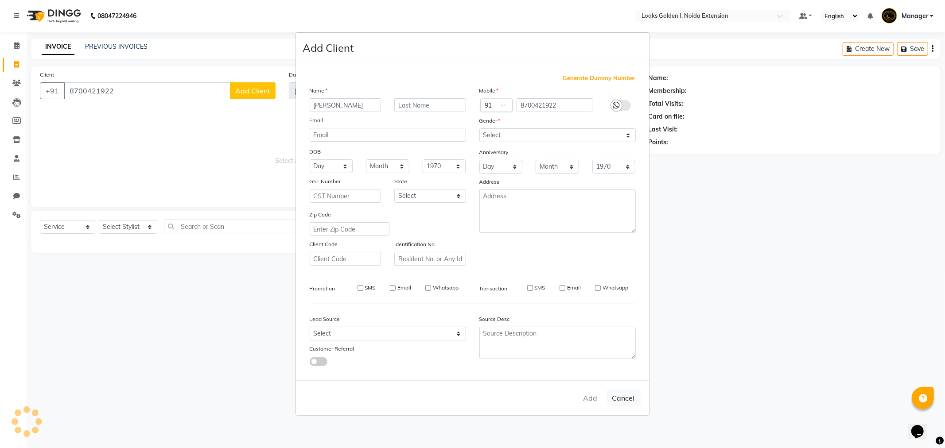
checkbox input "false"
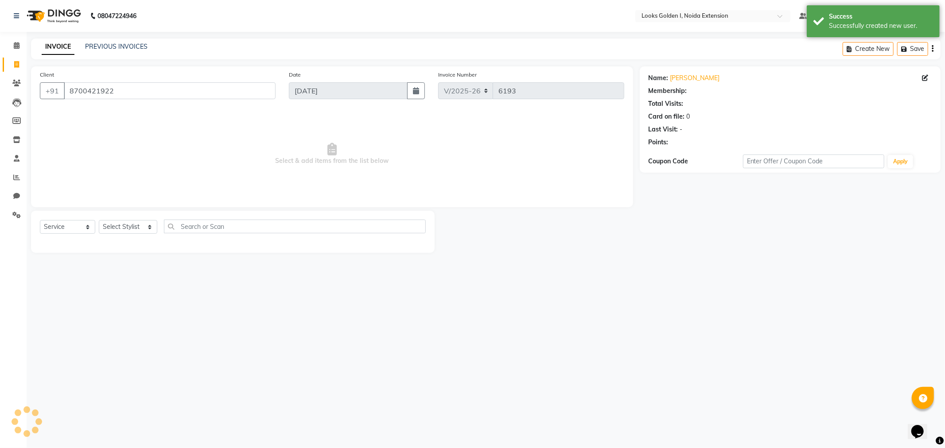
select select "1: Object"
click at [140, 228] on select "Select Stylist Ajay_pdct [PERSON_NAME] Counter_Sales [PERSON_NAME] [PERSON_NAME…" at bounding box center [128, 227] width 58 height 14
select select "37665"
click at [206, 229] on input "text" at bounding box center [295, 227] width 262 height 14
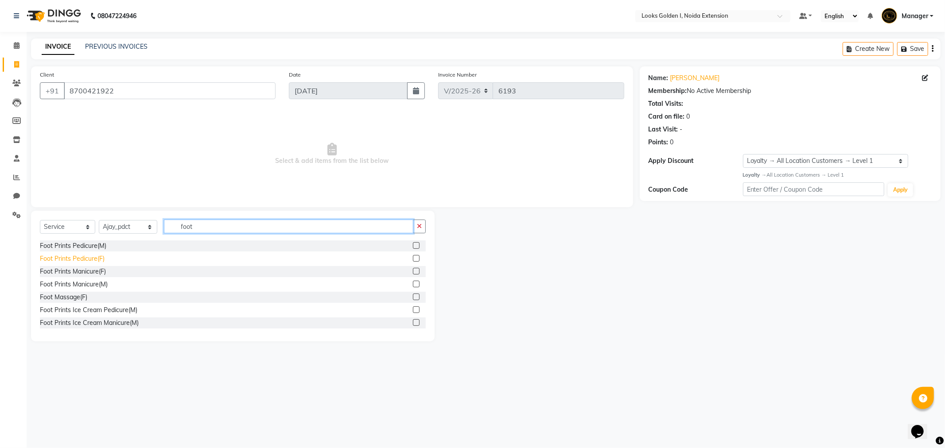
type input "foot"
click at [69, 259] on div "Foot Prints Pedicure(F)" at bounding box center [72, 258] width 65 height 9
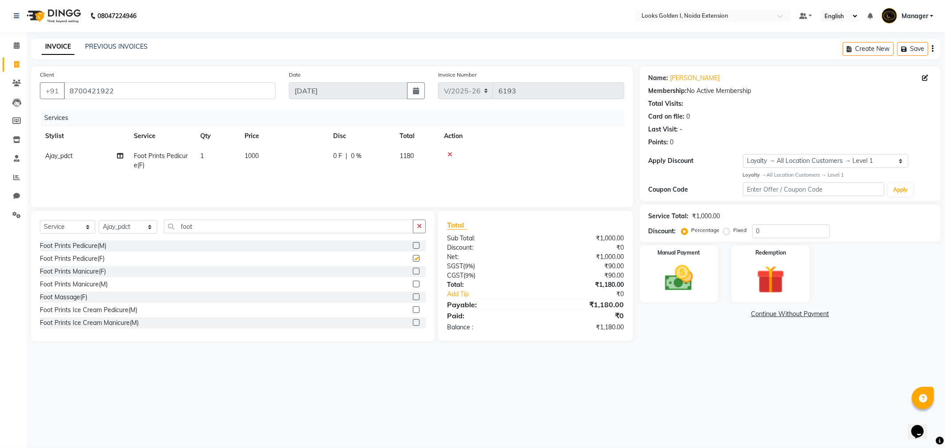
checkbox input "false"
click at [71, 273] on div "Foot Prints Manicure(F)" at bounding box center [73, 271] width 66 height 9
checkbox input "false"
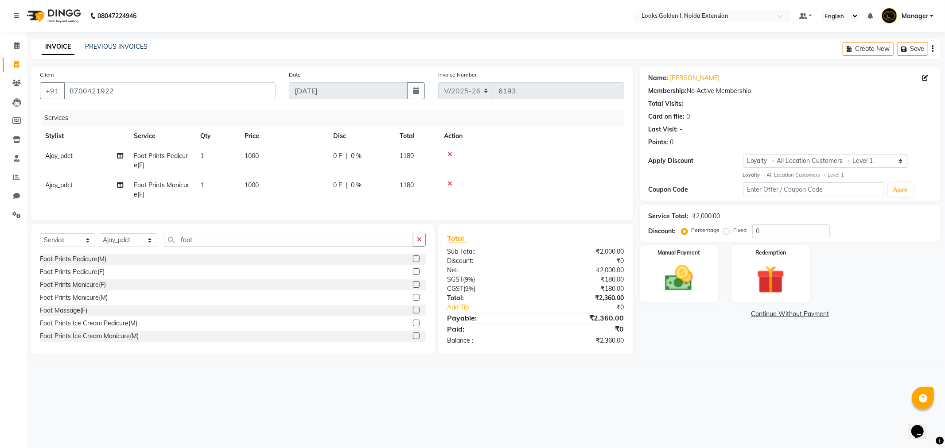
click at [734, 231] on label "Fixed" at bounding box center [740, 230] width 13 height 8
click at [725, 231] on input "Fixed" at bounding box center [728, 230] width 6 height 6
radio input "true"
click at [679, 232] on div "Discount: Percentage Fixed 0" at bounding box center [790, 232] width 283 height 14
click at [679, 227] on div "Discount: Percentage Fixed 0" at bounding box center [790, 232] width 283 height 14
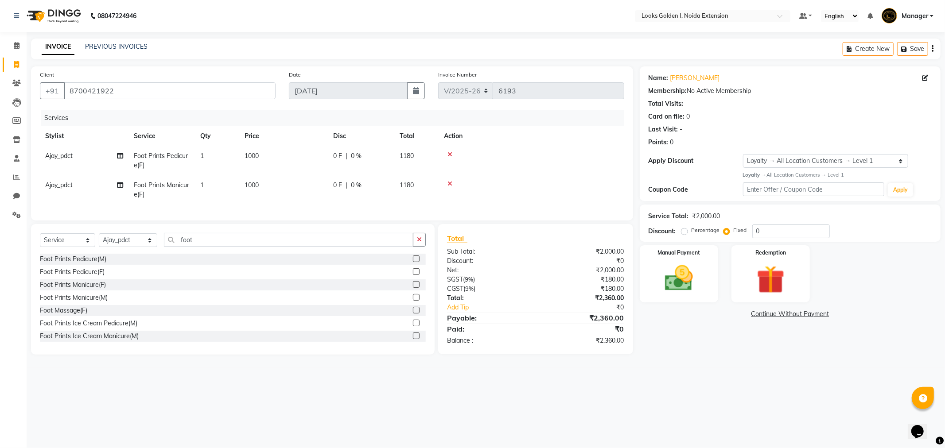
click at [691, 232] on label "Percentage" at bounding box center [705, 230] width 28 height 8
click at [683, 232] on input "Percentage" at bounding box center [686, 230] width 6 height 6
radio input "true"
drag, startPoint x: 760, startPoint y: 231, endPoint x: 735, endPoint y: 239, distance: 26.1
click at [735, 239] on div "Service Total: ₹2,000.00 Discount: Percentage Fixed 0" at bounding box center [790, 223] width 301 height 37
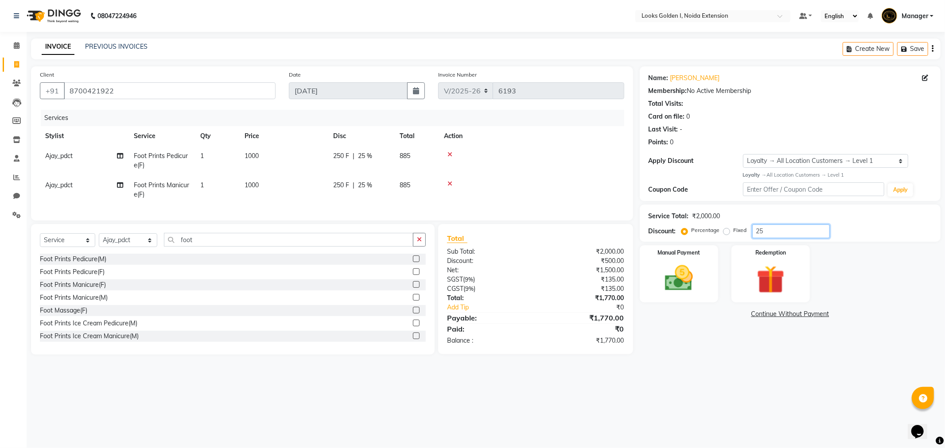
type input "25"
click at [904, 297] on div "Manual Payment Redemption" at bounding box center [790, 273] width 314 height 57
click at [695, 271] on img at bounding box center [678, 279] width 47 height 34
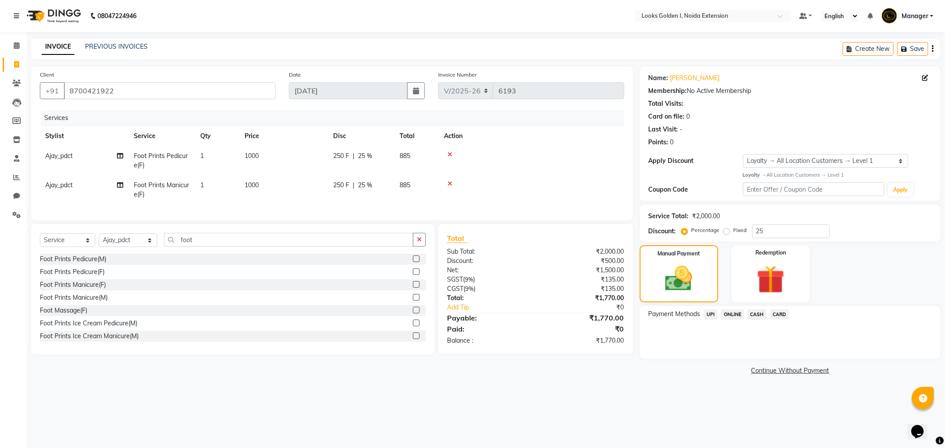
click at [711, 316] on span "UPI" at bounding box center [711, 315] width 14 height 10
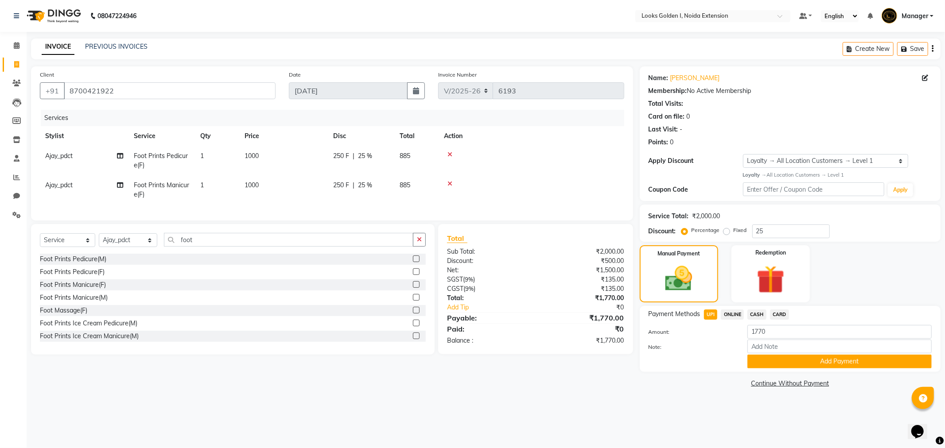
click at [776, 315] on span "CARD" at bounding box center [779, 315] width 19 height 10
click at [765, 367] on button "Add Payment" at bounding box center [839, 362] width 184 height 14
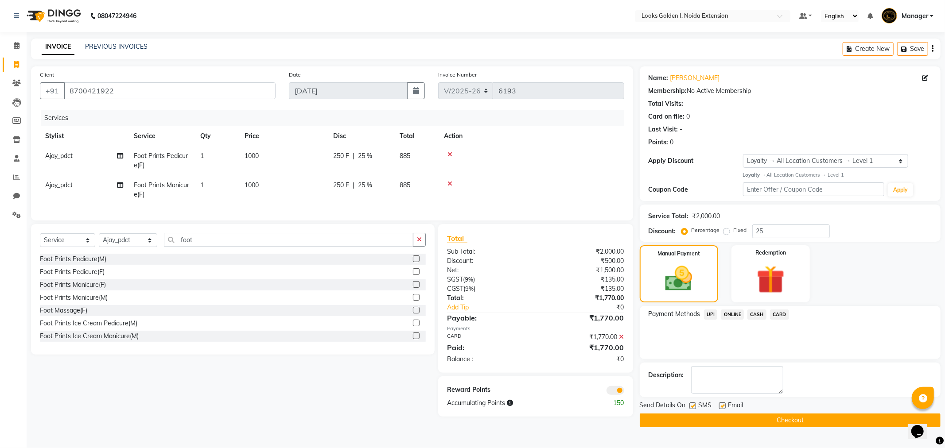
click at [740, 419] on button "Checkout" at bounding box center [790, 421] width 301 height 14
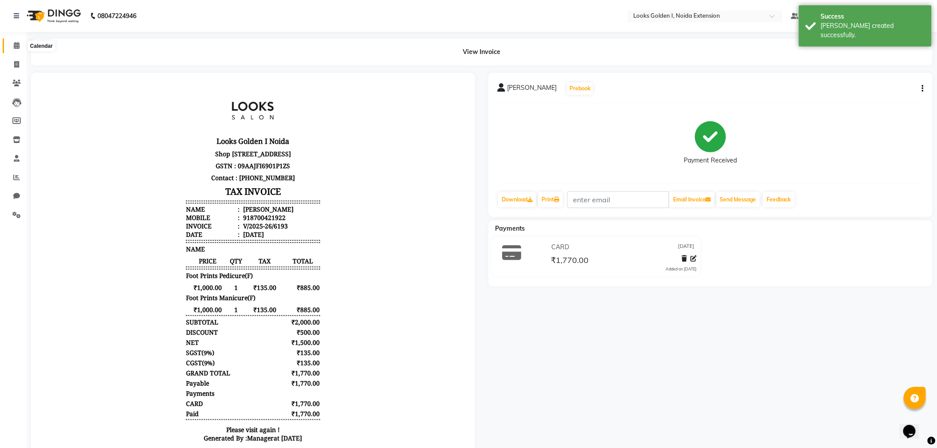
click at [12, 46] on span at bounding box center [17, 46] width 16 height 10
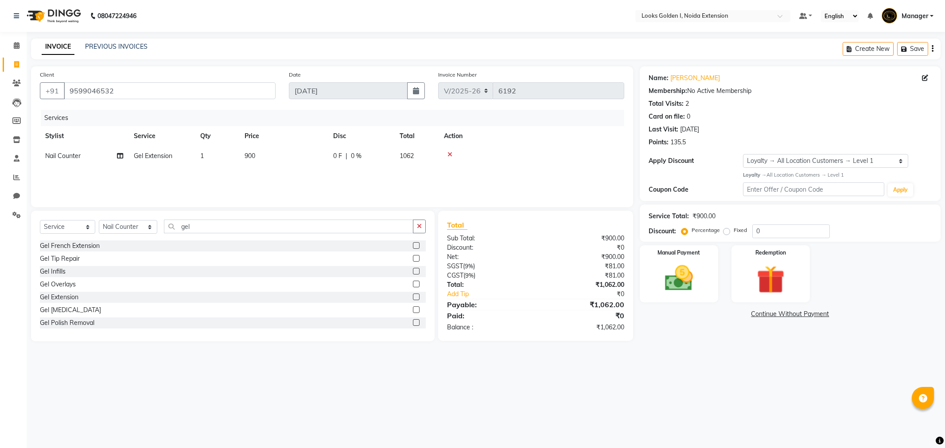
select select "5508"
select select "service"
select select "71749"
select select "1: Object"
click at [707, 387] on div "08047224946 Select Location × Looks Golden I, Noida Extension Default Panel My …" at bounding box center [472, 224] width 945 height 448
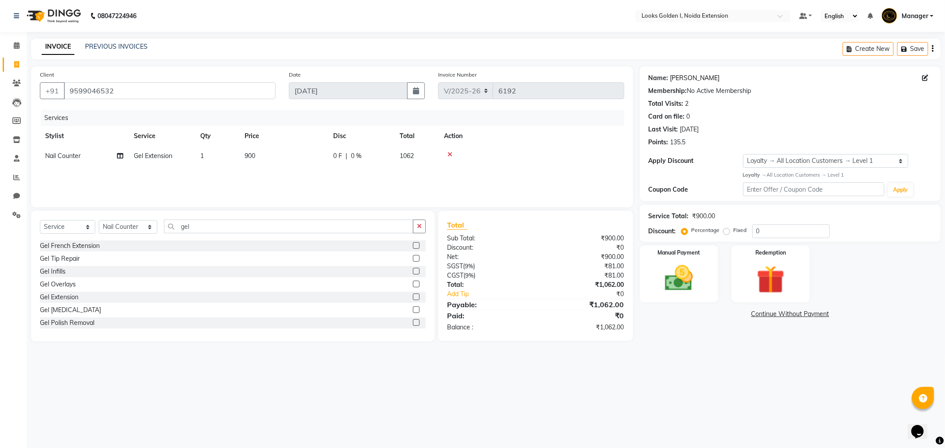
click at [678, 74] on link "Aakriti" at bounding box center [695, 78] width 50 height 9
click at [124, 227] on select "Select Stylist Ajay_pdct [PERSON_NAME] Counter_Sales [PERSON_NAME] [PERSON_NAME…" at bounding box center [128, 227] width 58 height 14
select select "78855"
click at [99, 221] on select "Select Stylist Ajay_pdct [PERSON_NAME] Counter_Sales [PERSON_NAME] [PERSON_NAME…" at bounding box center [128, 227] width 58 height 14
click at [187, 231] on input "gel" at bounding box center [288, 227] width 249 height 14
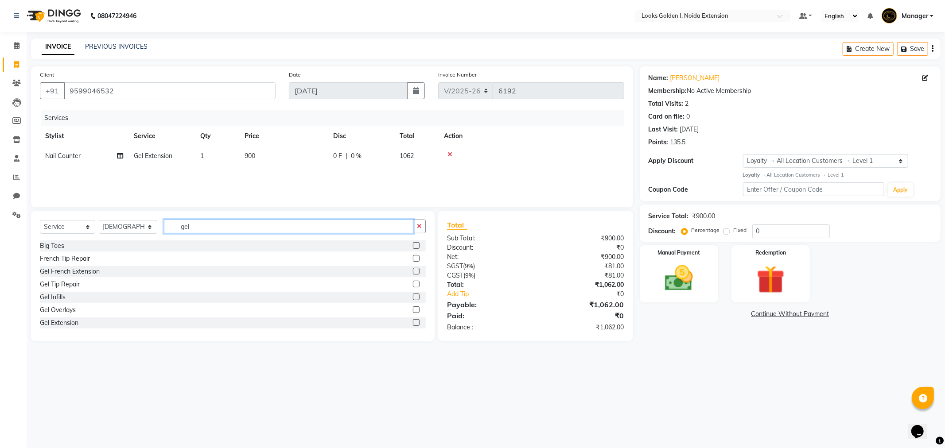
click at [187, 231] on input "gel" at bounding box center [288, 227] width 249 height 14
type input "g"
type input "fore"
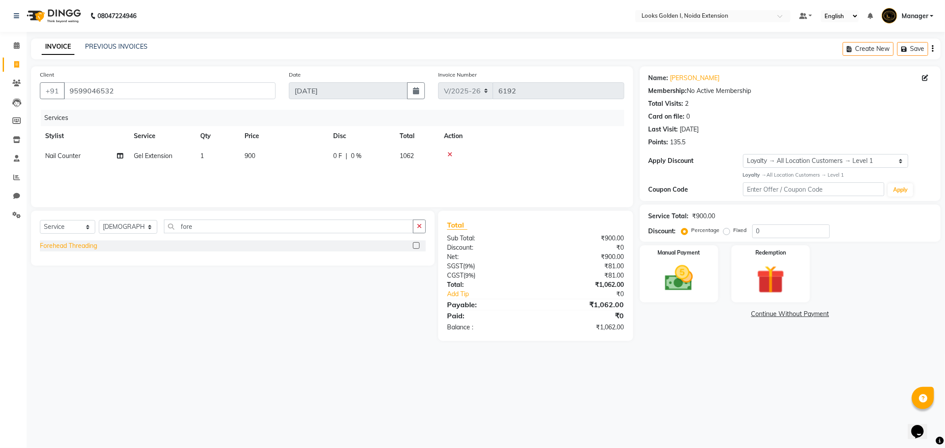
click at [84, 244] on div "Forehead Threading" at bounding box center [68, 245] width 57 height 9
checkbox input "false"
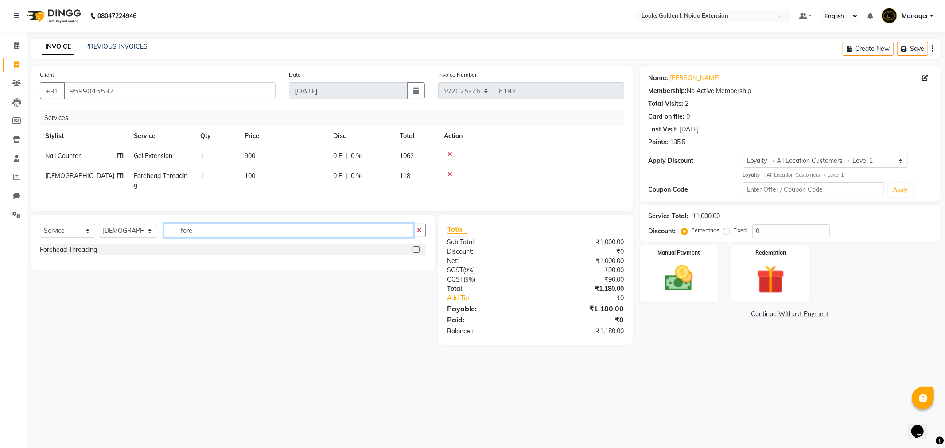
click at [205, 236] on input "fore" at bounding box center [288, 231] width 249 height 14
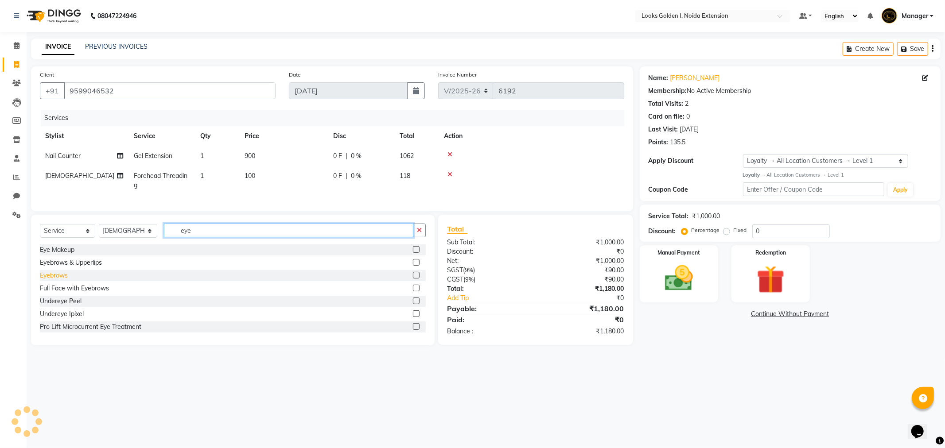
type input "eye"
click at [43, 280] on div "Eyebrows" at bounding box center [54, 275] width 28 height 9
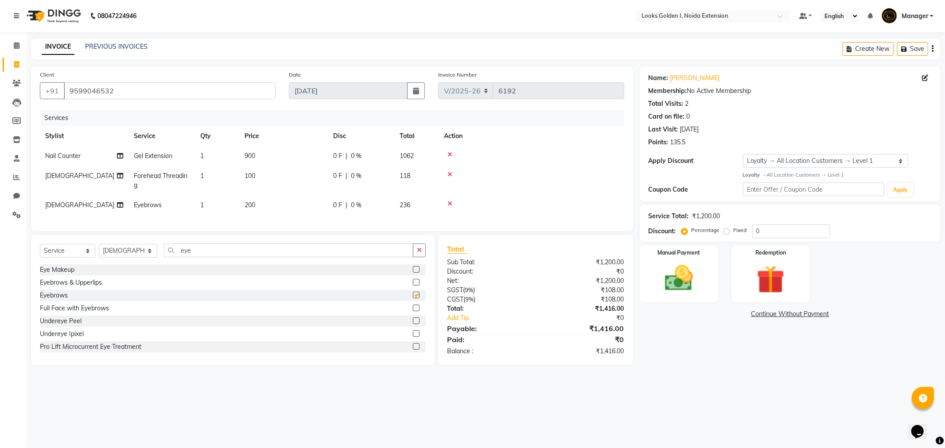
checkbox input "false"
click at [190, 257] on input "eye" at bounding box center [288, 251] width 249 height 14
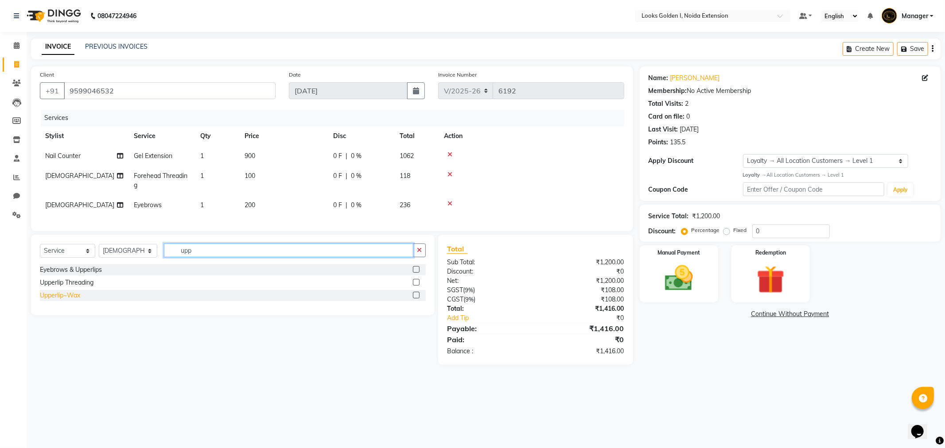
type input "upp"
click at [59, 300] on div "Upperlip~Wax" at bounding box center [60, 295] width 40 height 9
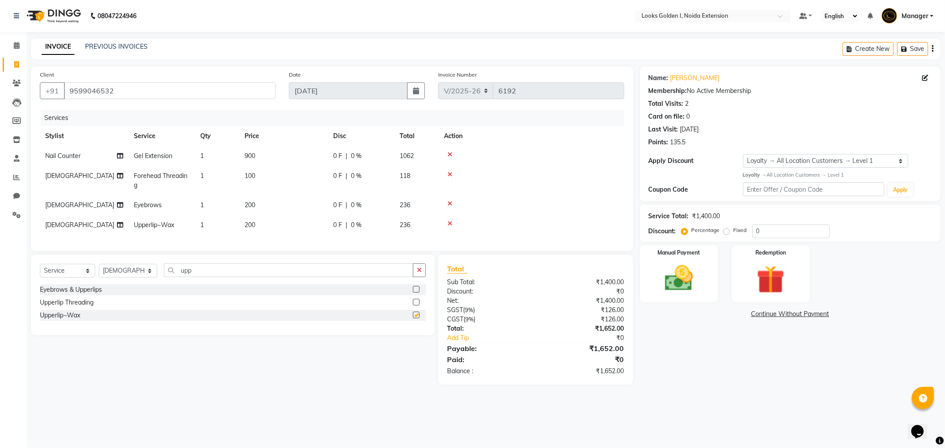
checkbox input "false"
click at [214, 276] on input "upp" at bounding box center [288, 271] width 249 height 14
type input "nos"
click at [55, 293] on div "Nose Wax" at bounding box center [55, 289] width 30 height 9
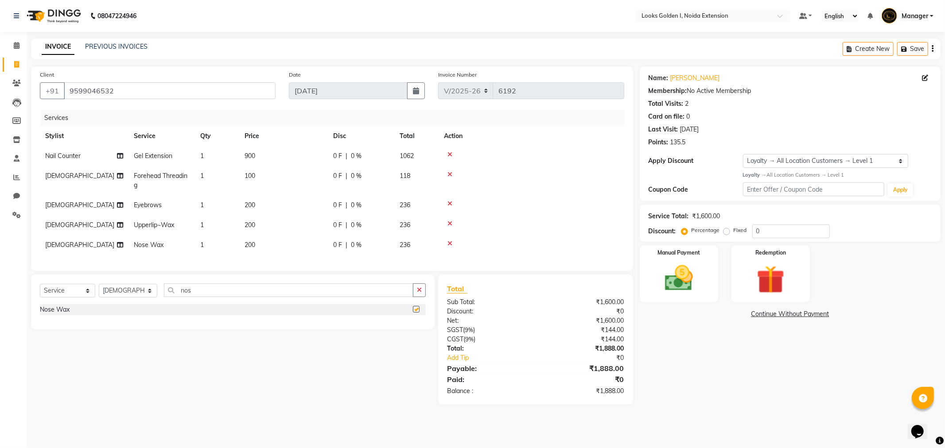
checkbox input "false"
click at [289, 176] on td "100" at bounding box center [283, 180] width 89 height 29
select select "78855"
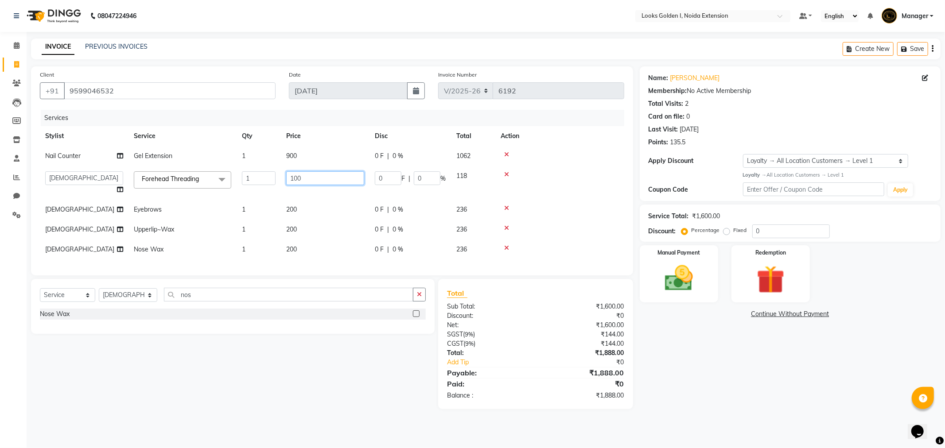
drag, startPoint x: 295, startPoint y: 179, endPoint x: 284, endPoint y: 178, distance: 11.2
click at [284, 178] on td "100" at bounding box center [325, 183] width 89 height 34
type input "70"
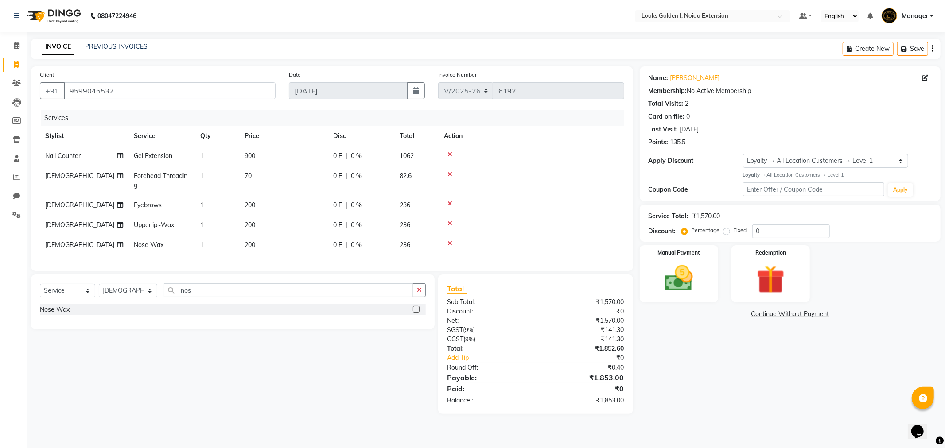
click at [297, 197] on tbody "Nail Counter Gel Extension 1 900 0 F | 0 % 1062 Shivanya Forehead Threading 1 7…" at bounding box center [332, 200] width 584 height 109
click at [297, 191] on td "70" at bounding box center [283, 180] width 89 height 29
select select "78855"
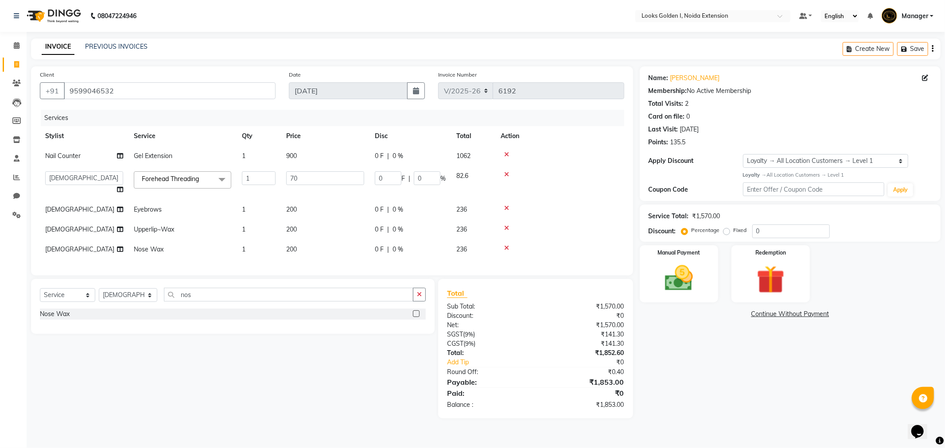
click at [294, 210] on span "200" at bounding box center [291, 210] width 11 height 8
select select "78855"
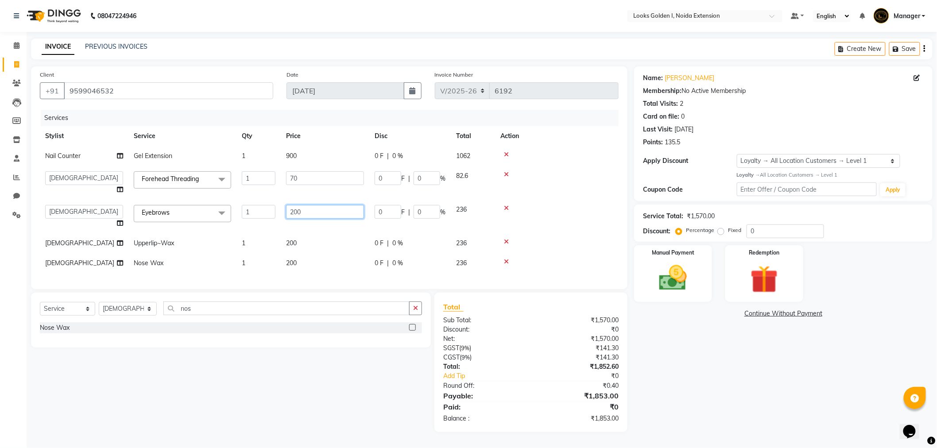
drag, startPoint x: 297, startPoint y: 213, endPoint x: 271, endPoint y: 217, distance: 26.5
click at [271, 218] on tr "Ajay_pdct [PERSON_NAME] Counter_Sales [PERSON_NAME] [PERSON_NAME] Gaurav_pdct […" at bounding box center [329, 217] width 579 height 34
type input "70"
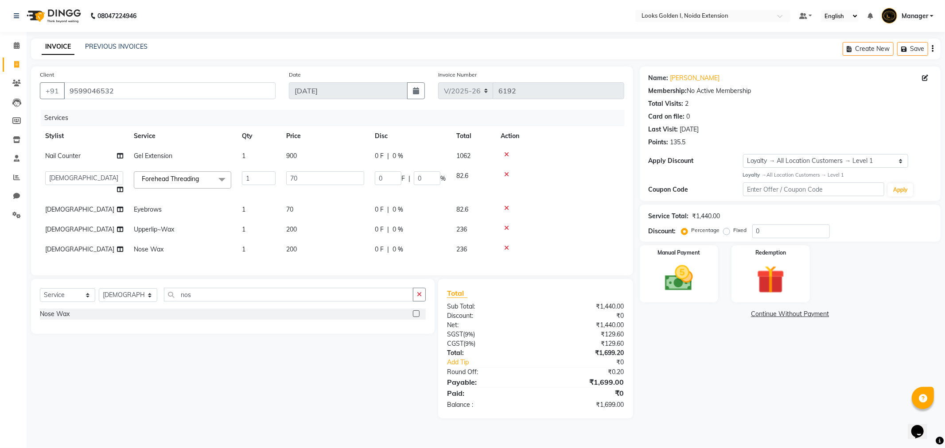
click at [289, 240] on tbody "Nail Counter Gel Extension 1 900 0 F | 0 % 1062 Ajay_pdct Ali_Khan Anwar Arshad…" at bounding box center [332, 202] width 584 height 113
click at [734, 232] on label "Fixed" at bounding box center [740, 230] width 13 height 8
click at [725, 232] on input "Fixed" at bounding box center [728, 230] width 6 height 6
radio input "true"
drag, startPoint x: 808, startPoint y: 233, endPoint x: 563, endPoint y: 236, distance: 245.0
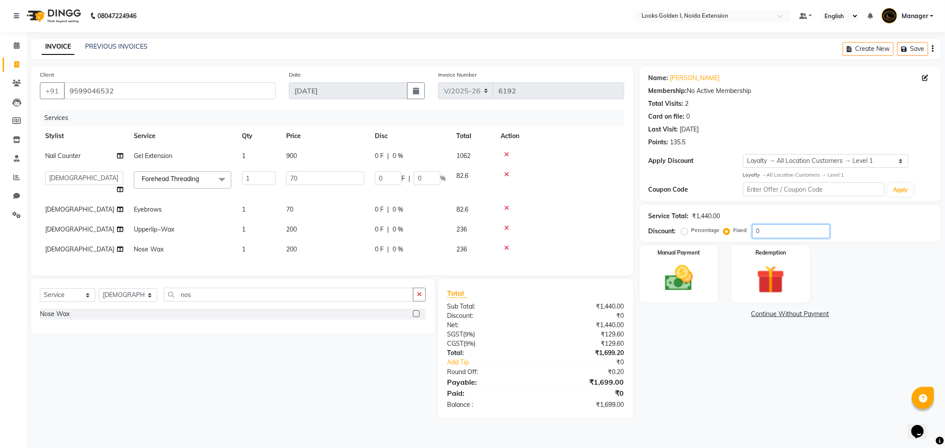
click at [563, 236] on div "Client +91 9599046532 Date 04-09-2025 Invoice Number V/2025 V/2025-26 6192 Serv…" at bounding box center [485, 242] width 923 height 352
type input "1"
type input "0.05"
type input "0.07"
drag, startPoint x: 799, startPoint y: 235, endPoint x: 731, endPoint y: 235, distance: 67.8
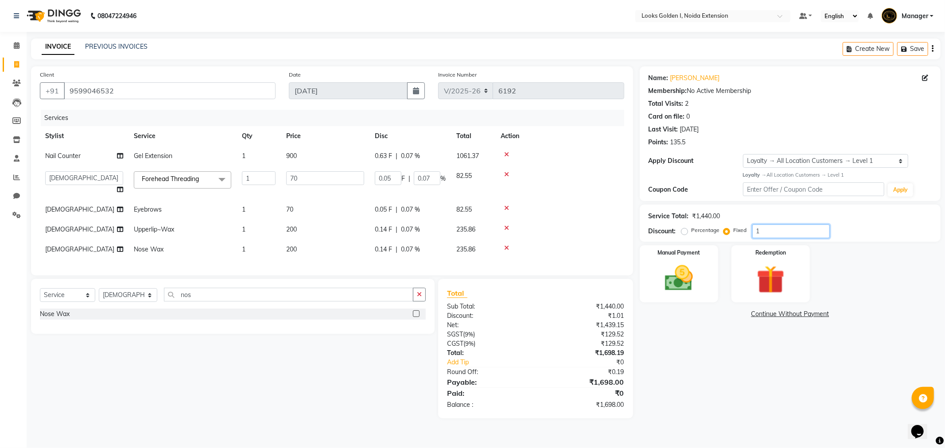
click at [731, 235] on div "Percentage Fixed 1" at bounding box center [756, 232] width 147 height 14
type input "0"
click at [691, 233] on label "Percentage" at bounding box center [705, 230] width 28 height 8
click at [684, 233] on input "Percentage" at bounding box center [686, 230] width 6 height 6
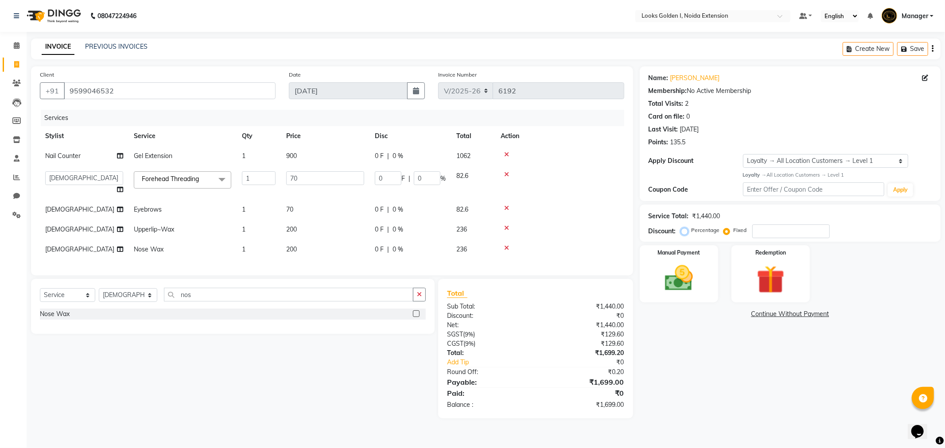
radio input "true"
click at [777, 287] on img at bounding box center [770, 280] width 47 height 36
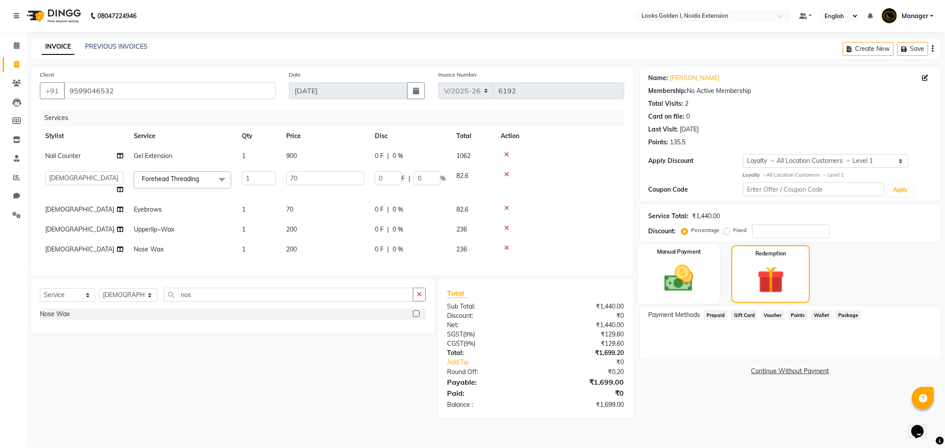
click at [680, 286] on img at bounding box center [678, 279] width 47 height 34
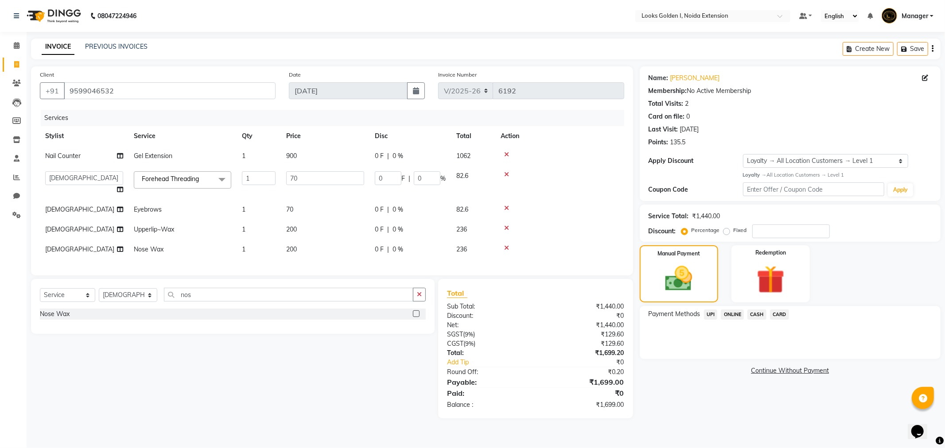
click at [712, 314] on span "UPI" at bounding box center [711, 315] width 14 height 10
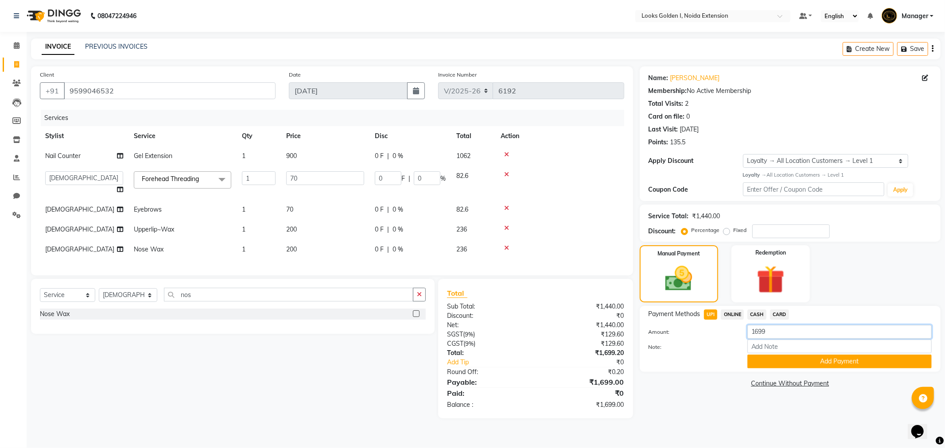
drag, startPoint x: 768, startPoint y: 333, endPoint x: 749, endPoint y: 339, distance: 20.0
click at [749, 339] on div "Amount: 1699 Note: Add Payment" at bounding box center [790, 346] width 283 height 43
type input "1062"
click at [770, 360] on button "Add Payment" at bounding box center [839, 362] width 184 height 14
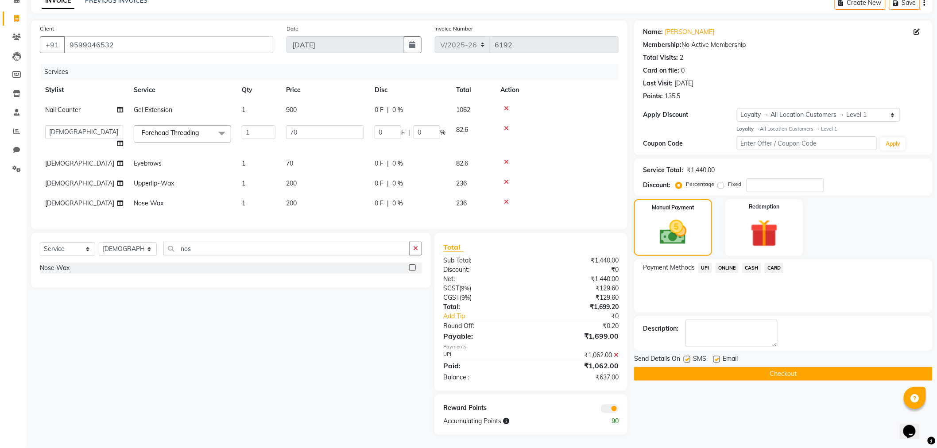
scroll to position [54, 0]
click at [710, 263] on span "UPI" at bounding box center [706, 268] width 14 height 10
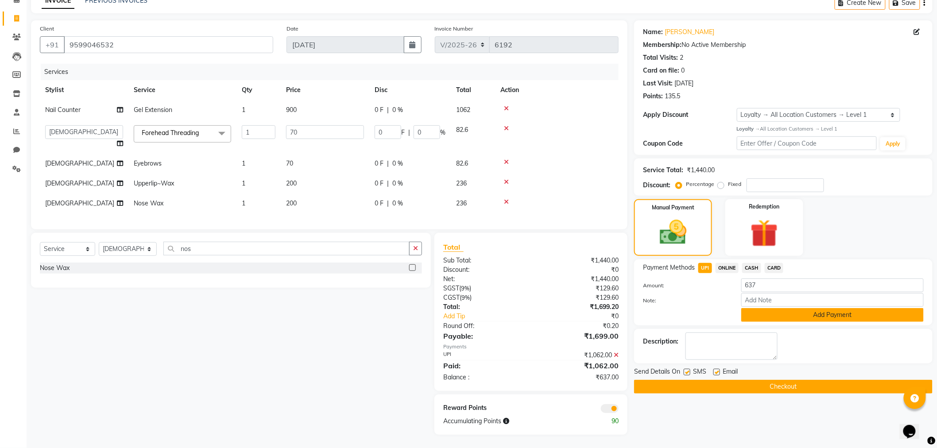
click at [789, 309] on button "Add Payment" at bounding box center [833, 315] width 183 height 14
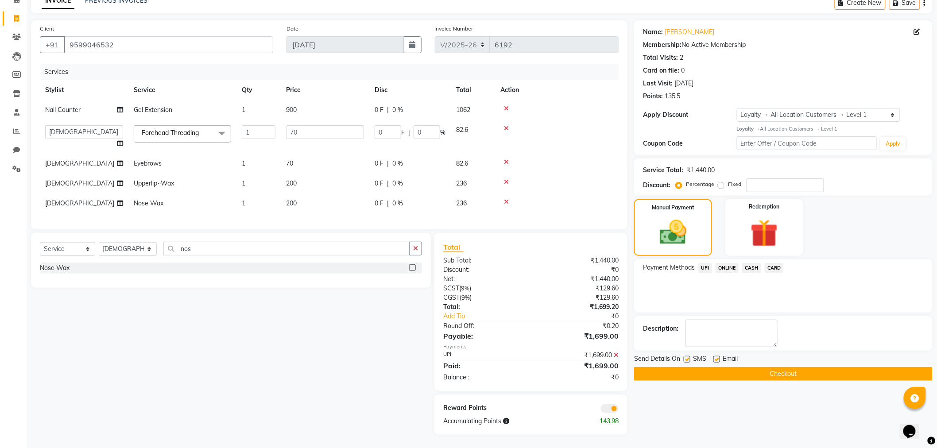
click at [715, 367] on button "Checkout" at bounding box center [783, 374] width 299 height 14
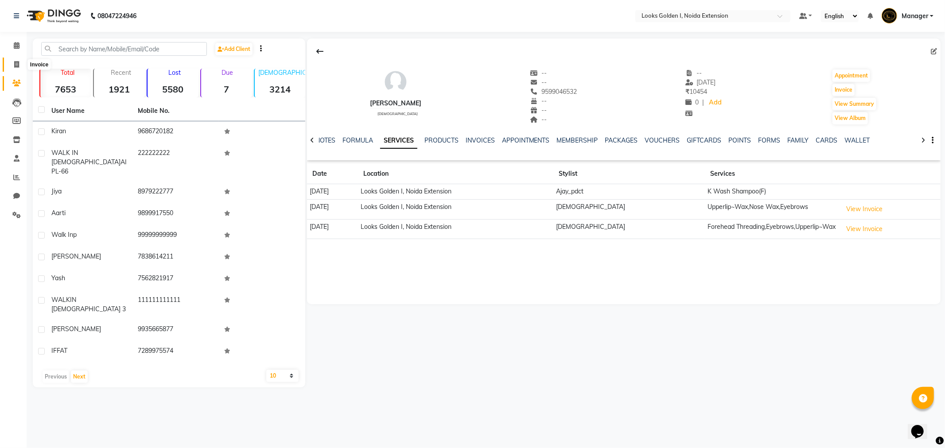
click at [16, 61] on icon at bounding box center [16, 64] width 5 height 7
select select "service"
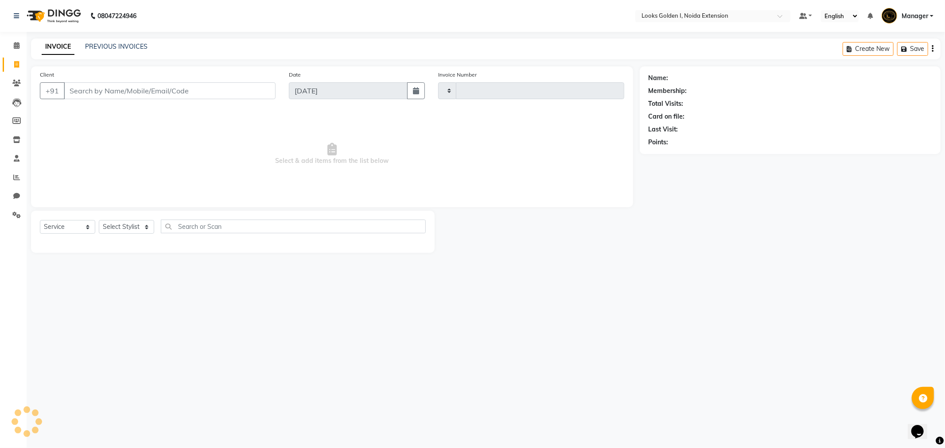
type input "6194"
select select "5508"
type input "7982416500"
select select "1: Object"
click at [128, 232] on select "Select Stylist Ajay_pdct [PERSON_NAME] Counter_Sales [PERSON_NAME] [PERSON_NAME…" at bounding box center [128, 230] width 58 height 14
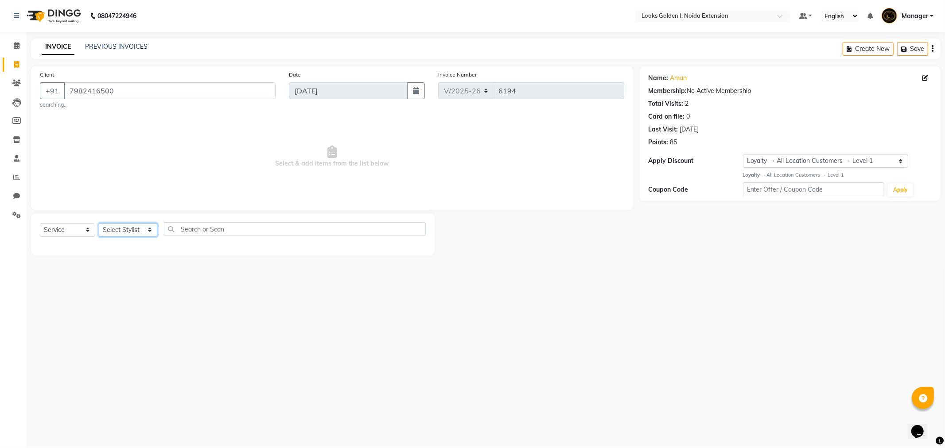
select select "84909"
click at [99, 223] on select "Select Stylist Ajay_pdct [PERSON_NAME] Counter_Sales [PERSON_NAME] [PERSON_NAME…" at bounding box center [128, 230] width 58 height 14
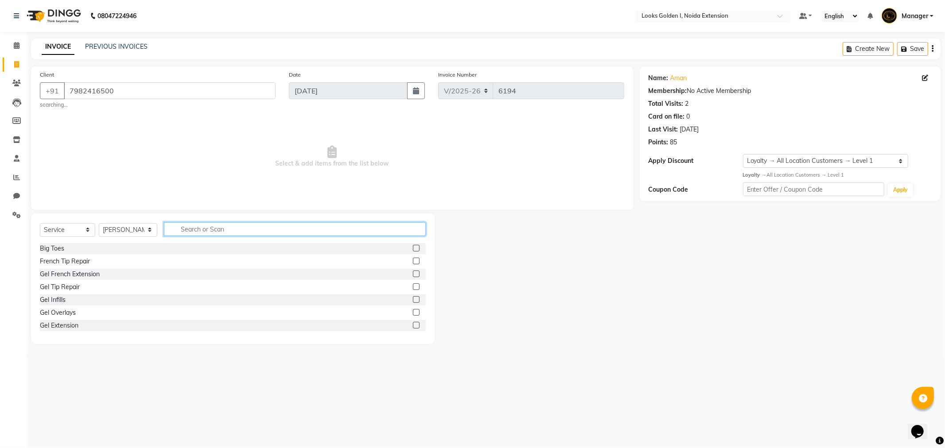
click at [189, 235] on input "text" at bounding box center [295, 229] width 262 height 14
type input "cut"
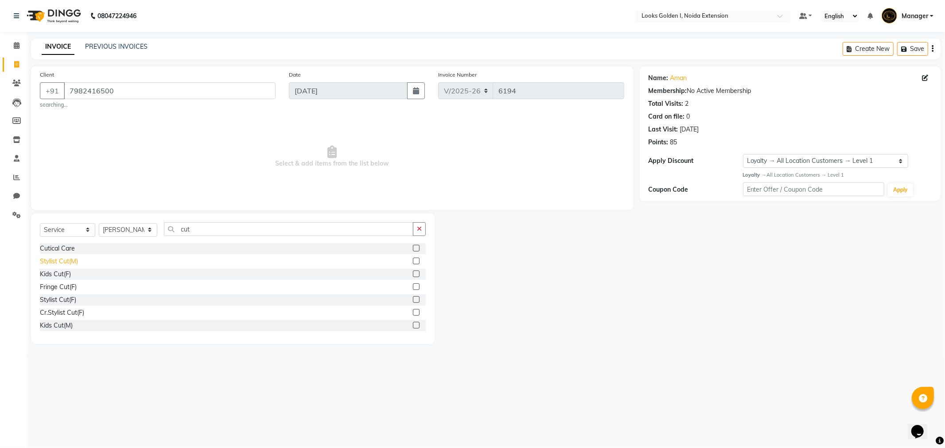
click at [53, 264] on div "Stylist Cut(M)" at bounding box center [59, 261] width 38 height 9
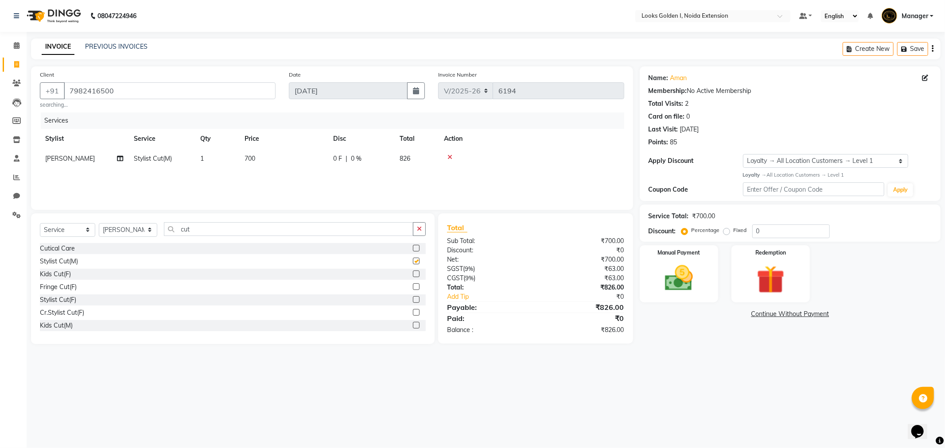
checkbox input "false"
click at [134, 230] on select "Select Stylist Ajay_pdct [PERSON_NAME] Counter_Sales [PERSON_NAME] [PERSON_NAME…" at bounding box center [128, 230] width 58 height 14
select select "37647"
click at [99, 223] on select "Select Stylist Ajay_pdct [PERSON_NAME] Counter_Sales [PERSON_NAME] [PERSON_NAME…" at bounding box center [128, 230] width 58 height 14
click at [209, 236] on input "cut" at bounding box center [288, 229] width 249 height 14
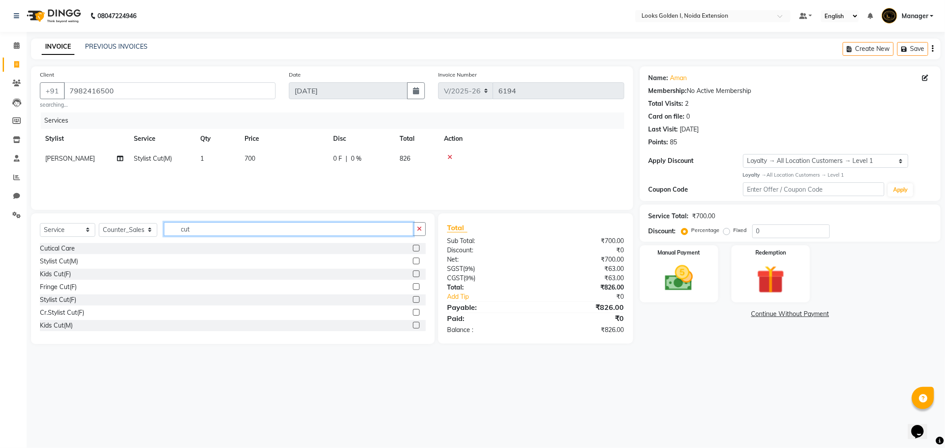
type input "cut"
click at [82, 250] on div "Cutical Care" at bounding box center [233, 248] width 386 height 11
click at [65, 264] on div "Stylist Cut(M)" at bounding box center [59, 261] width 38 height 9
checkbox input "false"
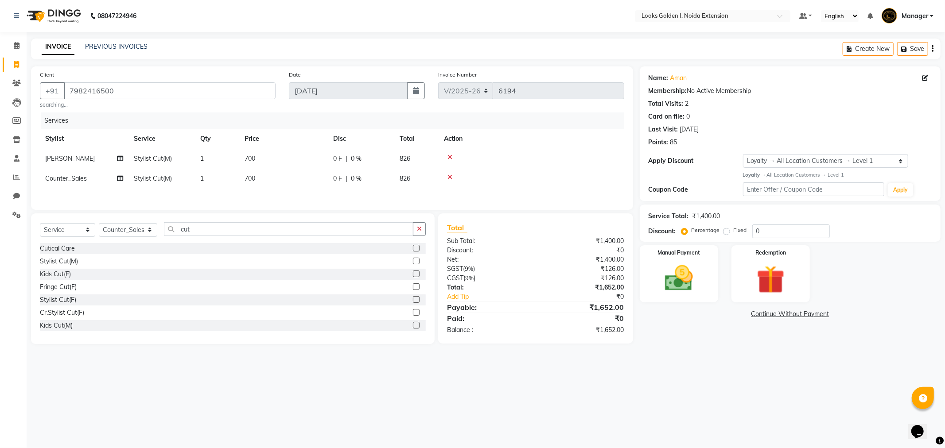
click at [272, 151] on td "700" at bounding box center [283, 159] width 89 height 20
select select "84909"
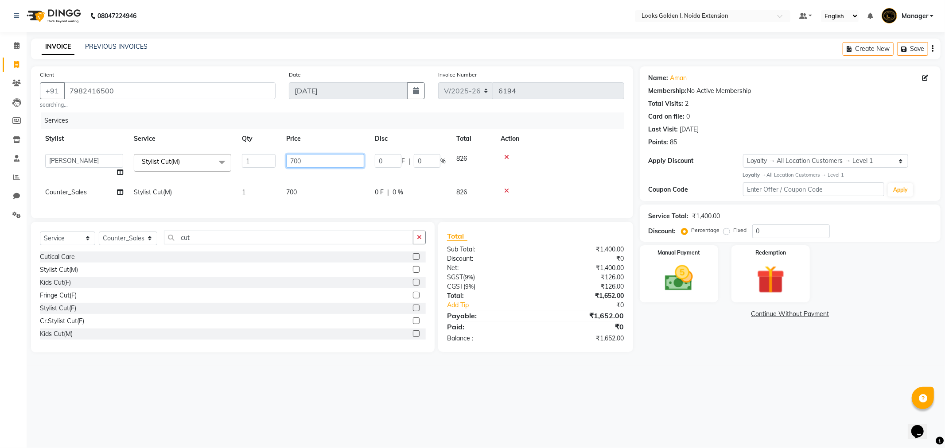
drag, startPoint x: 298, startPoint y: 161, endPoint x: 286, endPoint y: 163, distance: 12.1
click at [286, 163] on input "700" at bounding box center [325, 161] width 78 height 14
type input "500"
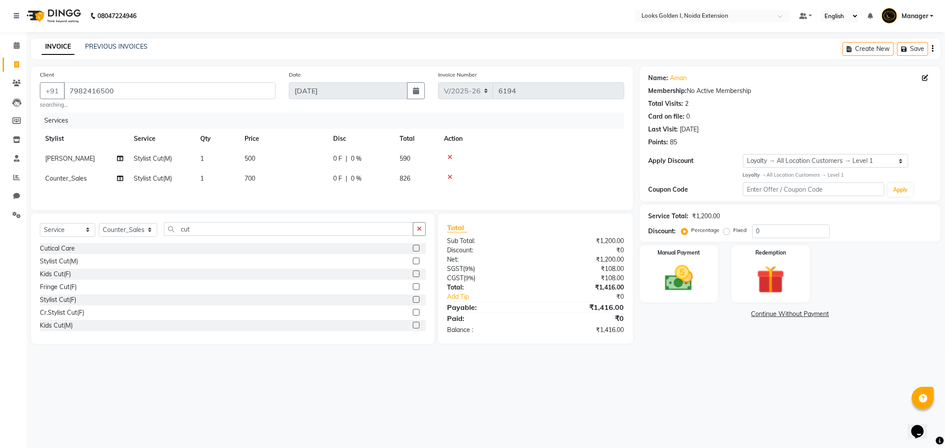
click at [291, 182] on tbody "[PERSON_NAME] Cut(M) 1 500 0 F | 0 % 590 Counter_Sales Stylist Cut(M) 1 700 0 F…" at bounding box center [332, 169] width 584 height 40
click at [291, 182] on td "700" at bounding box center [283, 179] width 89 height 20
select select "37647"
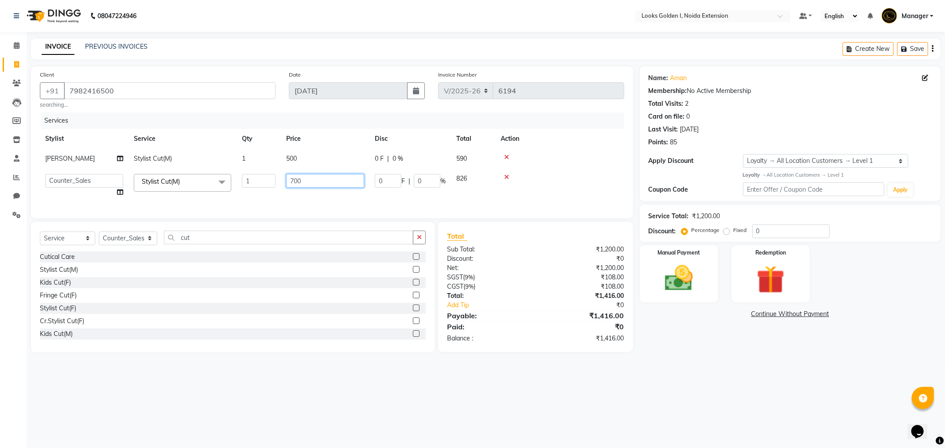
drag, startPoint x: 293, startPoint y: 179, endPoint x: 284, endPoint y: 182, distance: 9.4
click at [284, 182] on td "700" at bounding box center [325, 186] width 89 height 34
type input "500"
click at [645, 173] on div "Name: Aman Membership: No Active Membership Total Visits: 2 Card on file: 0 Las…" at bounding box center [790, 133] width 301 height 135
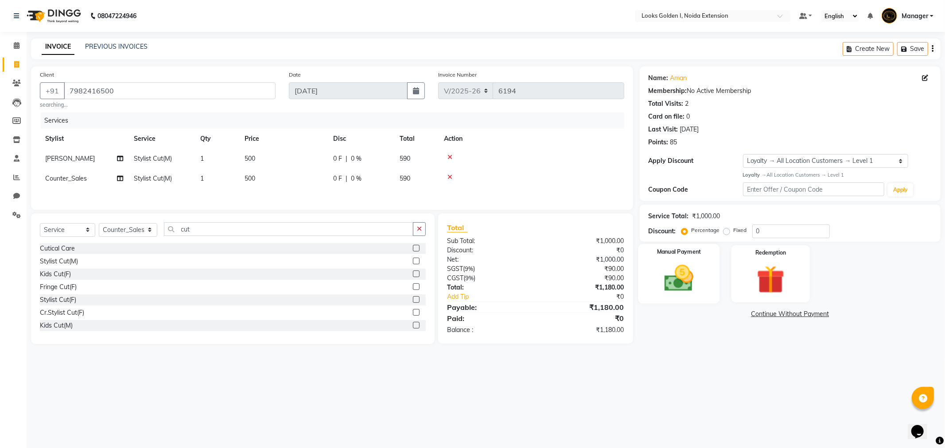
click at [664, 278] on img at bounding box center [678, 279] width 47 height 34
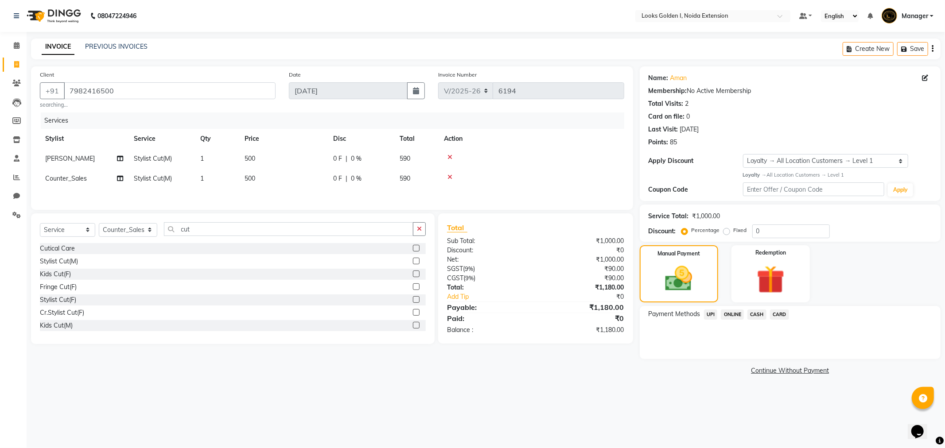
click at [709, 314] on span "UPI" at bounding box center [711, 315] width 14 height 10
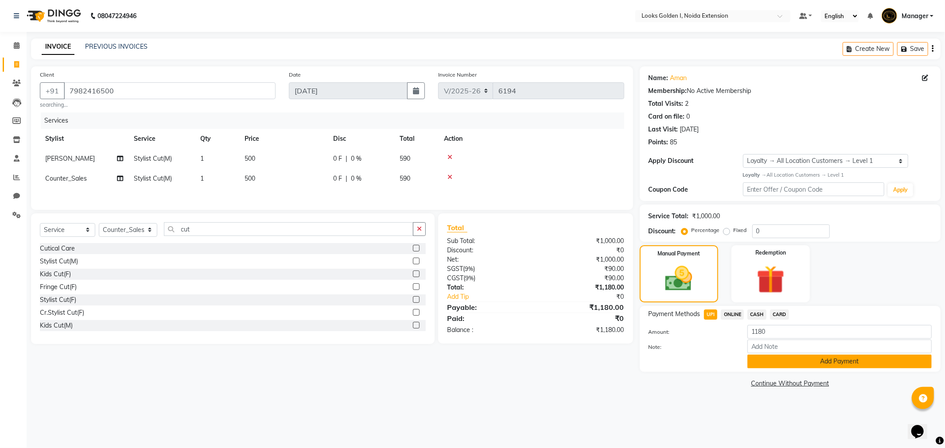
click at [771, 365] on button "Add Payment" at bounding box center [839, 362] width 184 height 14
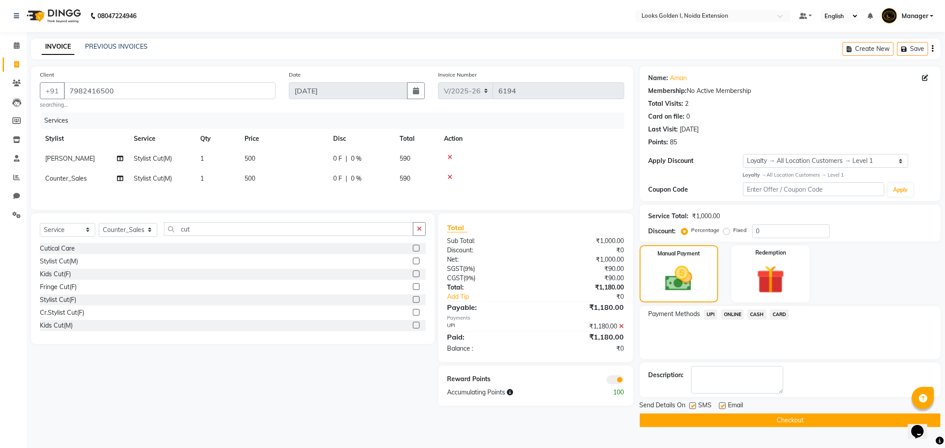
click at [813, 423] on button "Checkout" at bounding box center [790, 421] width 301 height 14
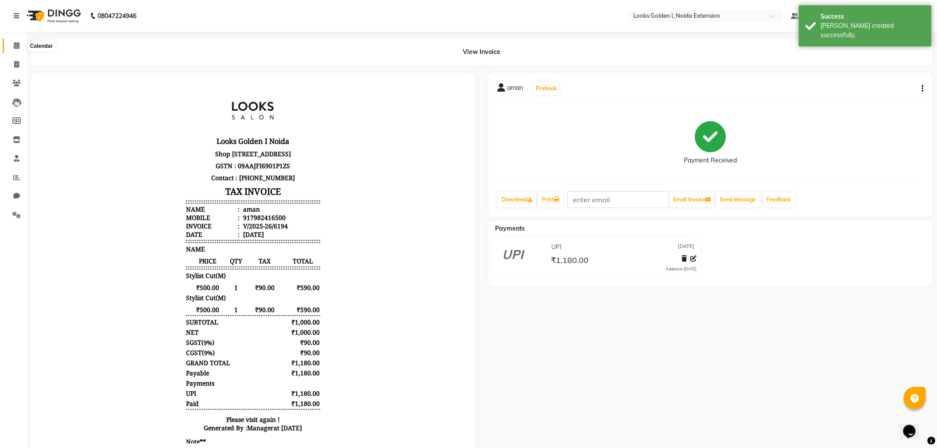
click at [9, 47] on span at bounding box center [17, 46] width 16 height 10
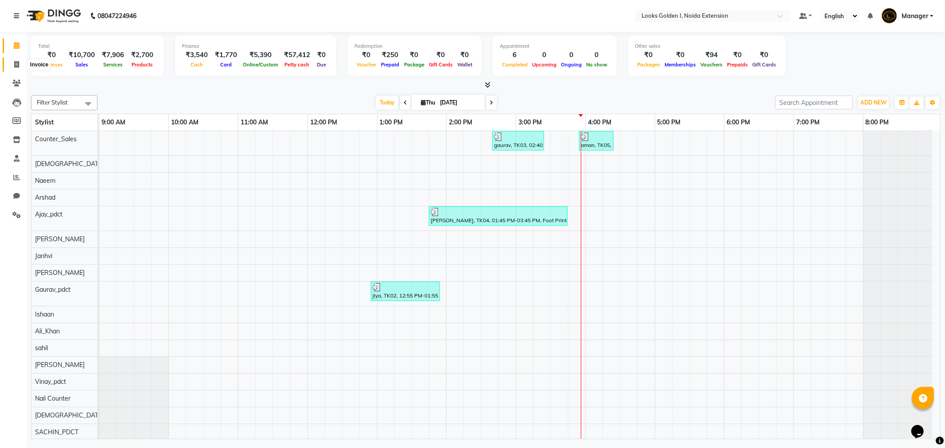
click at [16, 64] on icon at bounding box center [16, 64] width 5 height 7
select select "service"
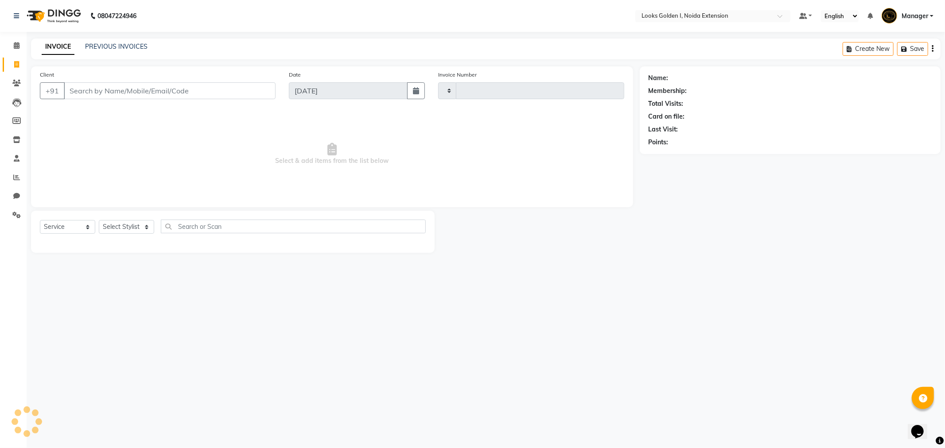
type input "6195"
select select "5508"
click at [140, 42] on div "PREVIOUS INVOICES" at bounding box center [116, 46] width 62 height 9
click at [110, 43] on link "PREVIOUS INVOICES" at bounding box center [116, 47] width 62 height 8
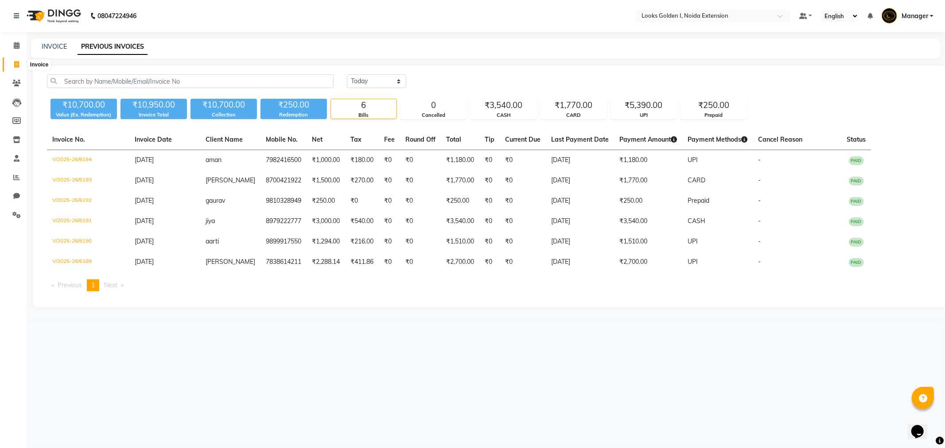
click at [16, 63] on icon at bounding box center [16, 64] width 5 height 7
select select "service"
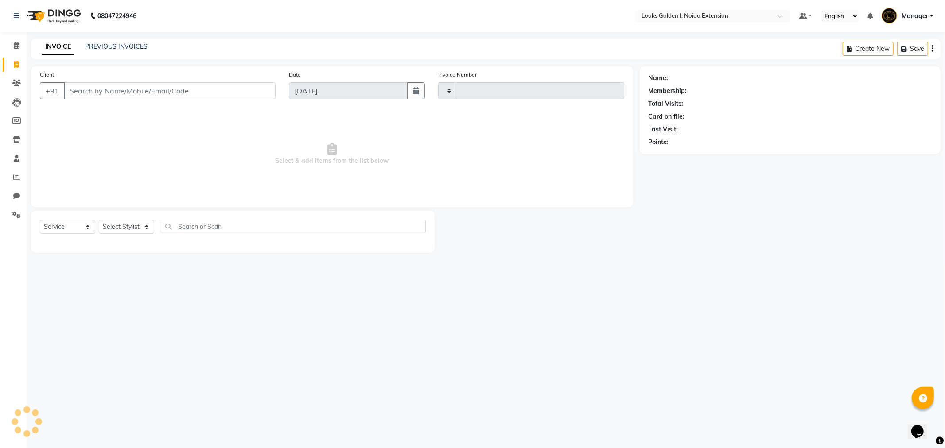
type input "6195"
select select "5508"
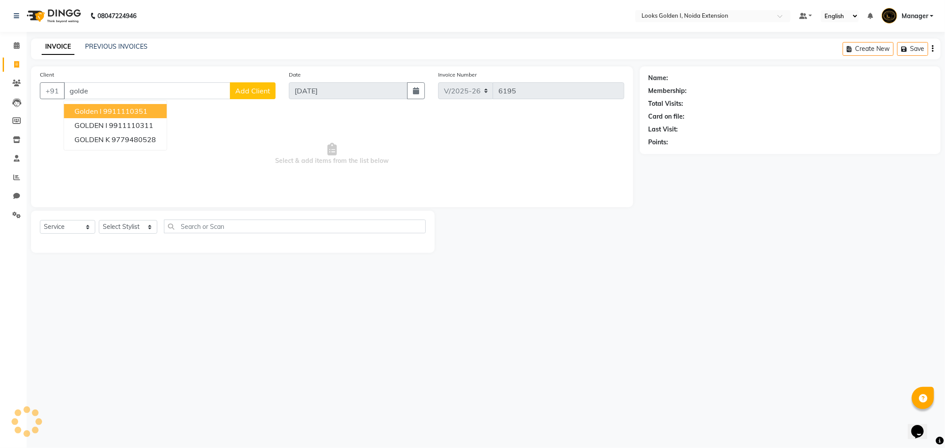
click at [105, 113] on ngb-highlight "9911110351" at bounding box center [125, 111] width 44 height 9
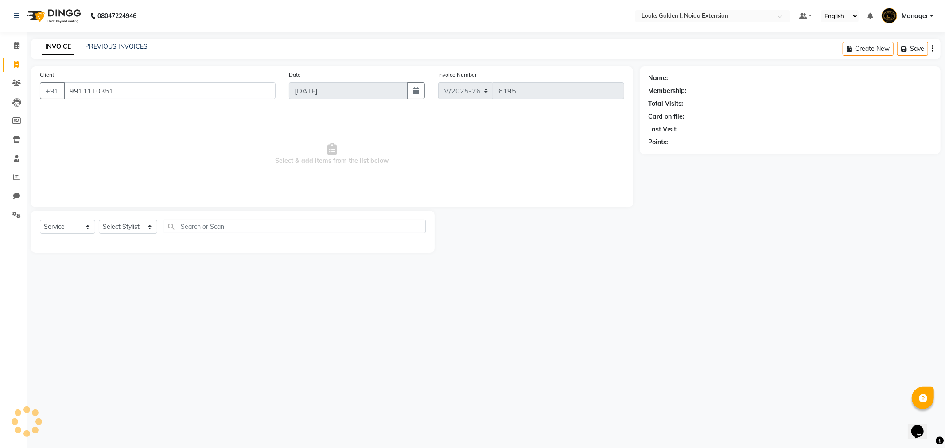
type input "9911110351"
select select "1: Object"
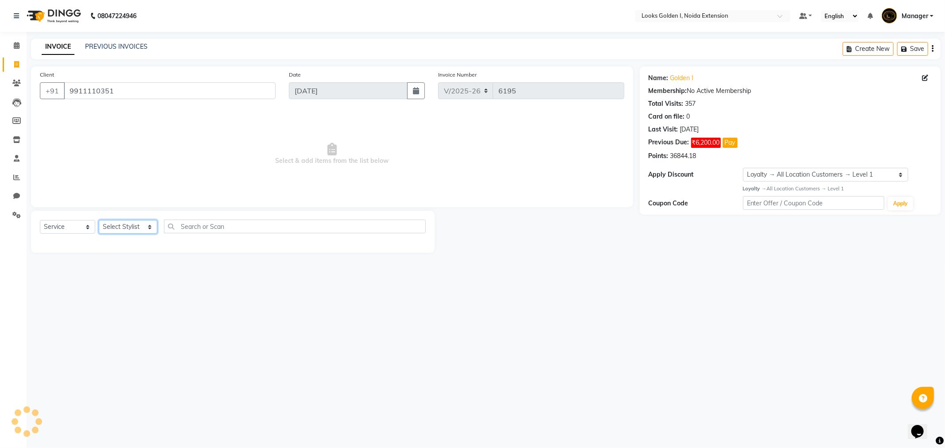
click at [142, 227] on select "Select Stylist Ajay_pdct Ali_Khan Anwar Arshad Asad Counter_Sales Faheem Gagan …" at bounding box center [128, 227] width 58 height 14
select select "84909"
click at [99, 221] on select "Select Stylist Ajay_pdct Ali_Khan Anwar Arshad Asad Counter_Sales Faheem Gagan …" at bounding box center [128, 227] width 58 height 14
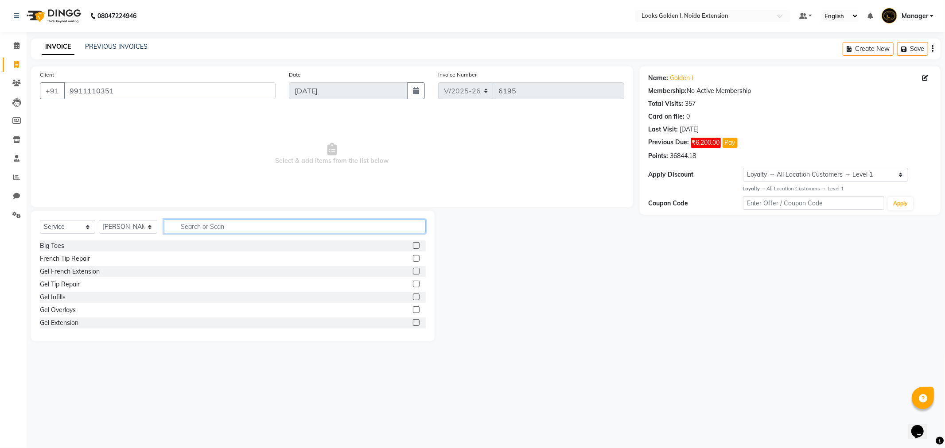
click at [193, 225] on input "text" at bounding box center [295, 227] width 262 height 14
type input "cut"
click at [66, 260] on div "Stylist Cut(M)" at bounding box center [59, 258] width 38 height 9
checkbox input "false"
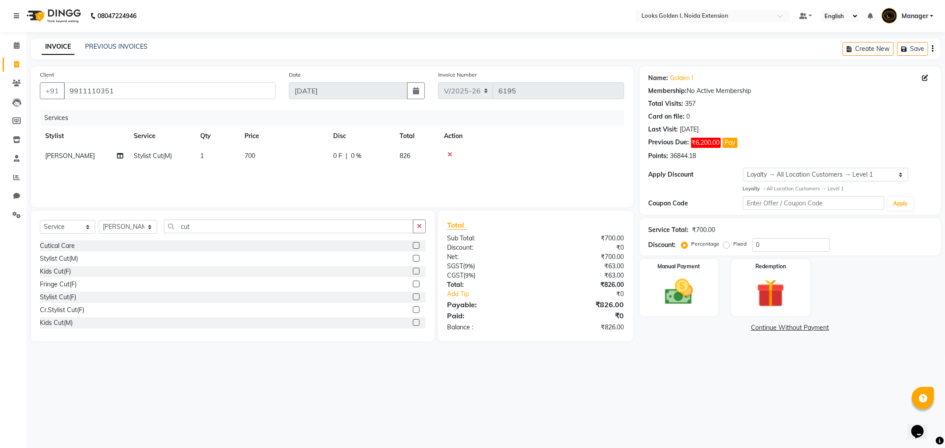
click at [295, 152] on td "700" at bounding box center [283, 156] width 89 height 20
select select "84909"
drag, startPoint x: 169, startPoint y: 87, endPoint x: 0, endPoint y: 46, distance: 173.8
click at [0, 46] on app-home "08047224946 Select Location × Looks Golden I, Noida Extension Default Panel My …" at bounding box center [472, 177] width 945 height 355
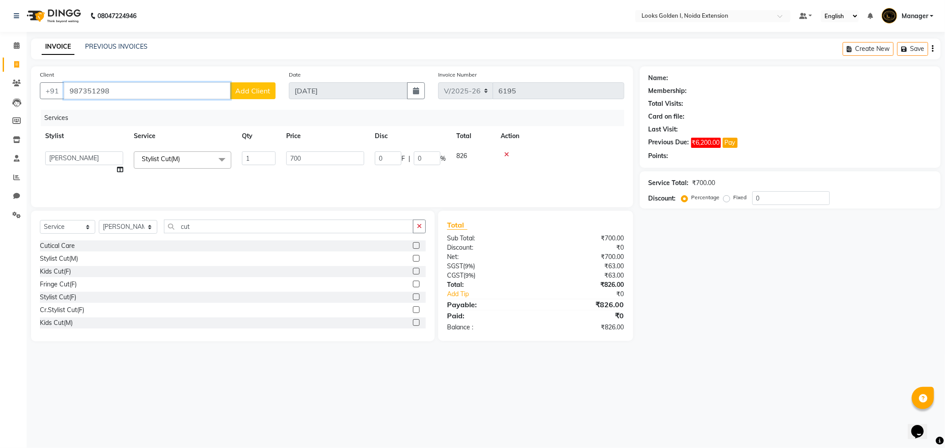
drag, startPoint x: 123, startPoint y: 91, endPoint x: 0, endPoint y: 66, distance: 125.1
click at [0, 66] on app-home "08047224946 Select Location × Looks Golden I, Noida Extension Default Panel My …" at bounding box center [472, 177] width 945 height 355
click at [116, 111] on ngb-highlight "9911110351" at bounding box center [125, 111] width 44 height 9
type input "9911110351"
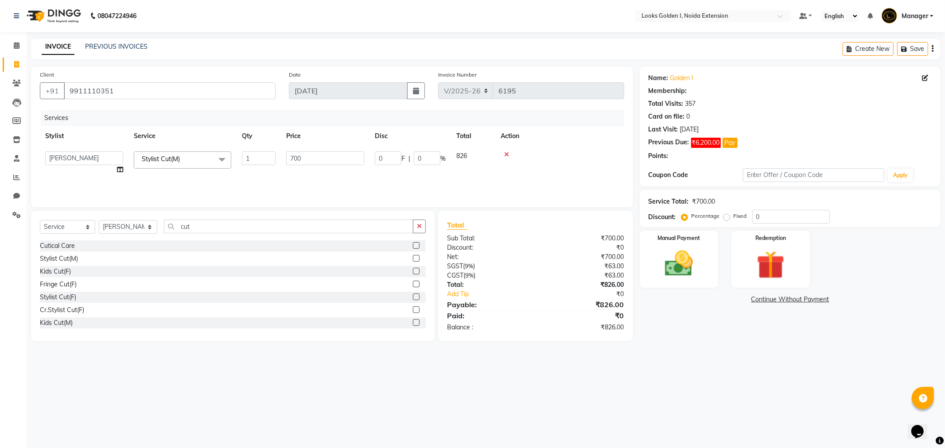
select select "1: Object"
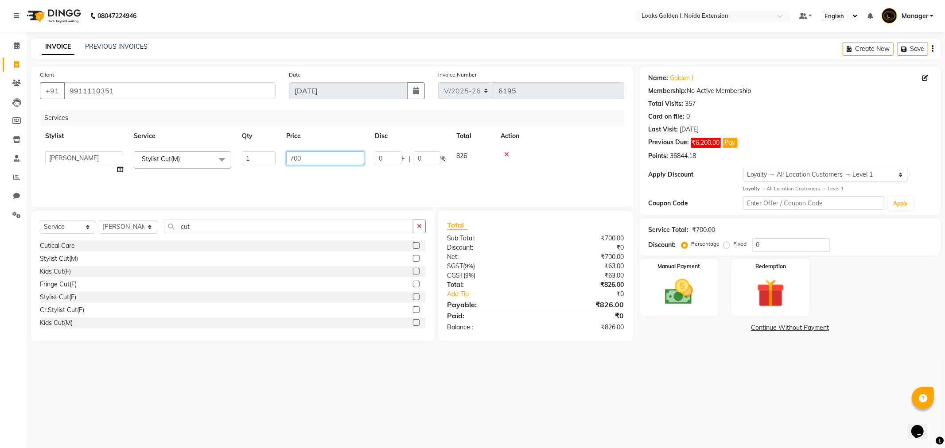
click at [303, 157] on input "700" at bounding box center [325, 158] width 78 height 14
drag, startPoint x: 293, startPoint y: 160, endPoint x: 286, endPoint y: 162, distance: 7.3
click at [286, 162] on input "700" at bounding box center [325, 158] width 78 height 14
type input "650"
click at [607, 167] on div "Services Stylist Service Qty Price Disc Total Action Anwar Stylist Cut(M) 1 650…" at bounding box center [332, 154] width 584 height 89
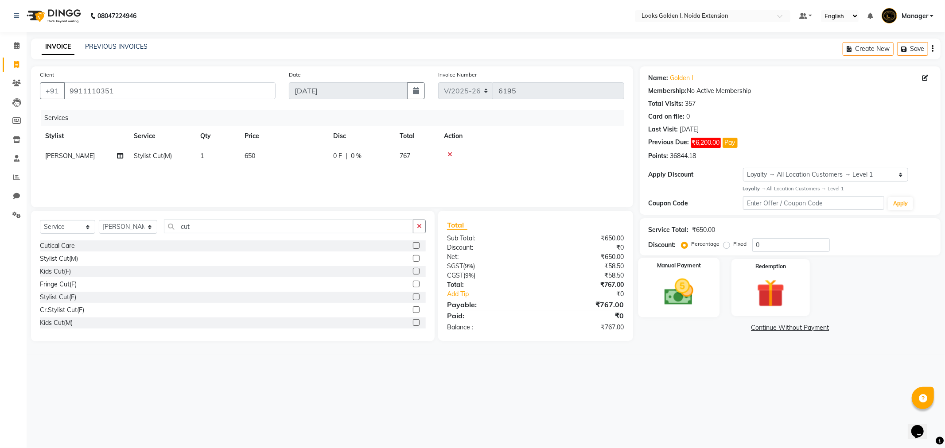
click at [687, 303] on img at bounding box center [678, 293] width 47 height 34
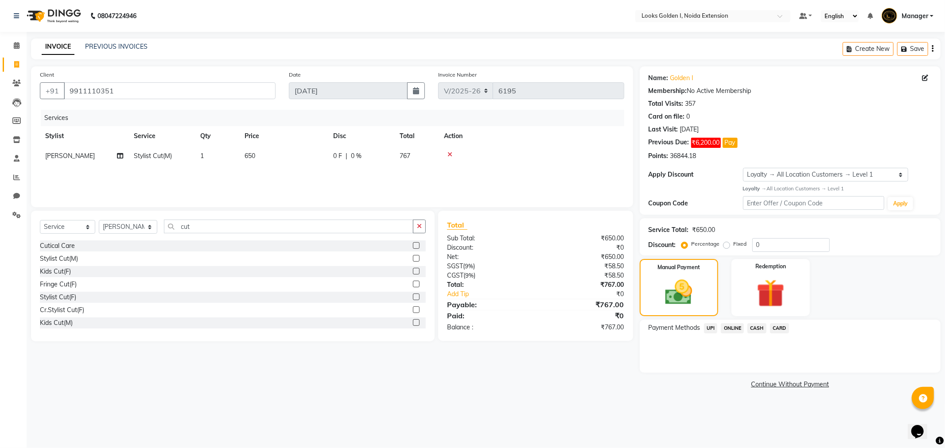
click at [714, 328] on span "UPI" at bounding box center [711, 328] width 14 height 10
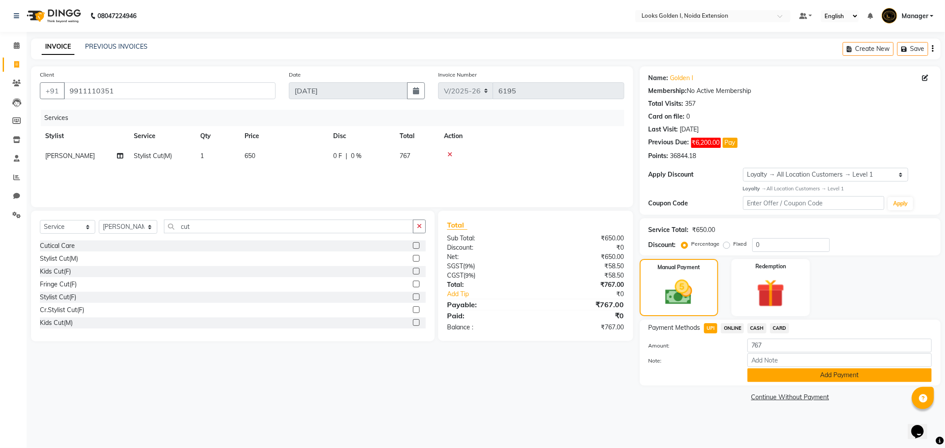
click at [773, 374] on button "Add Payment" at bounding box center [839, 376] width 184 height 14
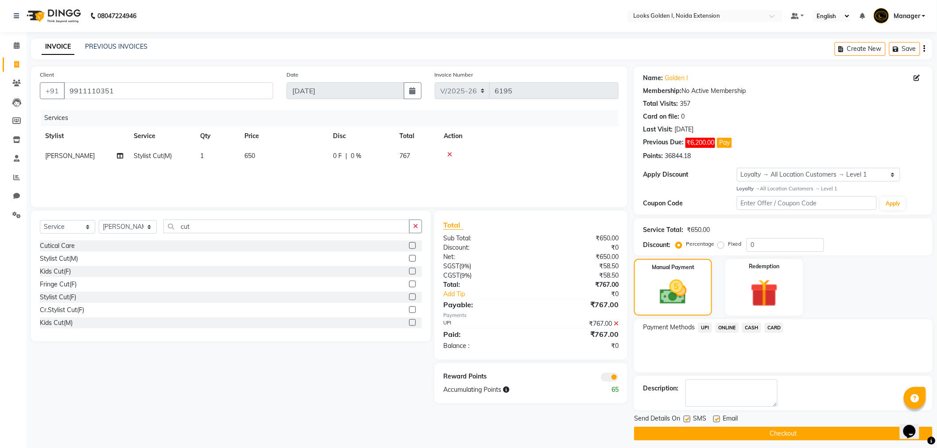
click at [770, 431] on button "Checkout" at bounding box center [783, 434] width 299 height 14
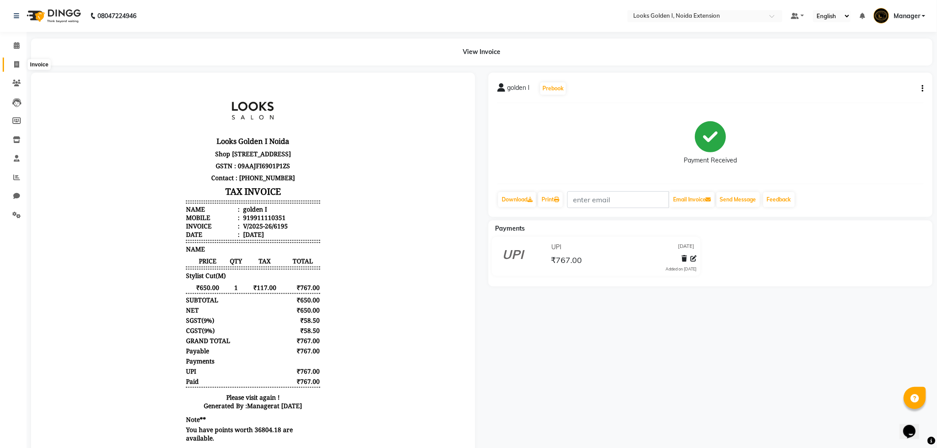
click at [12, 65] on span at bounding box center [17, 65] width 16 height 10
select select "service"
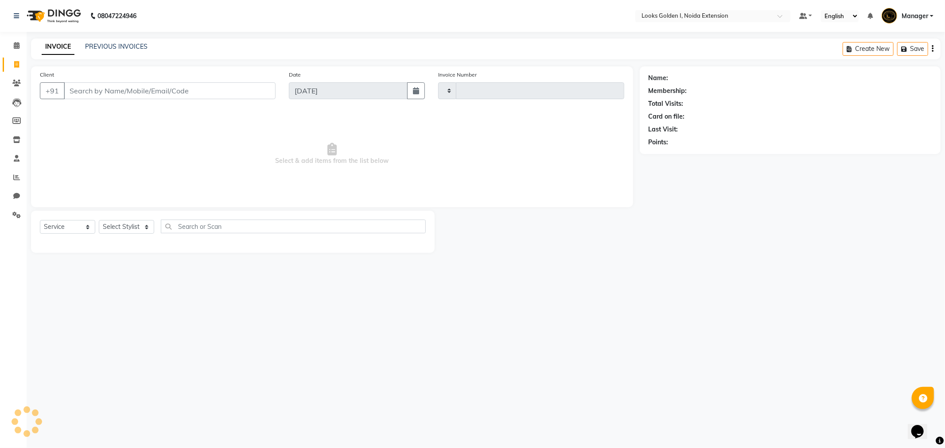
type input "6196"
select select "5508"
click at [129, 86] on input "Client" at bounding box center [170, 90] width 212 height 17
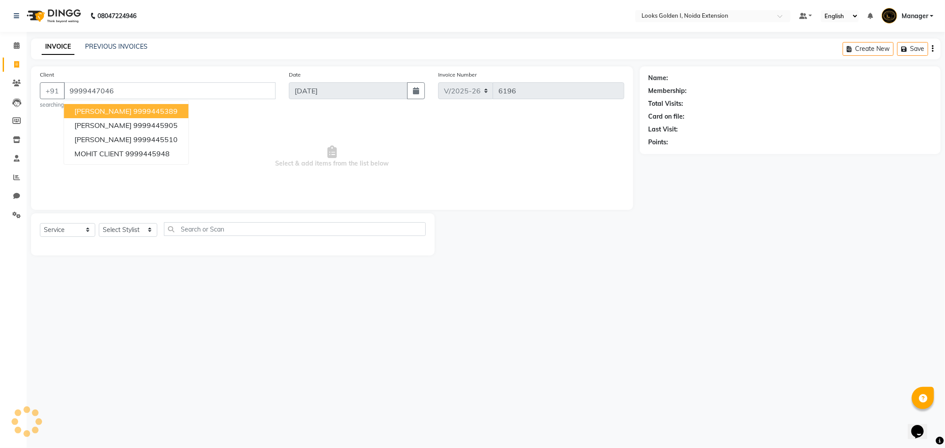
type input "9999447046"
select select "1: Object"
click at [548, 244] on div at bounding box center [537, 235] width 205 height 42
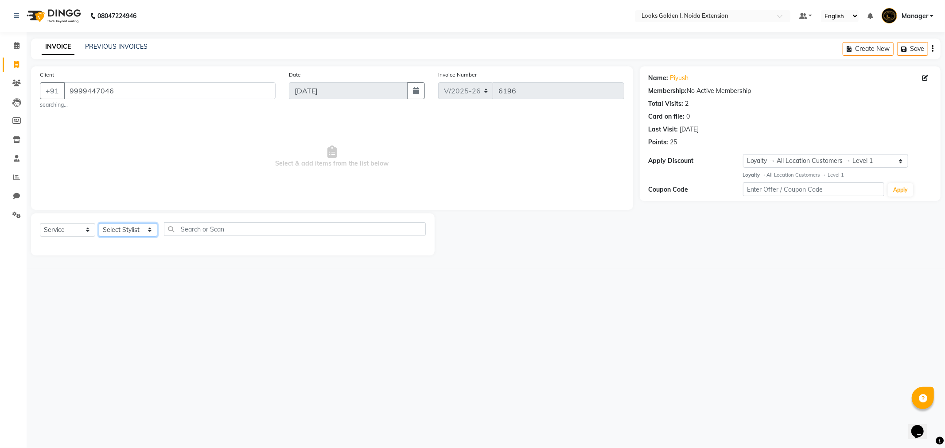
click at [125, 230] on select "Select Stylist Ajay_pdct [PERSON_NAME] Counter_Sales [PERSON_NAME] [PERSON_NAME…" at bounding box center [128, 230] width 58 height 14
select select "37647"
click at [99, 223] on select "Select Stylist Ajay_pdct [PERSON_NAME] Counter_Sales [PERSON_NAME] [PERSON_NAME…" at bounding box center [128, 230] width 58 height 14
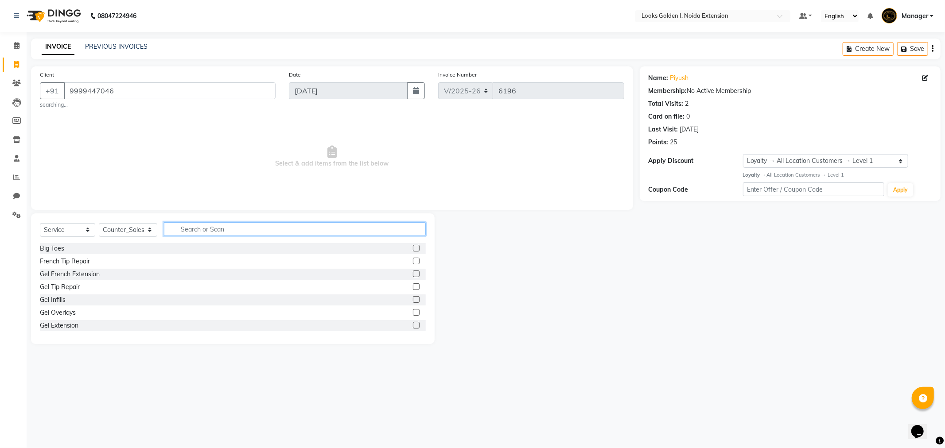
click at [187, 234] on input "text" at bounding box center [295, 229] width 262 height 14
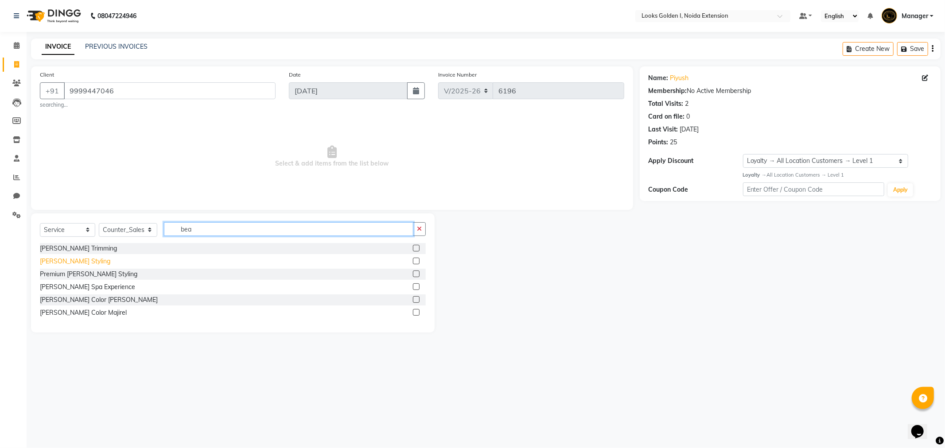
type input "bea"
click at [60, 264] on div "[PERSON_NAME] Styling" at bounding box center [75, 261] width 70 height 9
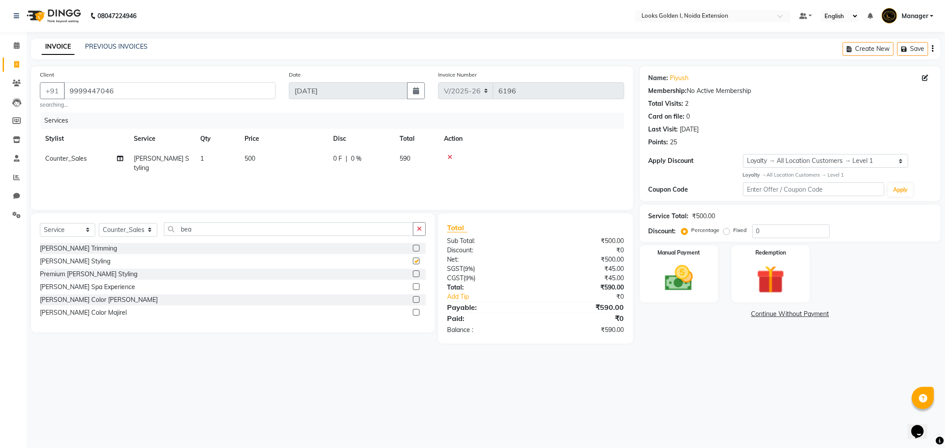
checkbox input "false"
click at [260, 154] on td "500" at bounding box center [283, 163] width 89 height 29
select select "37647"
drag, startPoint x: 294, startPoint y: 163, endPoint x: 280, endPoint y: 166, distance: 14.9
click at [283, 166] on td "500" at bounding box center [325, 168] width 89 height 38
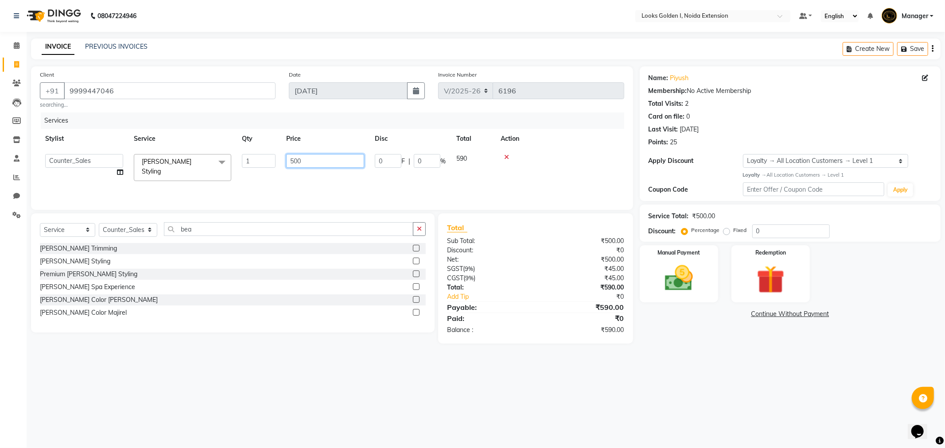
type input "300"
click at [571, 174] on div "Services Stylist Service Qty Price Disc Total Action Counter_Sales Beard Stylin…" at bounding box center [332, 157] width 584 height 89
click at [674, 289] on img at bounding box center [678, 279] width 47 height 34
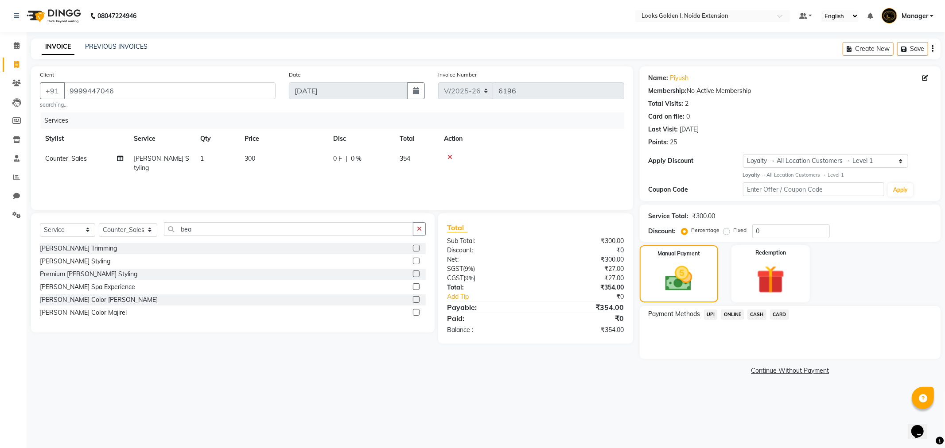
click at [782, 313] on span "CARD" at bounding box center [779, 315] width 19 height 10
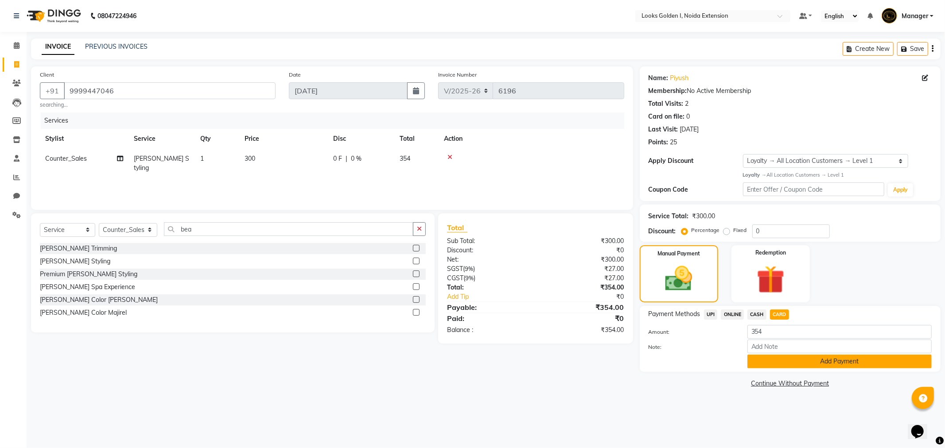
click at [787, 364] on button "Add Payment" at bounding box center [839, 362] width 184 height 14
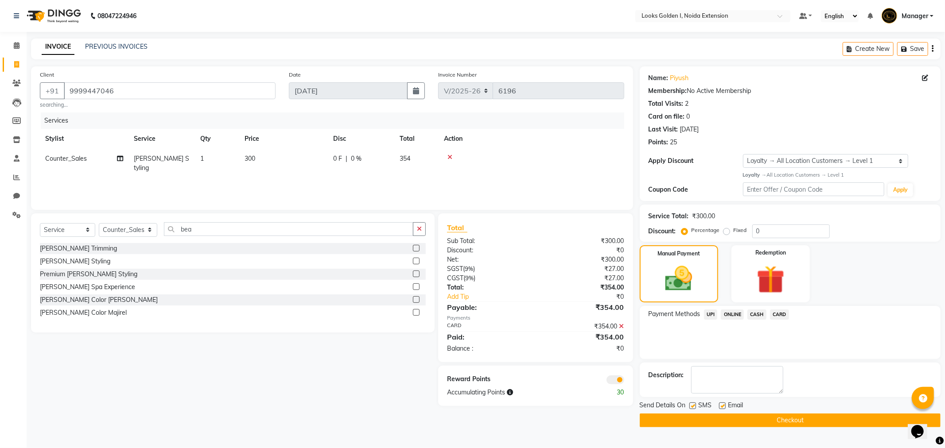
click at [780, 420] on button "Checkout" at bounding box center [790, 421] width 301 height 14
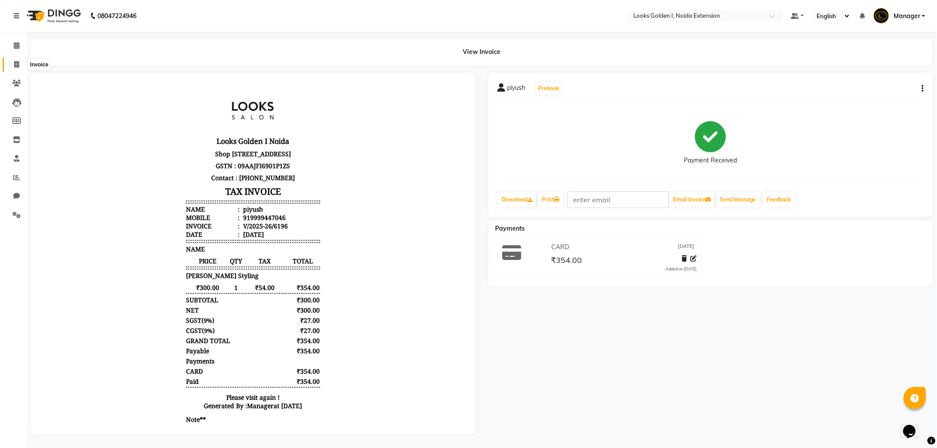
click at [19, 62] on icon at bounding box center [16, 64] width 5 height 7
select select "5508"
select select "service"
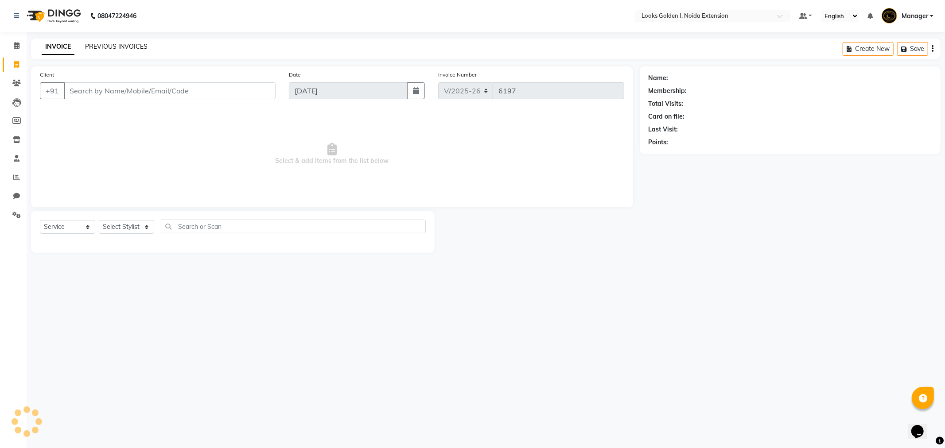
click at [122, 43] on link "PREVIOUS INVOICES" at bounding box center [116, 47] width 62 height 8
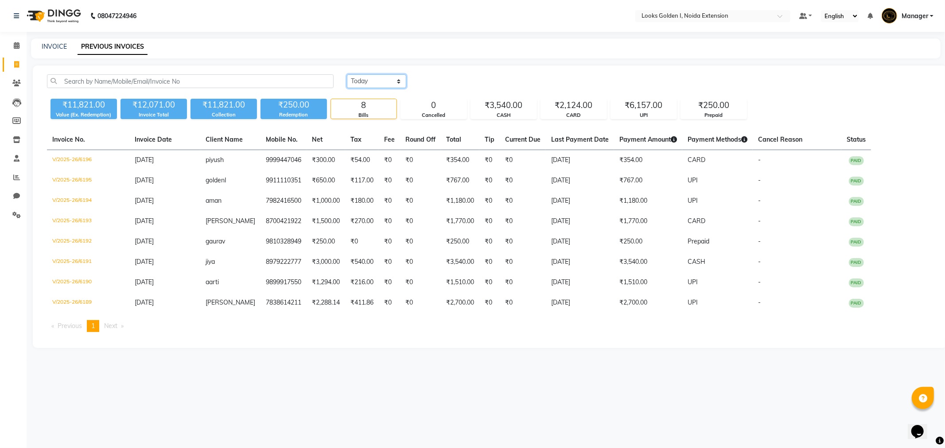
click at [370, 76] on select "Today Yesterday Custom Range" at bounding box center [376, 81] width 59 height 14
select select "yesterday"
click at [347, 74] on select "Today Yesterday Custom Range" at bounding box center [376, 81] width 59 height 14
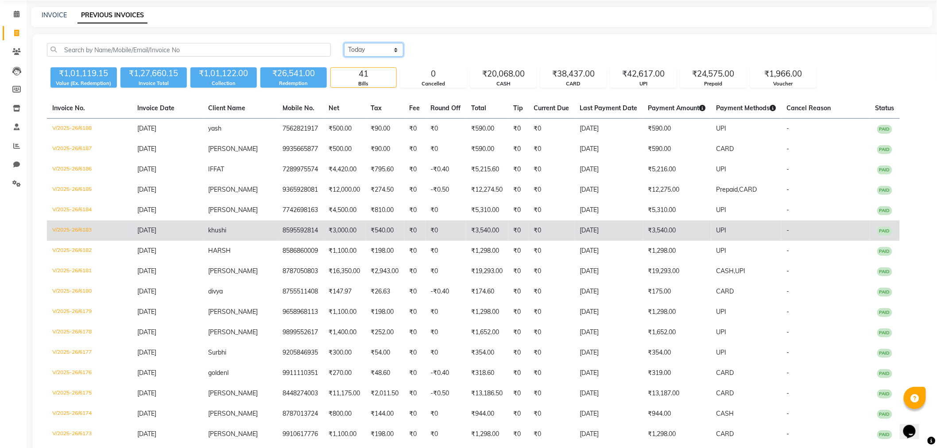
scroll to position [49, 0]
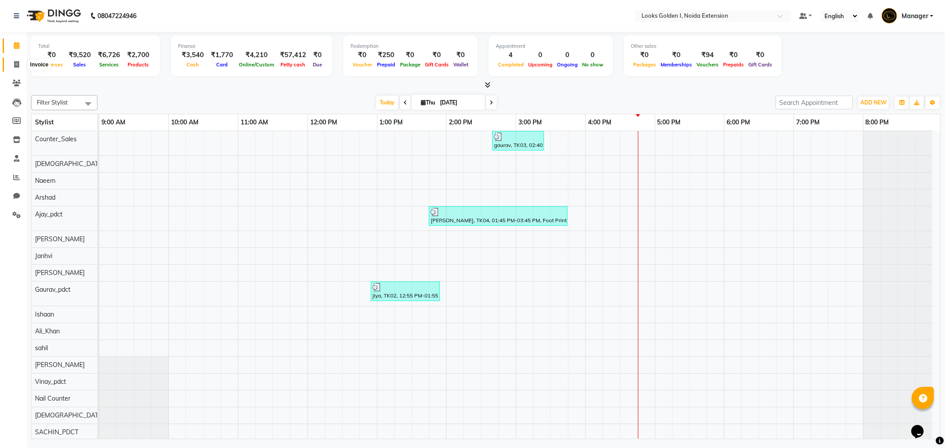
click at [19, 67] on icon at bounding box center [16, 64] width 5 height 7
select select "5508"
select select "service"
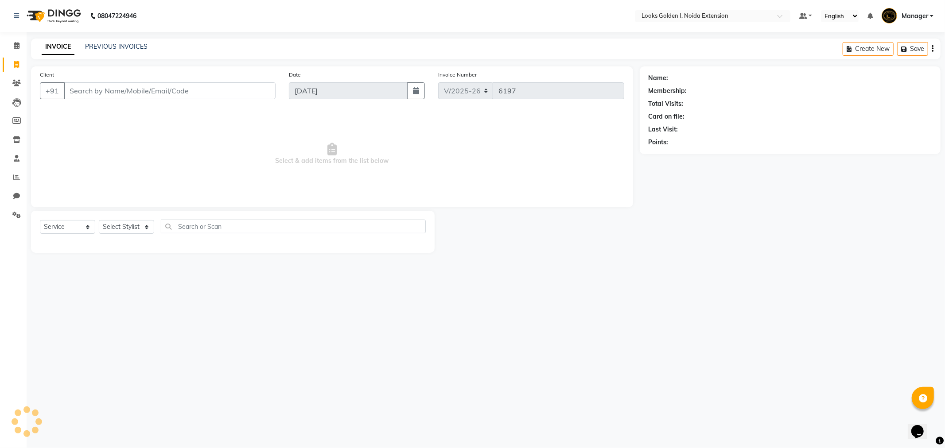
click at [118, 89] on input "Client" at bounding box center [170, 90] width 212 height 17
click at [111, 229] on select "Select Stylist Ajay_pdct [PERSON_NAME] Counter_Sales [PERSON_NAME] [PERSON_NAME…" at bounding box center [128, 227] width 58 height 14
select select "37647"
click at [99, 221] on select "Select Stylist Ajay_pdct [PERSON_NAME] Counter_Sales [PERSON_NAME] [PERSON_NAME…" at bounding box center [128, 227] width 58 height 14
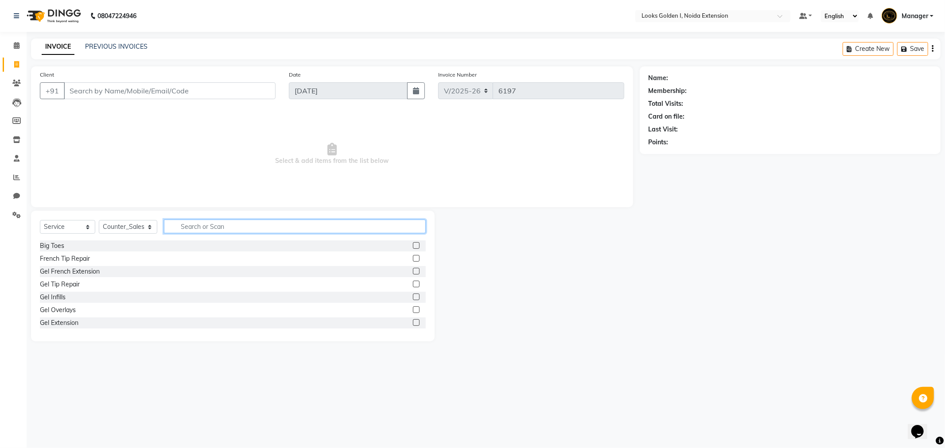
click at [223, 227] on input "text" at bounding box center [295, 227] width 262 height 14
type input "cut"
click at [72, 260] on div "Stylist Cut(M)" at bounding box center [59, 258] width 38 height 9
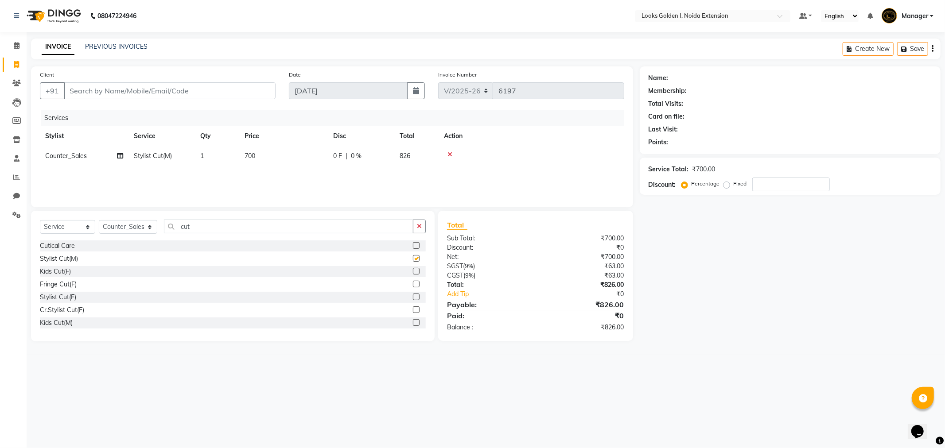
checkbox input "false"
click at [284, 152] on td "700" at bounding box center [283, 156] width 89 height 20
select select "37647"
click at [297, 159] on input "700" at bounding box center [325, 158] width 78 height 14
click at [292, 156] on input "700" at bounding box center [325, 158] width 78 height 14
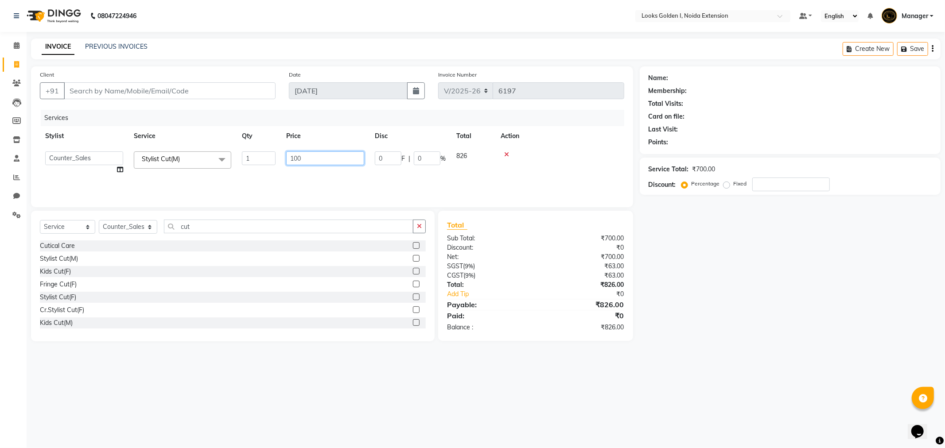
type input "1100"
click at [314, 306] on div "Cr.Stylist Cut(F)" at bounding box center [233, 310] width 386 height 11
click at [235, 85] on input "Client" at bounding box center [170, 90] width 212 height 17
type input "9"
type input "0"
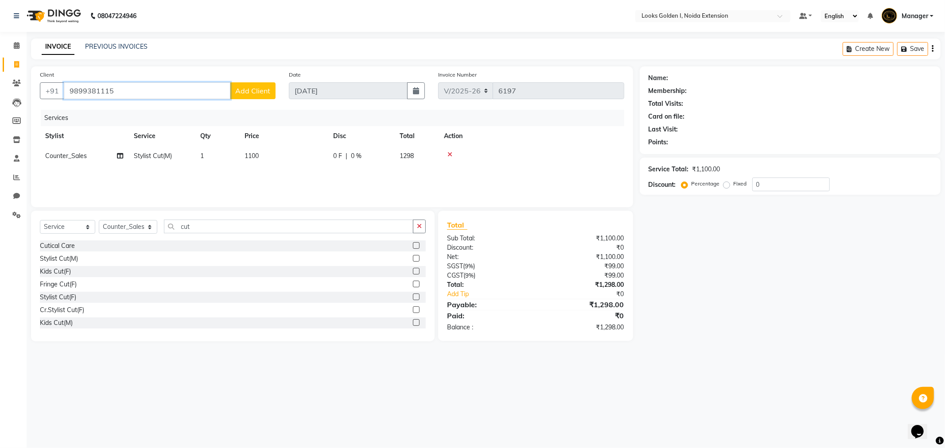
click at [202, 88] on input "9899381115" at bounding box center [147, 90] width 167 height 17
click at [204, 92] on input "9899381115" at bounding box center [147, 90] width 167 height 17
type input "9899381115"
click at [249, 91] on span "Add Client" at bounding box center [252, 90] width 35 height 9
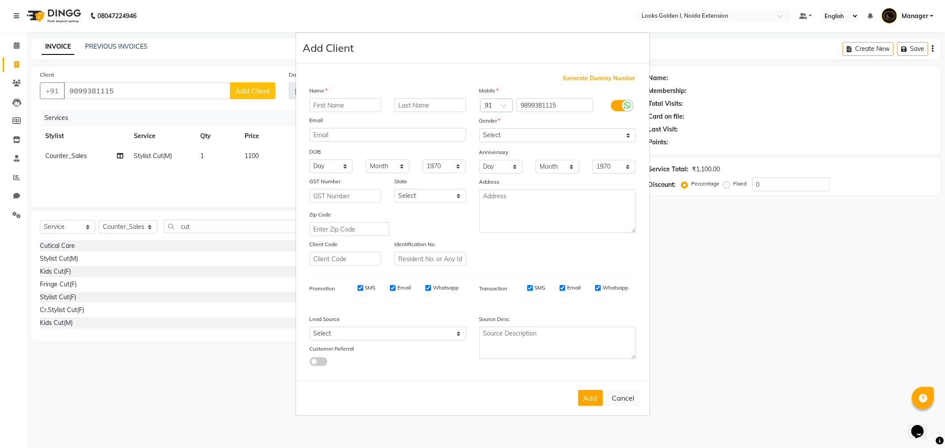
click at [356, 101] on input "text" at bounding box center [346, 105] width 72 height 14
type input "namreta"
click at [326, 151] on div "DOB" at bounding box center [317, 153] width 28 height 12
click at [514, 138] on select "Select [DEMOGRAPHIC_DATA] [DEMOGRAPHIC_DATA] Other Prefer Not To Say" at bounding box center [557, 135] width 156 height 14
click at [593, 399] on button "Add" at bounding box center [590, 398] width 25 height 16
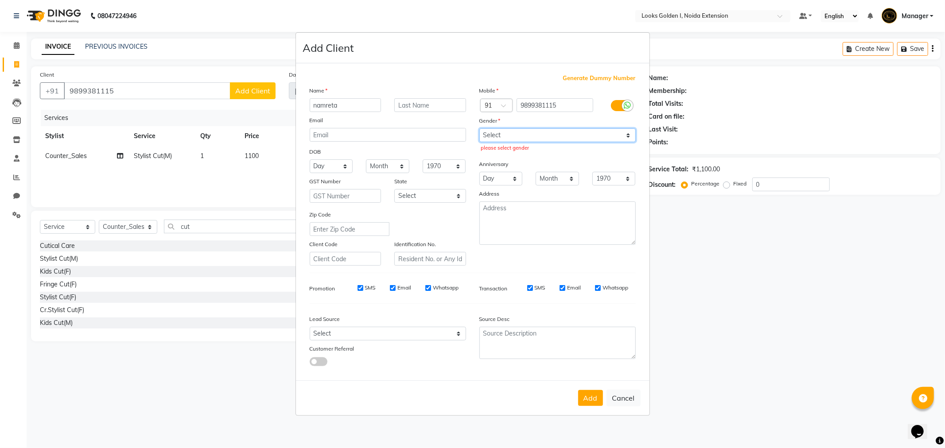
drag, startPoint x: 528, startPoint y: 136, endPoint x: 529, endPoint y: 142, distance: 5.5
click at [529, 140] on select "Select [DEMOGRAPHIC_DATA] [DEMOGRAPHIC_DATA] Other Prefer Not To Say" at bounding box center [557, 135] width 156 height 14
select select "[DEMOGRAPHIC_DATA]"
click at [479, 128] on select "Select [DEMOGRAPHIC_DATA] [DEMOGRAPHIC_DATA] Other Prefer Not To Say" at bounding box center [557, 135] width 156 height 14
click at [587, 397] on button "Add" at bounding box center [590, 398] width 25 height 16
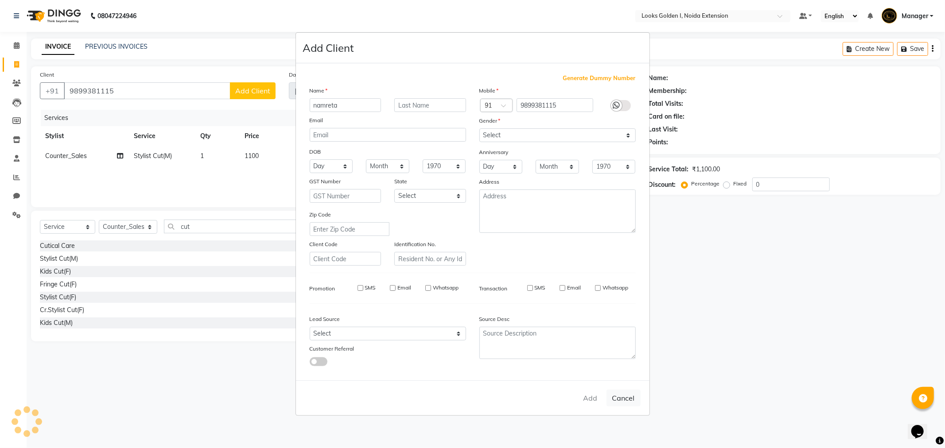
select select
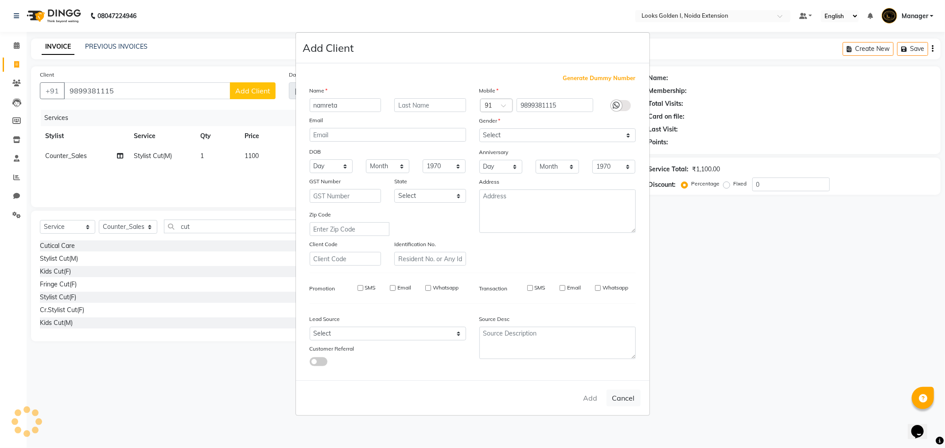
select select
checkbox input "false"
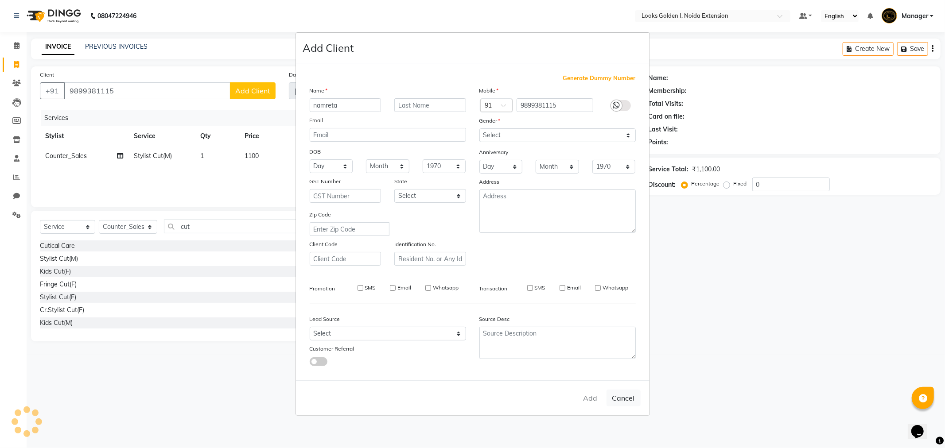
checkbox input "false"
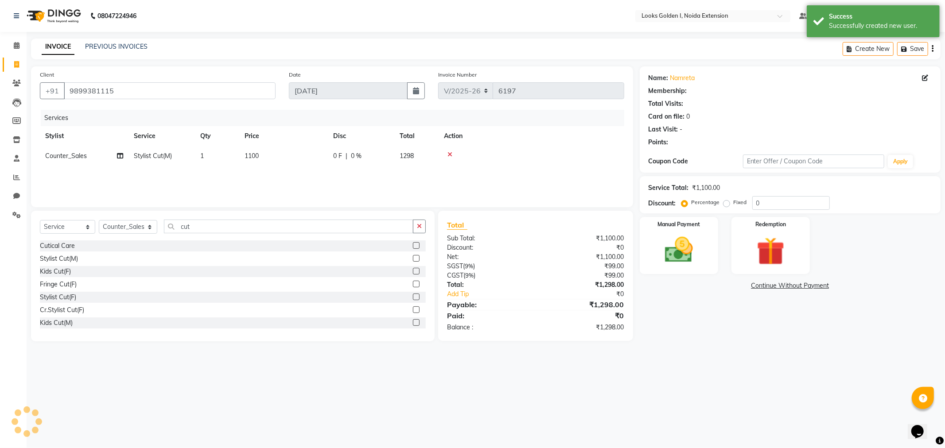
select select "1: Object"
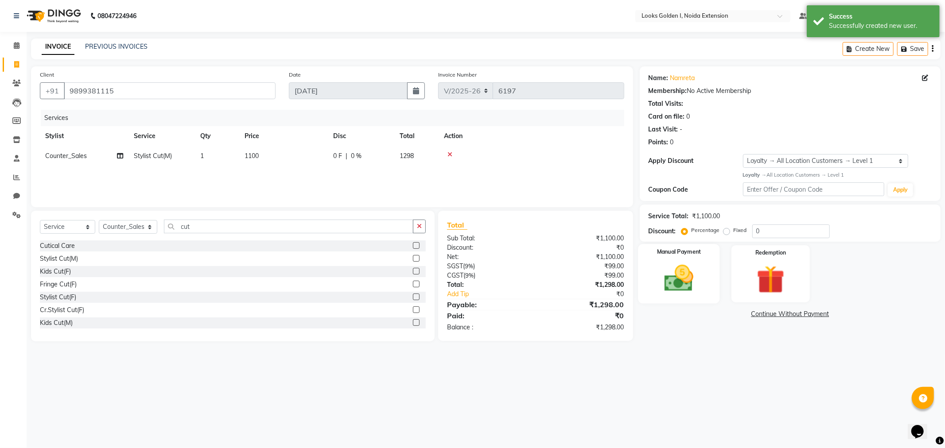
click at [685, 285] on img at bounding box center [678, 279] width 47 height 34
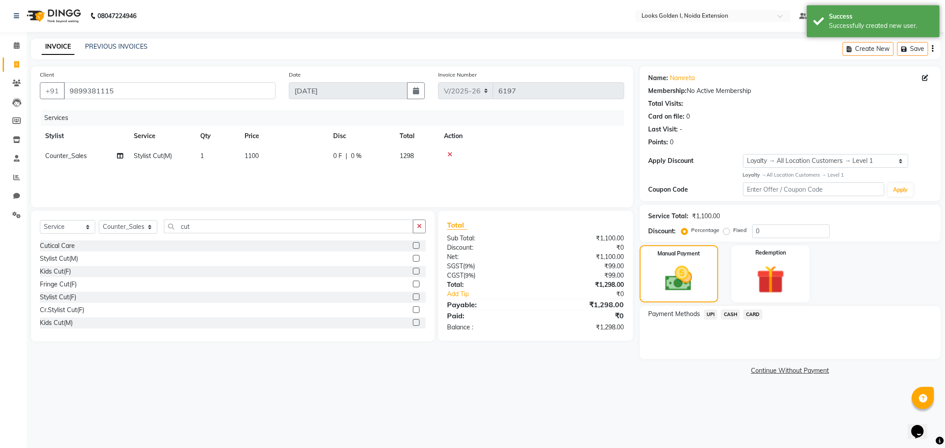
click at [709, 312] on span "UPI" at bounding box center [711, 315] width 14 height 10
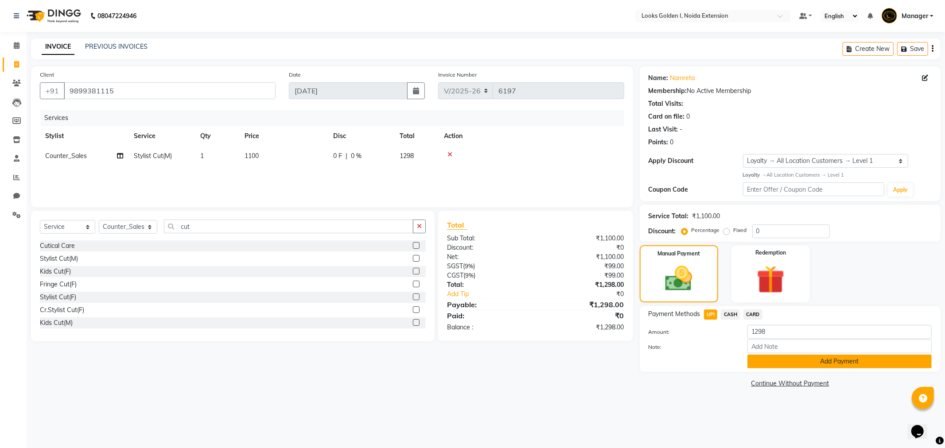
click at [759, 366] on button "Add Payment" at bounding box center [839, 362] width 184 height 14
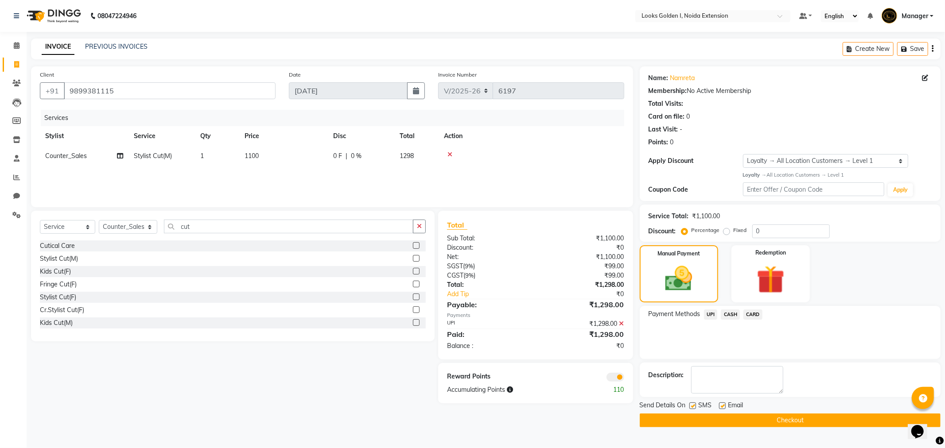
click at [671, 420] on button "Checkout" at bounding box center [790, 421] width 301 height 14
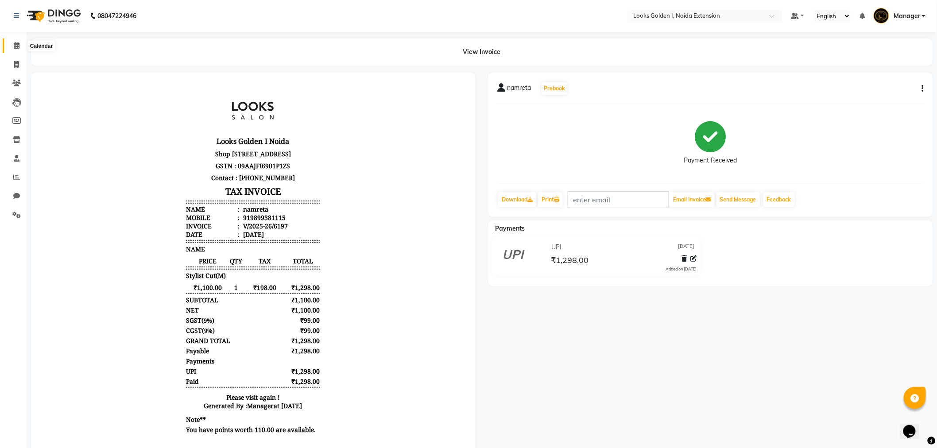
click at [23, 47] on span at bounding box center [17, 46] width 16 height 10
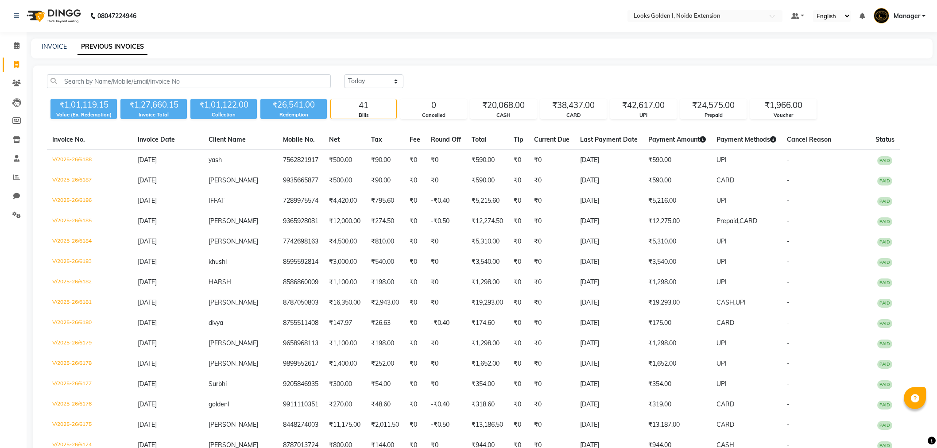
select select "[DATE]"
drag, startPoint x: 17, startPoint y: 64, endPoint x: 30, endPoint y: 70, distance: 14.5
click at [17, 64] on icon at bounding box center [16, 64] width 5 height 7
select select "5508"
select select "service"
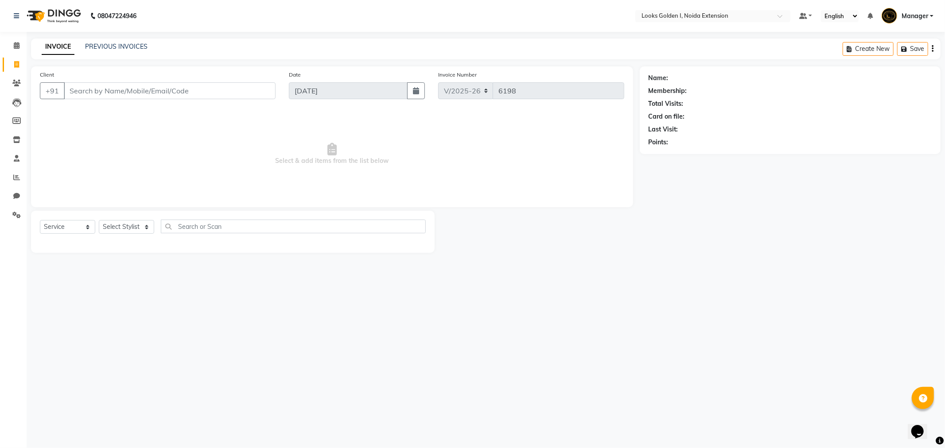
click at [176, 98] on input "Client" at bounding box center [170, 90] width 212 height 17
click at [133, 226] on select "Select Stylist Ajay_pdct [PERSON_NAME] Counter_Sales [PERSON_NAME] [PERSON_NAME…" at bounding box center [128, 227] width 58 height 14
select select "45908"
click at [99, 221] on select "Select Stylist Ajay_pdct [PERSON_NAME] Counter_Sales [PERSON_NAME] [PERSON_NAME…" at bounding box center [128, 227] width 58 height 14
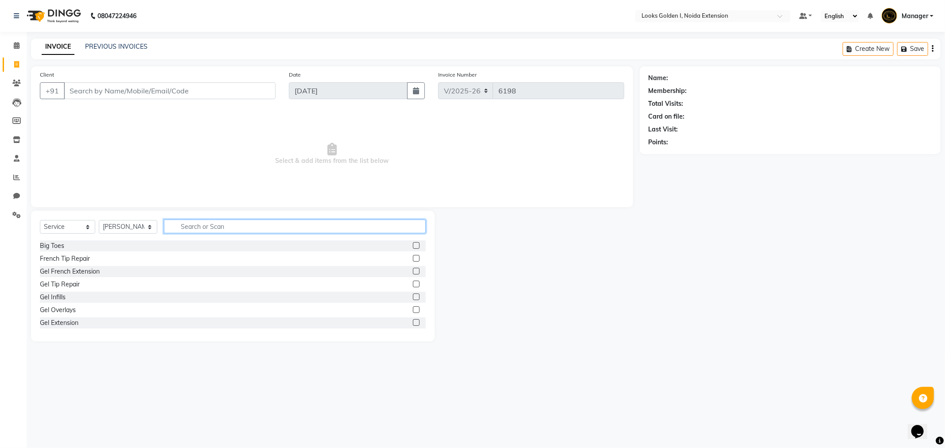
click at [196, 224] on input "text" at bounding box center [295, 227] width 262 height 14
type input "eye"
click at [56, 274] on div "Eyebrows" at bounding box center [54, 271] width 28 height 9
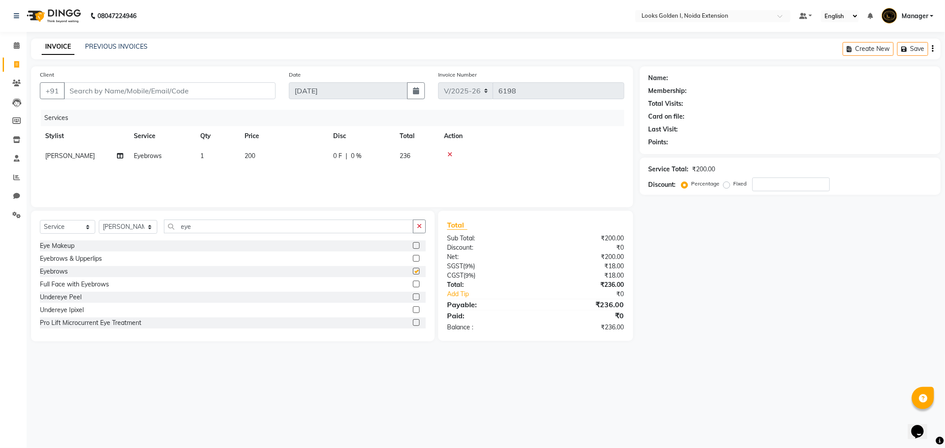
checkbox input "false"
click at [285, 164] on td "200" at bounding box center [283, 156] width 89 height 20
select select "45908"
drag, startPoint x: 297, startPoint y: 156, endPoint x: 273, endPoint y: 154, distance: 24.0
click at [273, 154] on tr "Ajay_pdct [PERSON_NAME] Counter_Sales [PERSON_NAME] [PERSON_NAME] Gaurav_pdct […" at bounding box center [332, 163] width 584 height 34
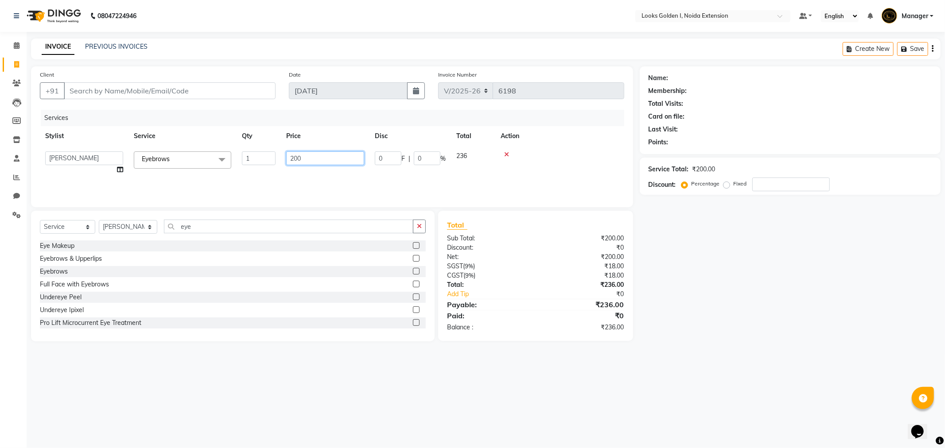
type input "70"
click at [228, 87] on input "Client" at bounding box center [170, 90] width 212 height 17
type input "9"
type input "0"
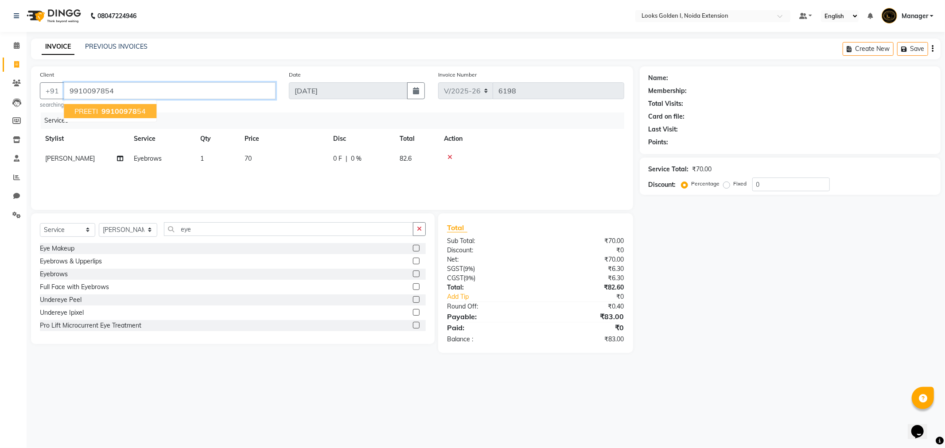
type input "9910097854"
select select "1: Object"
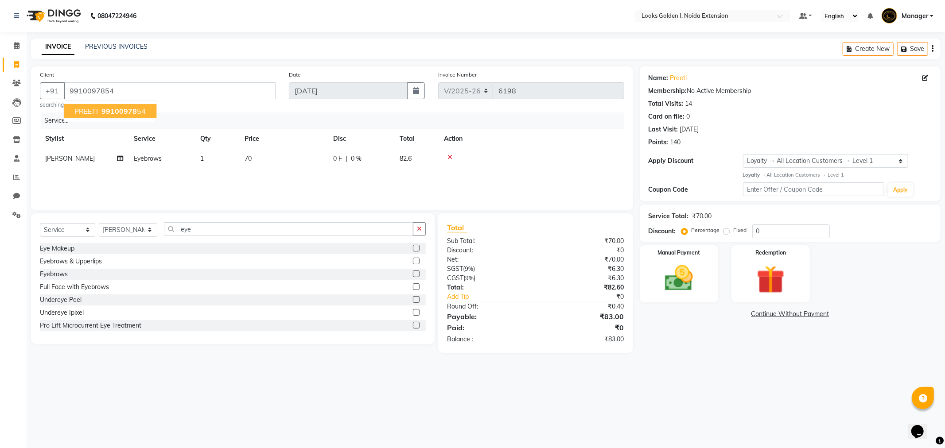
click at [552, 130] on th "Action" at bounding box center [532, 139] width 186 height 20
click at [676, 285] on img at bounding box center [678, 279] width 47 height 34
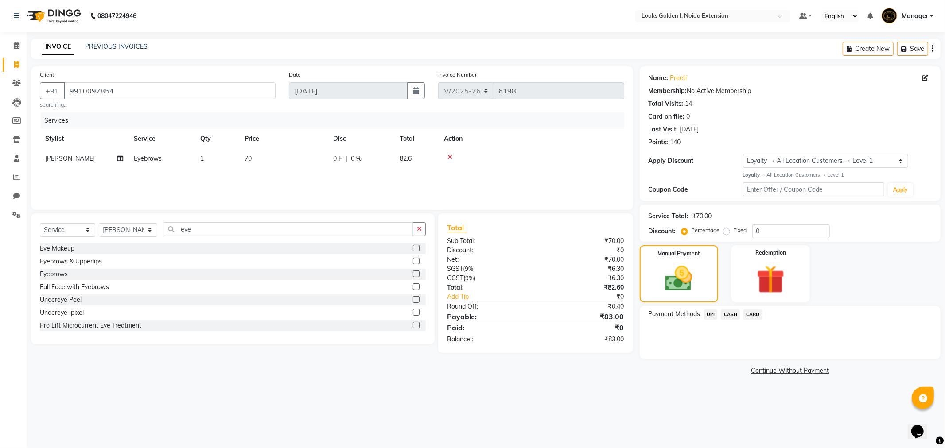
click at [711, 317] on span "UPI" at bounding box center [711, 315] width 14 height 10
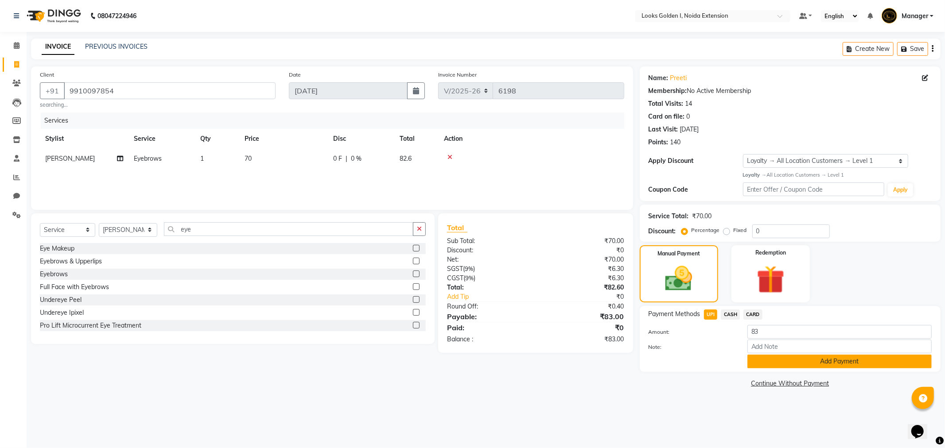
click at [760, 362] on button "Add Payment" at bounding box center [839, 362] width 184 height 14
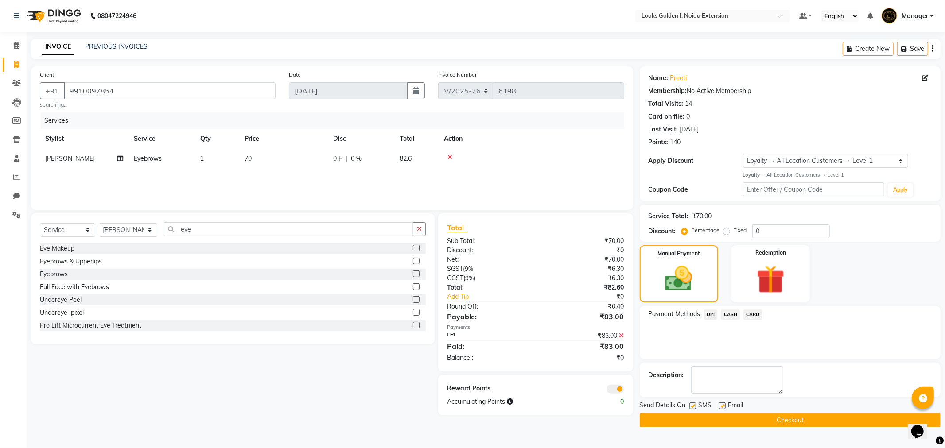
click at [757, 423] on button "Checkout" at bounding box center [790, 421] width 301 height 14
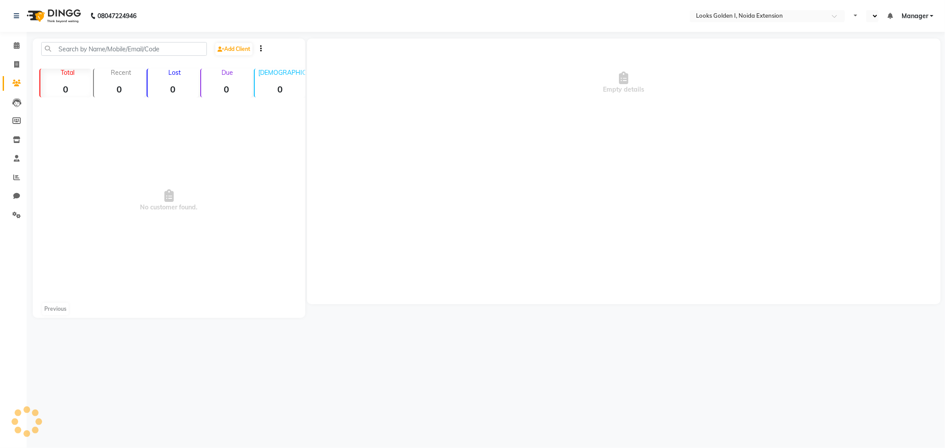
select select "en"
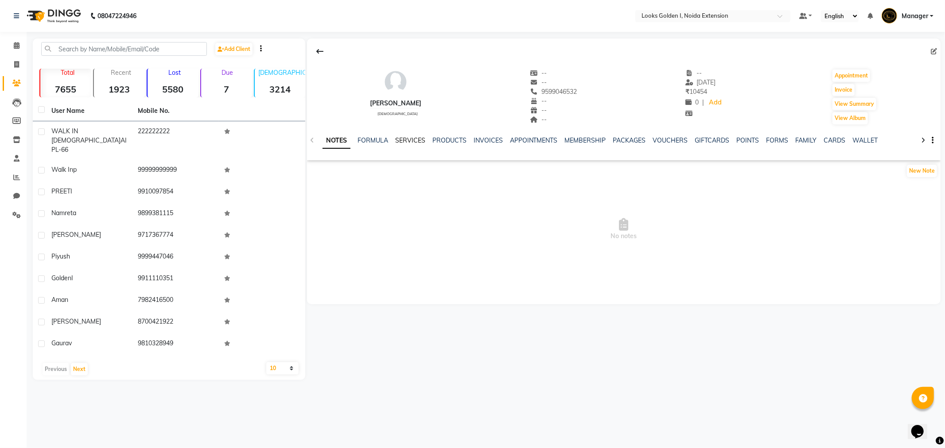
click at [401, 141] on link "SERVICES" at bounding box center [410, 140] width 30 height 8
